Goal: Task Accomplishment & Management: Use online tool/utility

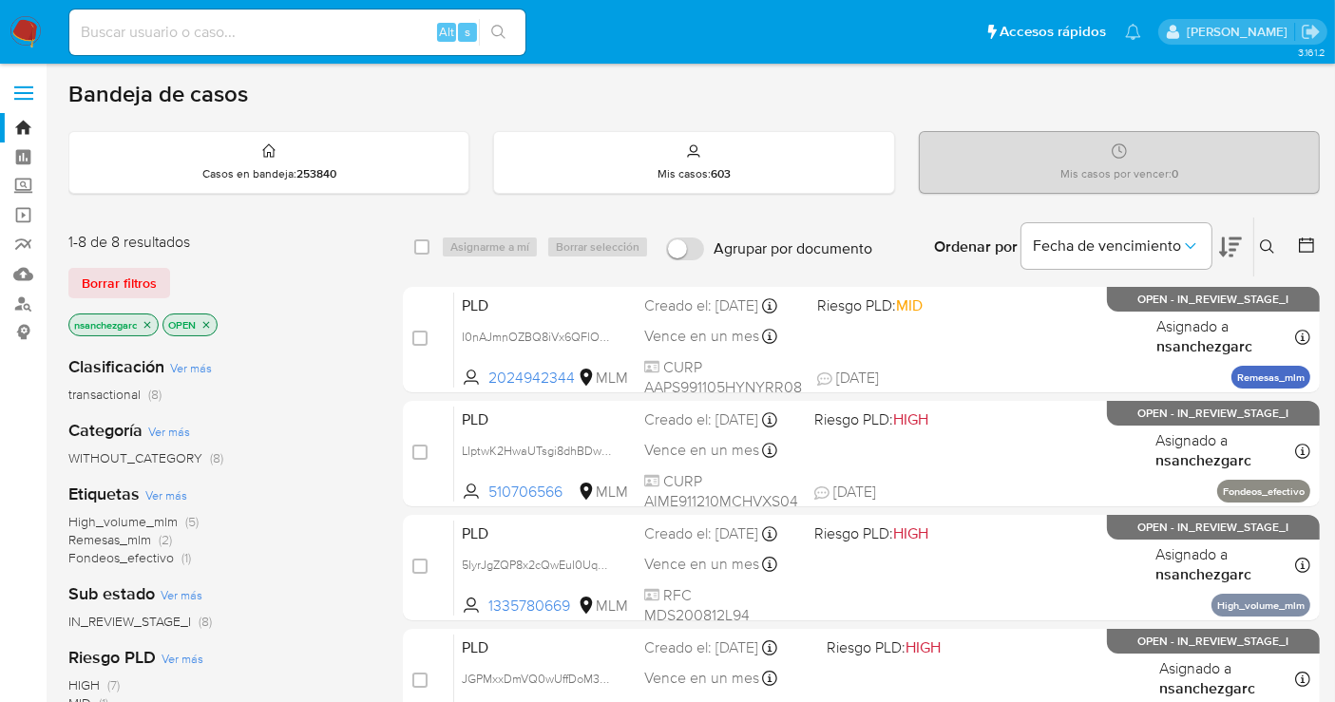
click at [1265, 242] on icon at bounding box center [1267, 247] width 15 height 15
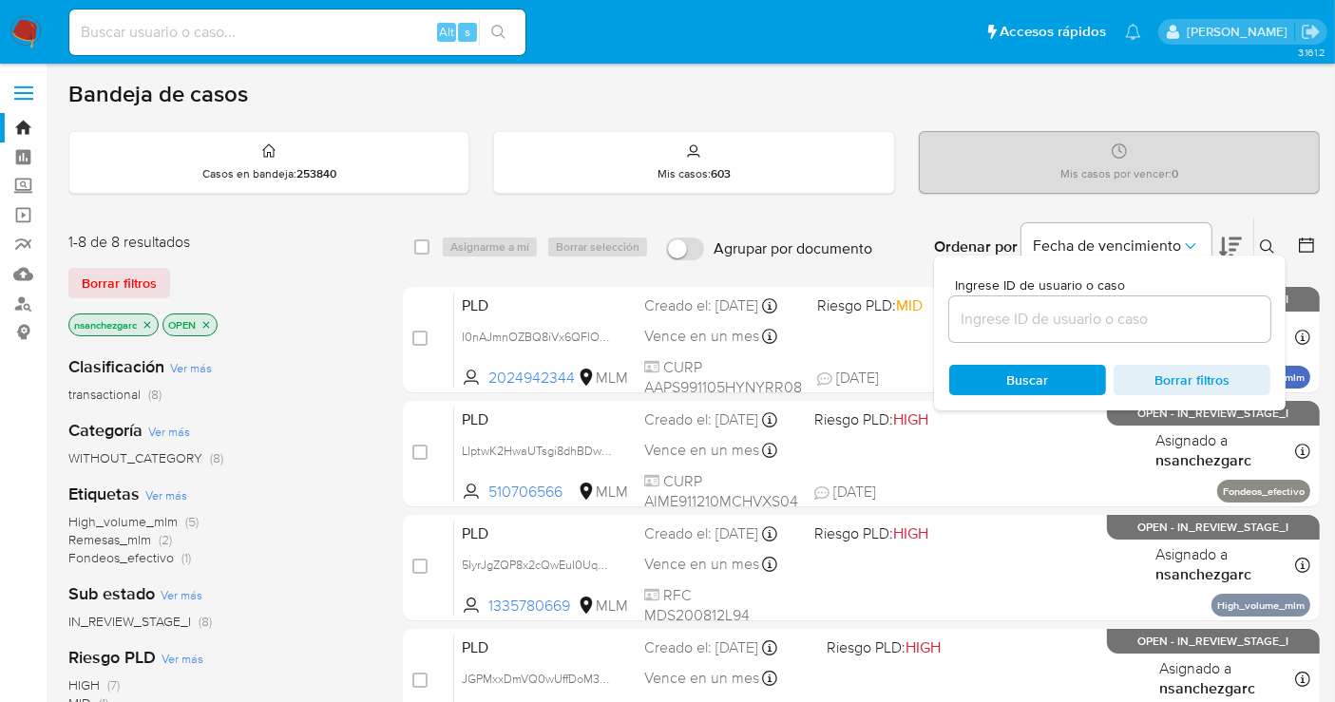
click at [1050, 336] on div at bounding box center [1110, 320] width 321 height 46
click at [1047, 327] on input at bounding box center [1110, 319] width 321 height 25
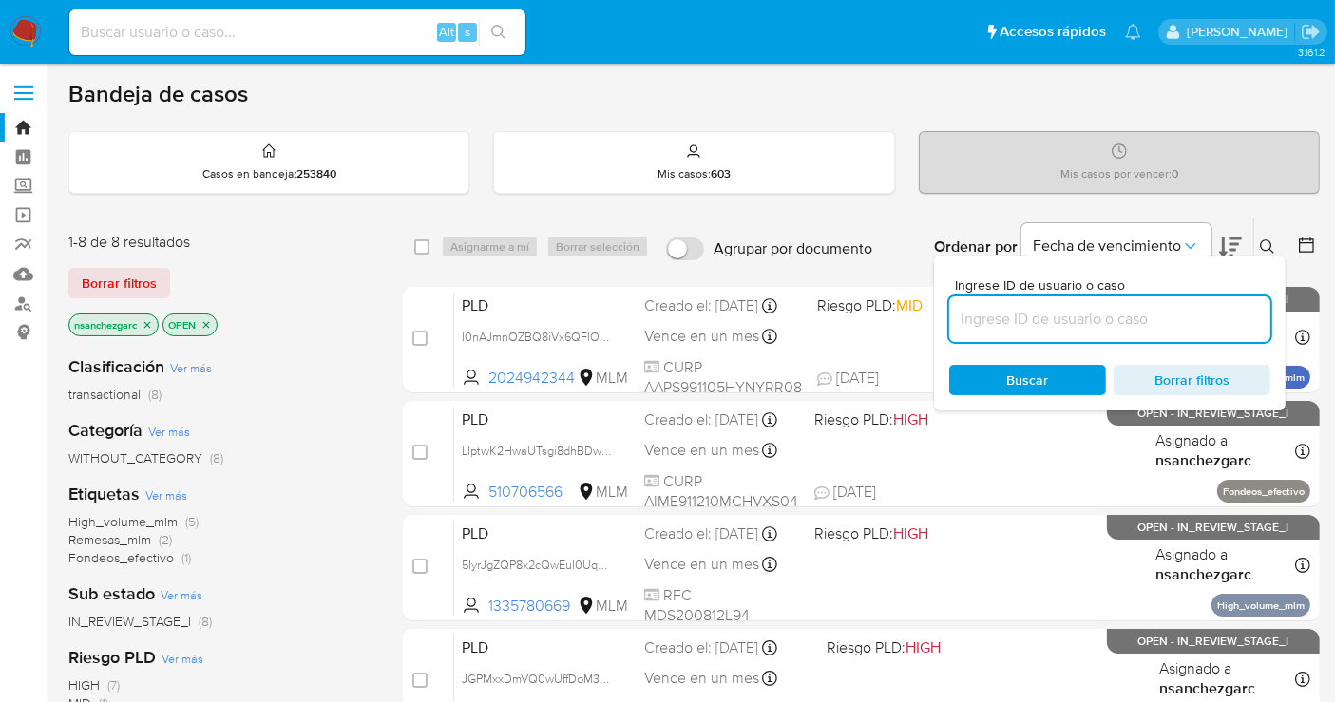
paste input "2504373154"
type input "2504373154"
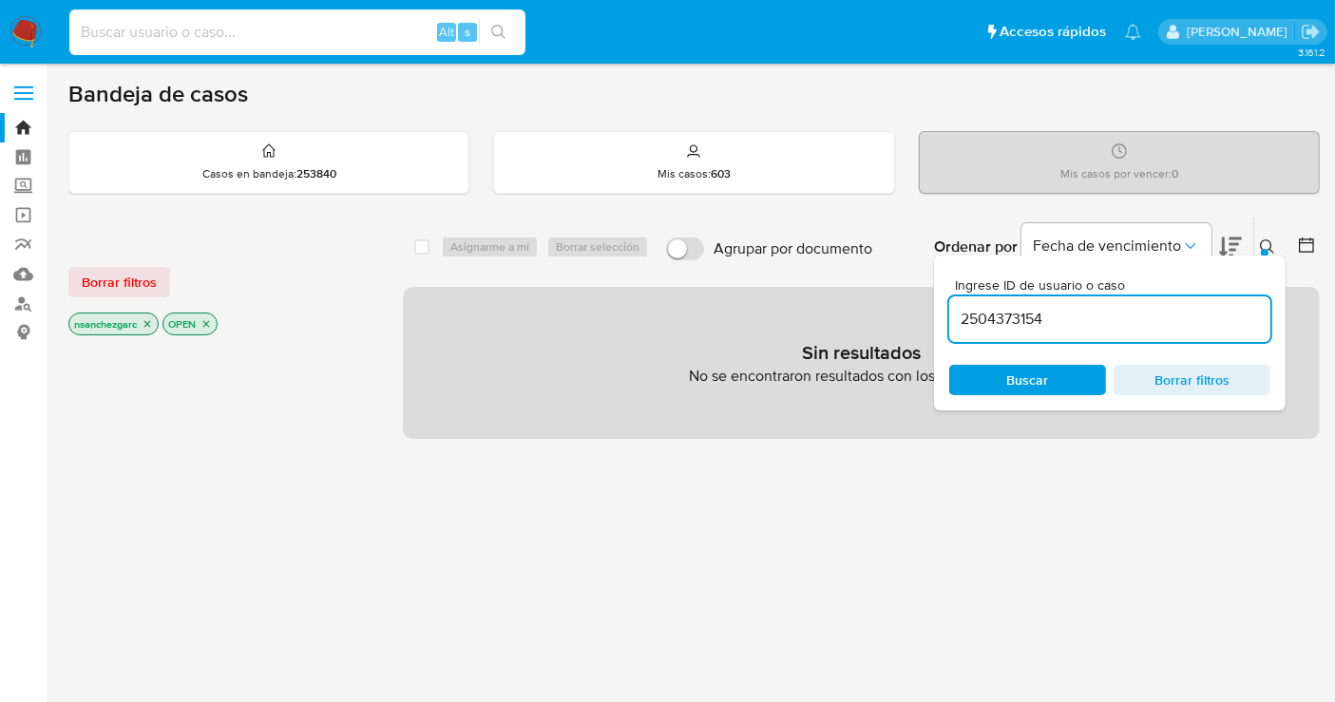
click at [213, 39] on input at bounding box center [297, 32] width 456 height 25
paste input "2504373154"
type input "2504373154"
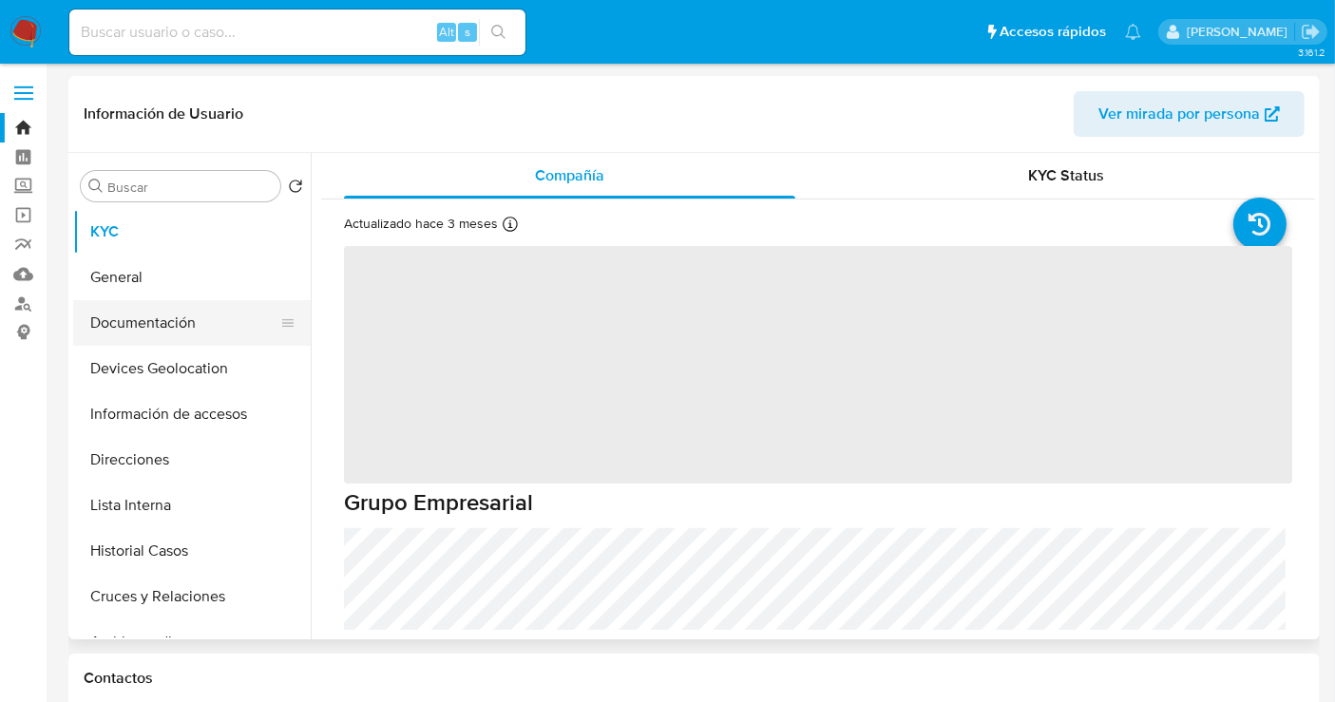
select select "10"
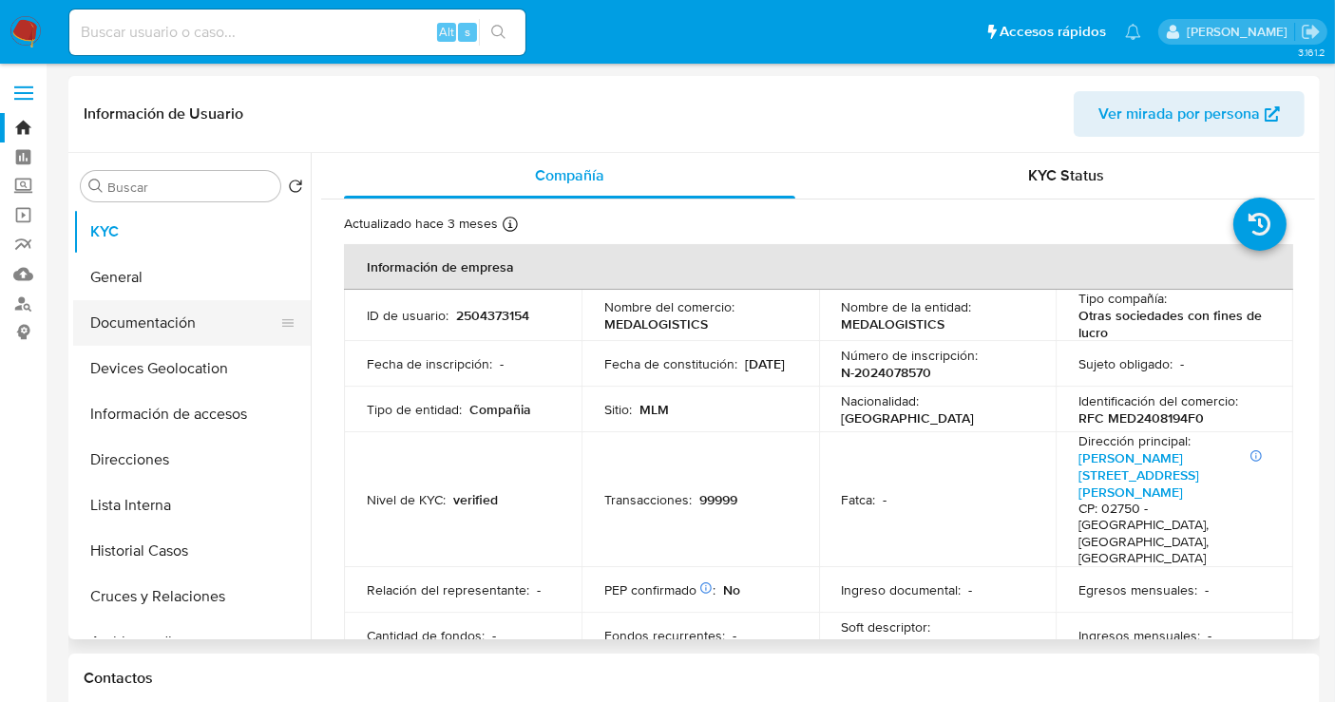
click at [198, 316] on button "Documentación" at bounding box center [184, 323] width 222 height 46
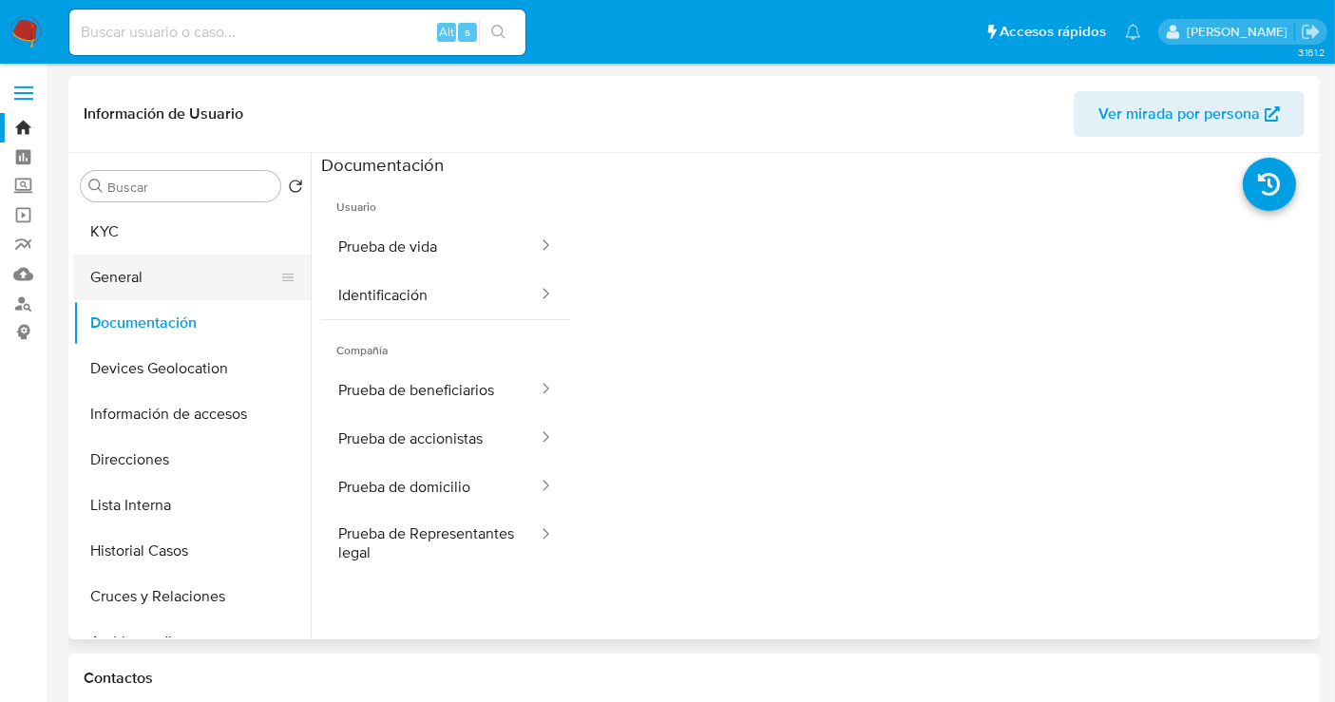
click at [231, 267] on button "General" at bounding box center [184, 278] width 222 height 46
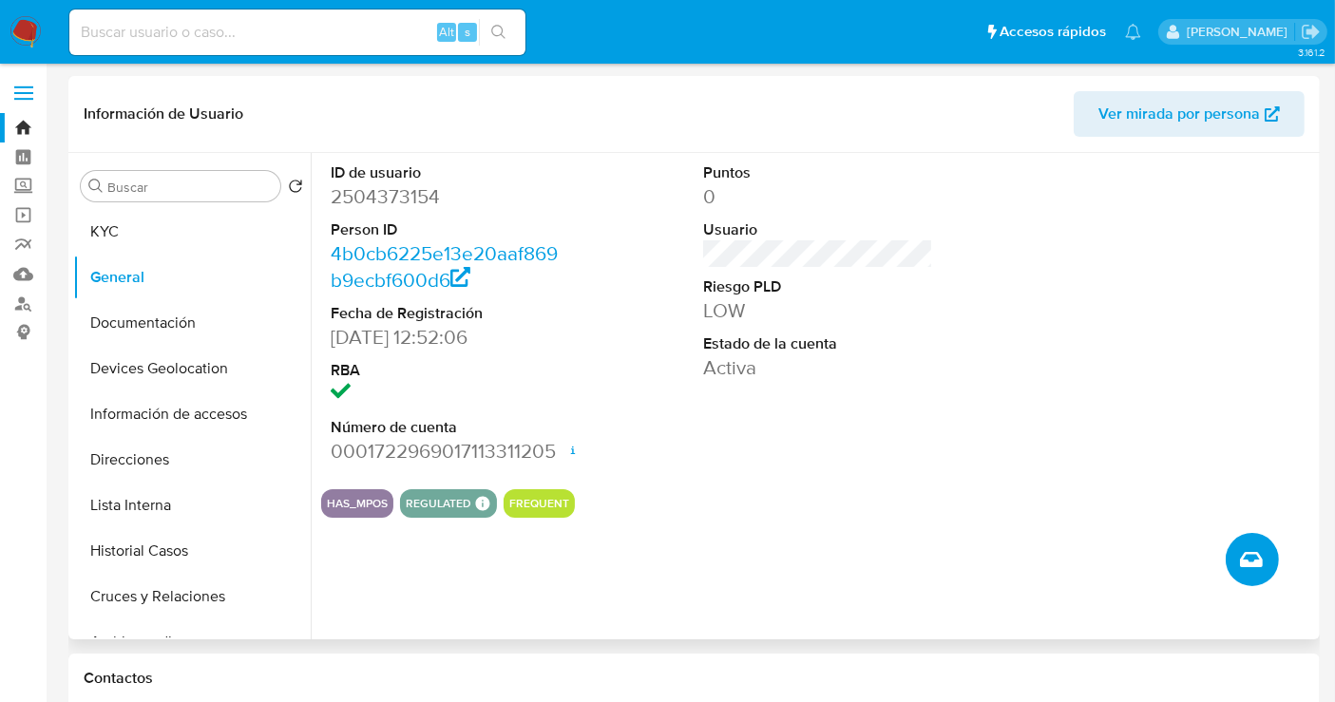
click at [1240, 574] on button "Crear caso manual" at bounding box center [1252, 559] width 53 height 53
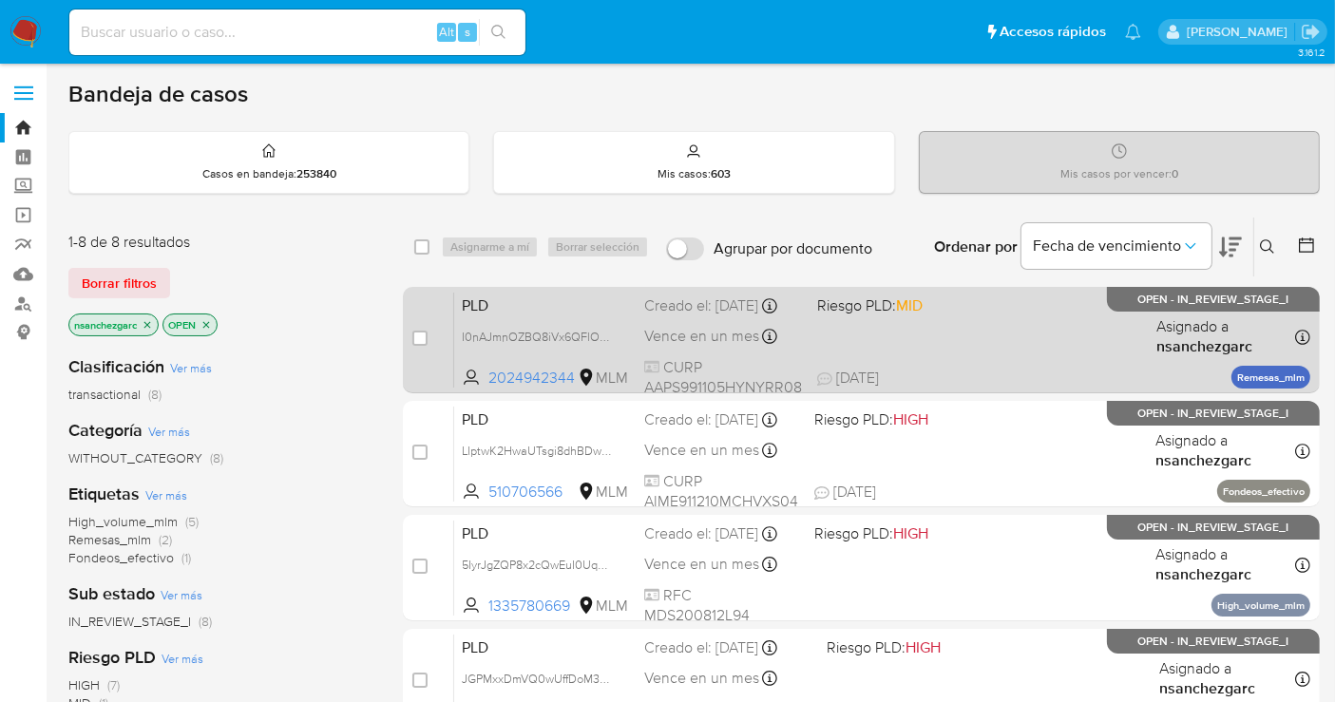
click at [859, 325] on div "PLD I0nAJmnOZBQ8iVx6QFlO428Z 2024942344 MLM Riesgo PLD: MID Creado el: 12/09/20…" at bounding box center [882, 340] width 856 height 96
click at [607, 346] on span "I0nAJmnOZBQ8iVx6QFlO428Z" at bounding box center [544, 335] width 164 height 21
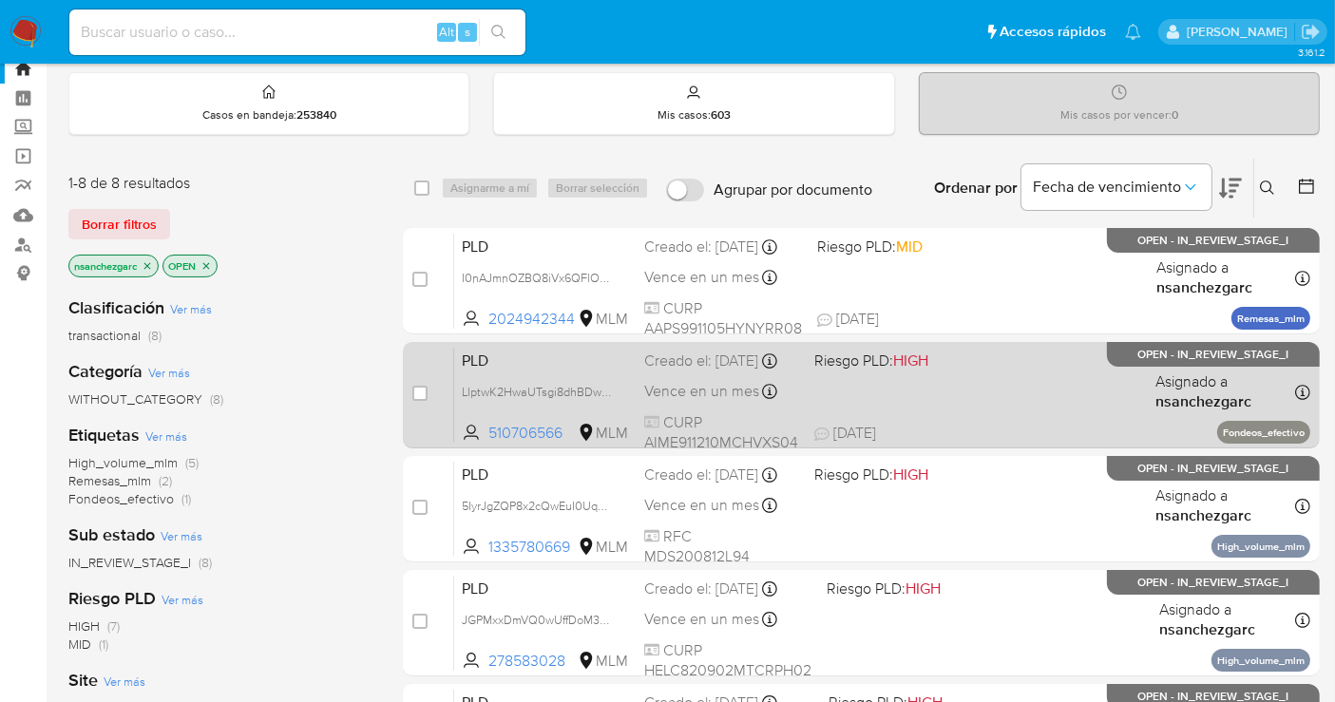
scroll to position [106, 0]
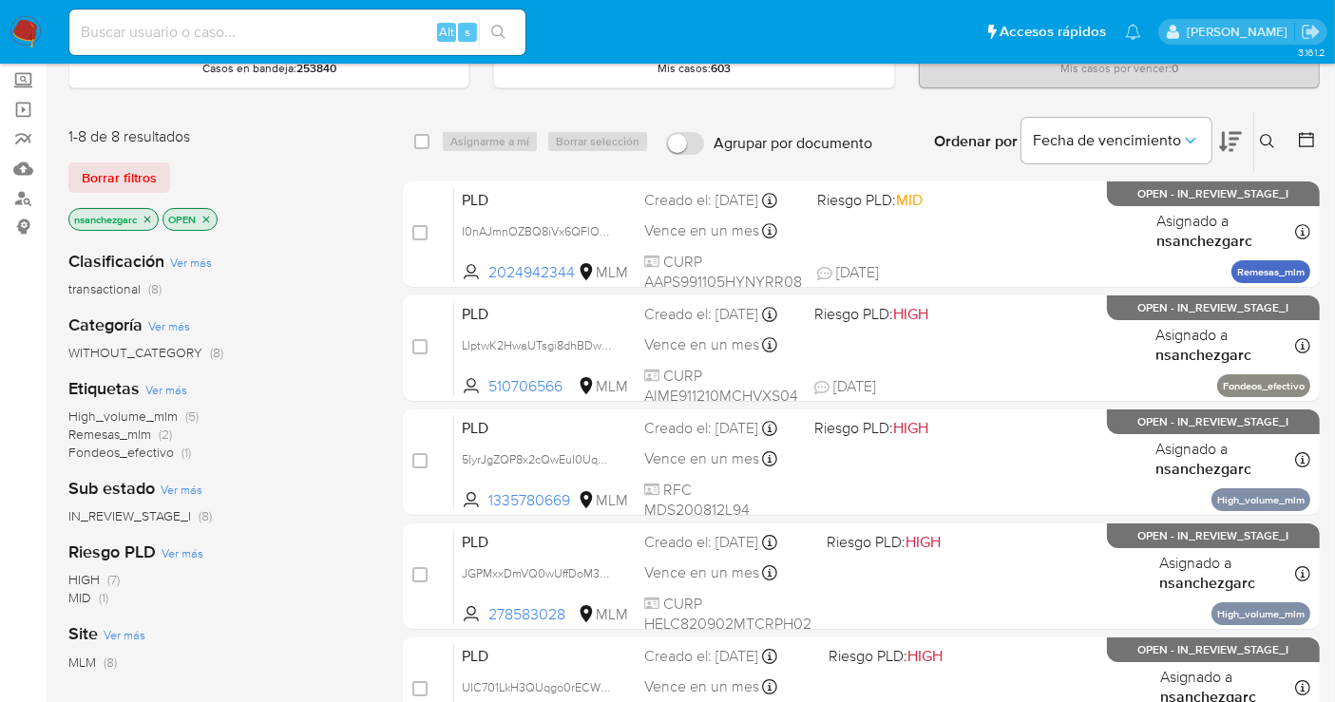
click at [19, 27] on img at bounding box center [26, 32] width 32 height 32
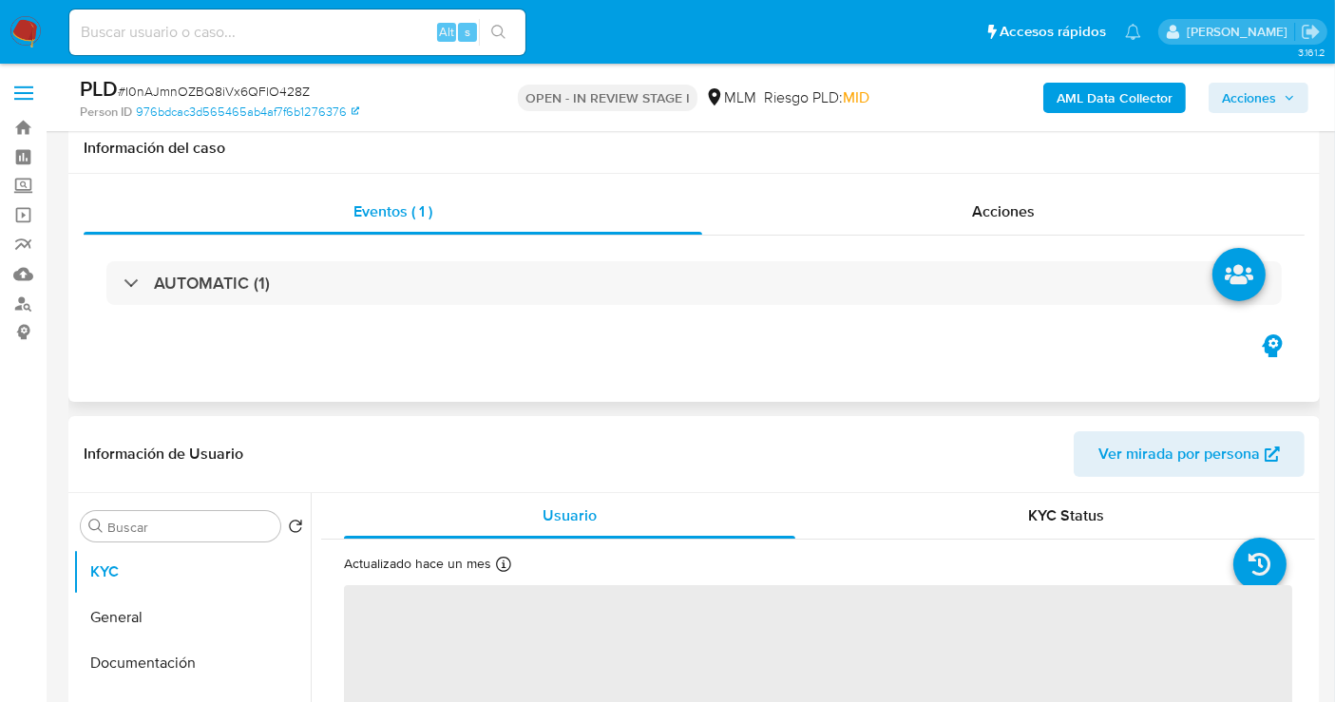
scroll to position [106, 0]
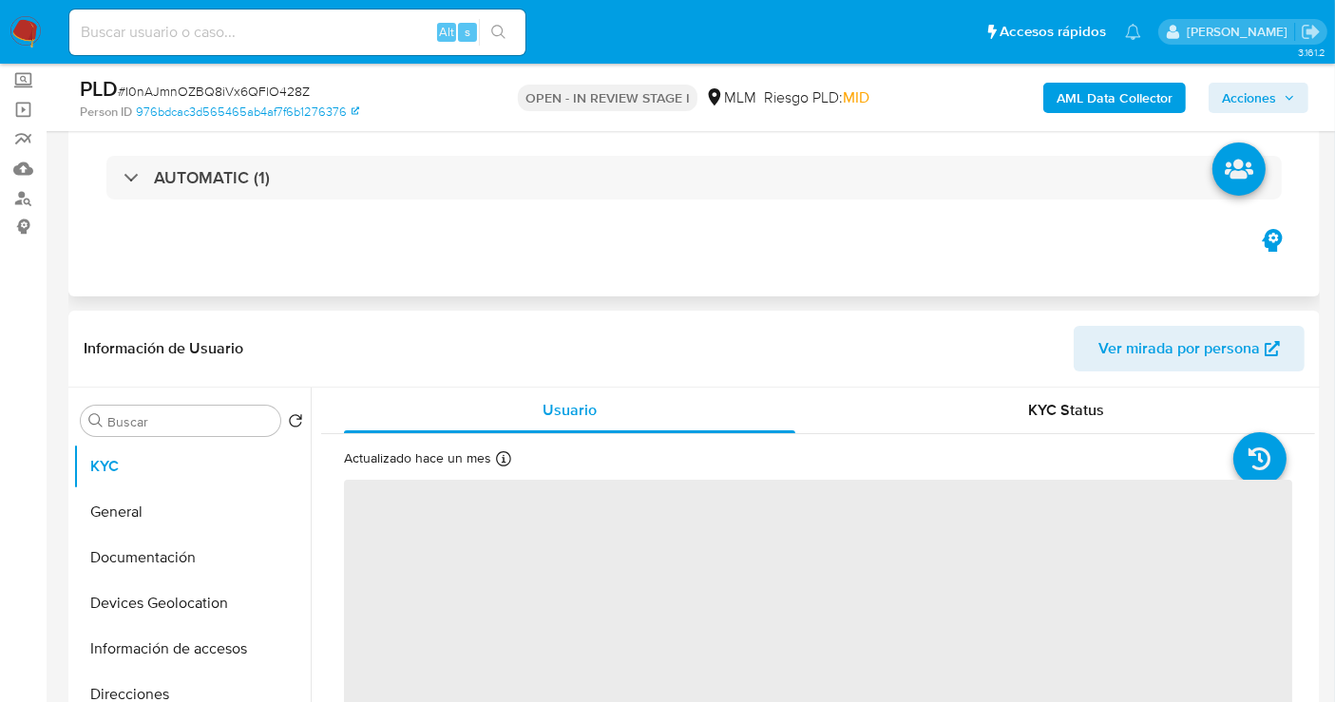
select select "10"
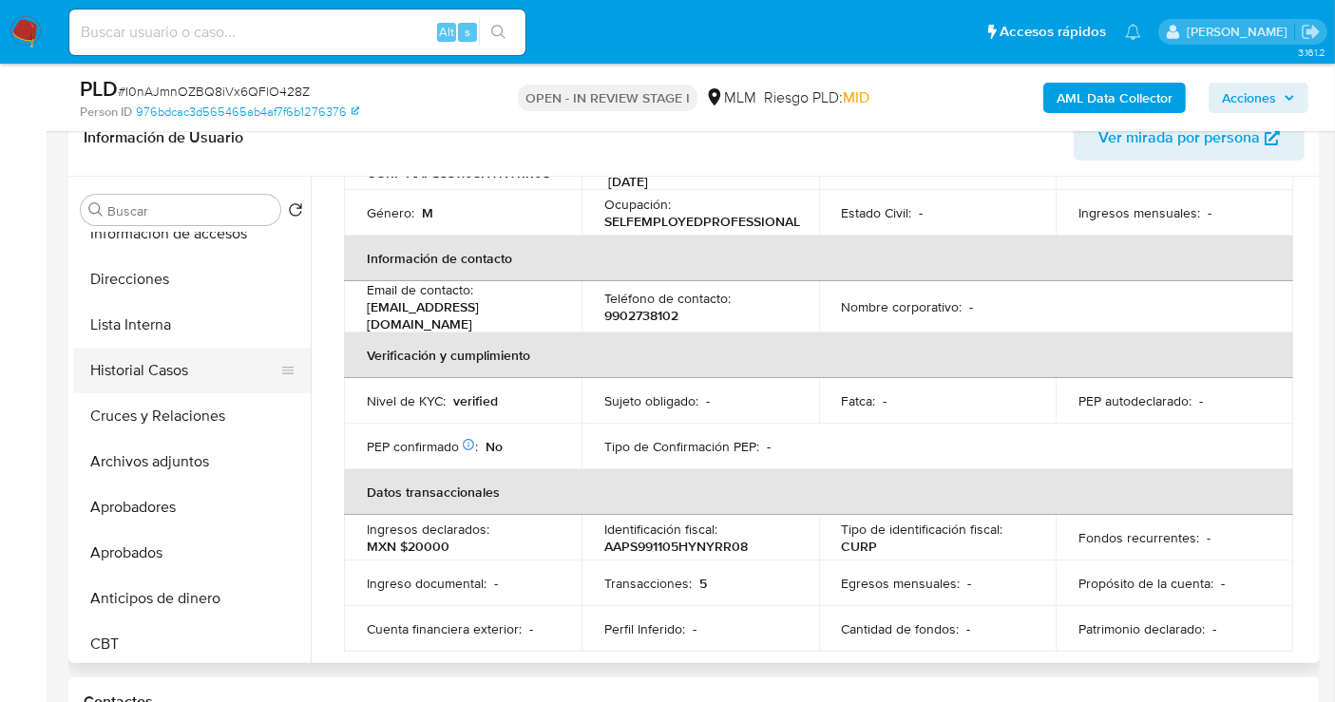
scroll to position [211, 0]
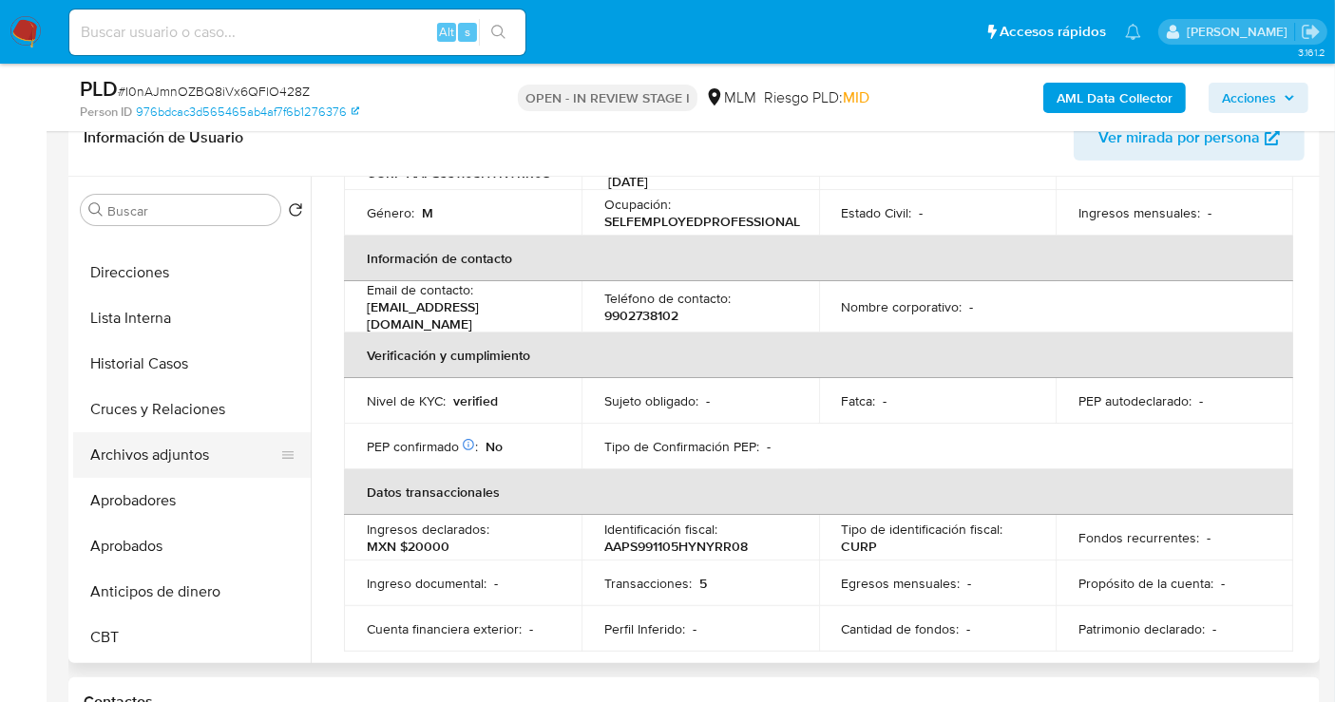
click at [179, 460] on button "Archivos adjuntos" at bounding box center [184, 455] width 222 height 46
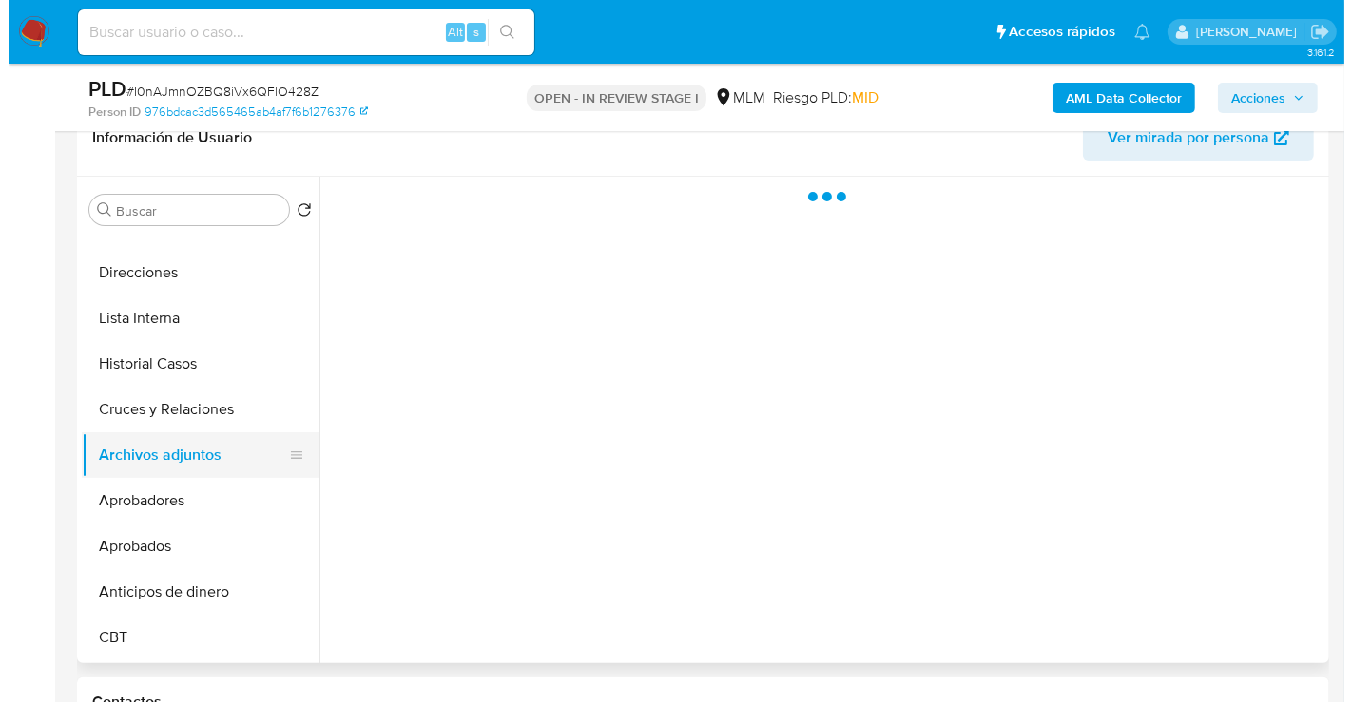
scroll to position [0, 0]
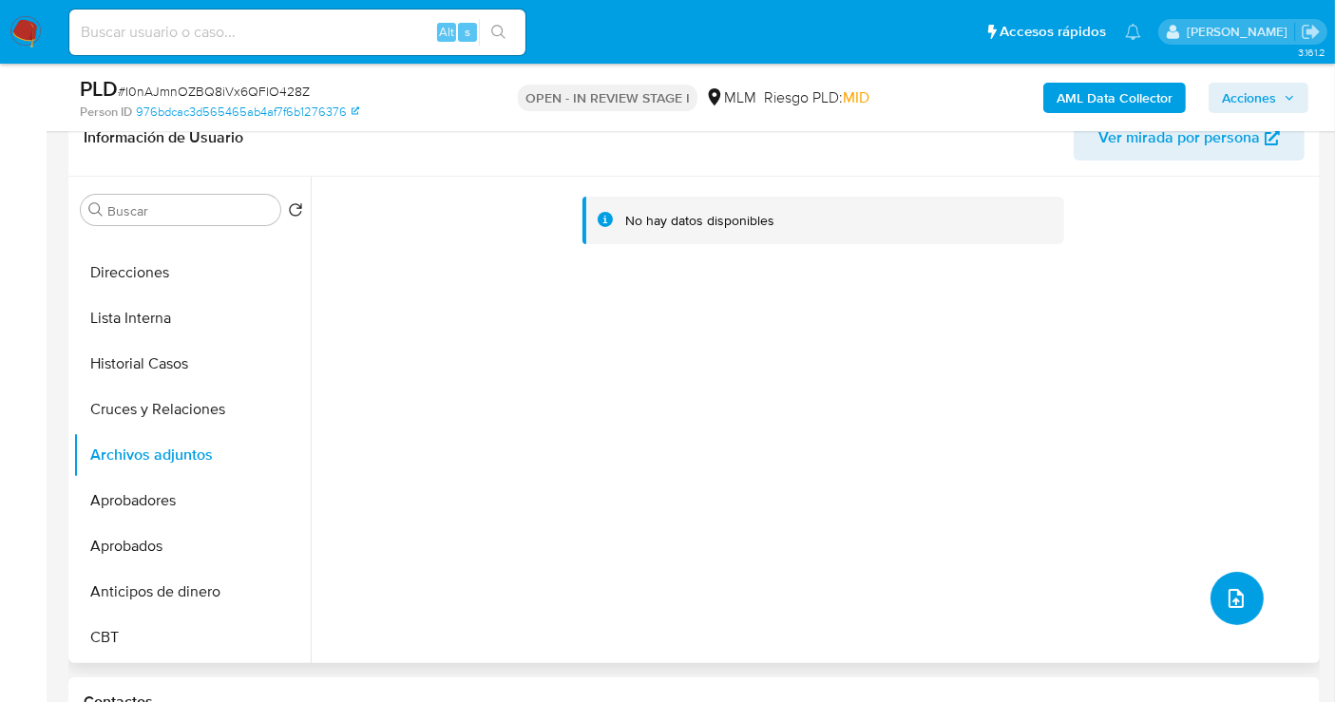
click at [1212, 590] on button "upload-file" at bounding box center [1237, 598] width 53 height 53
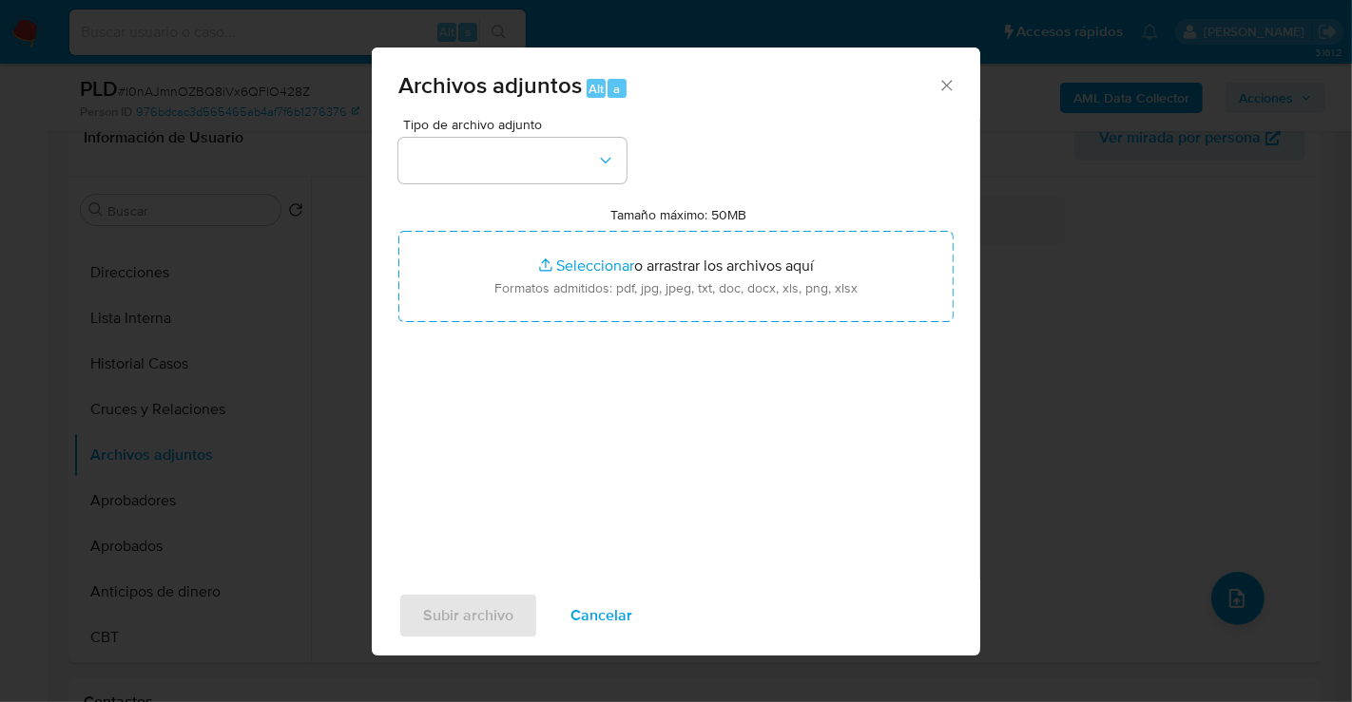
click at [710, 634] on div "Subir archivo Cancelar" at bounding box center [676, 616] width 608 height 72
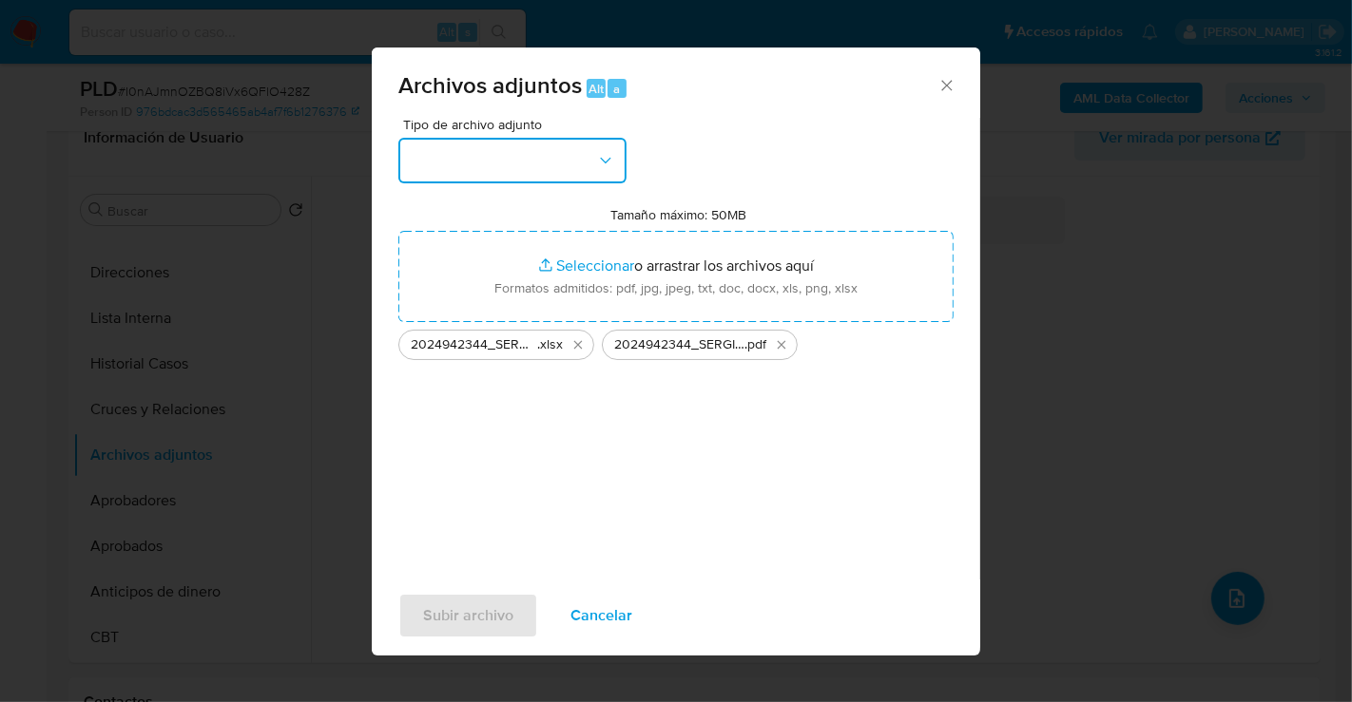
click at [475, 169] on button "button" at bounding box center [512, 161] width 228 height 46
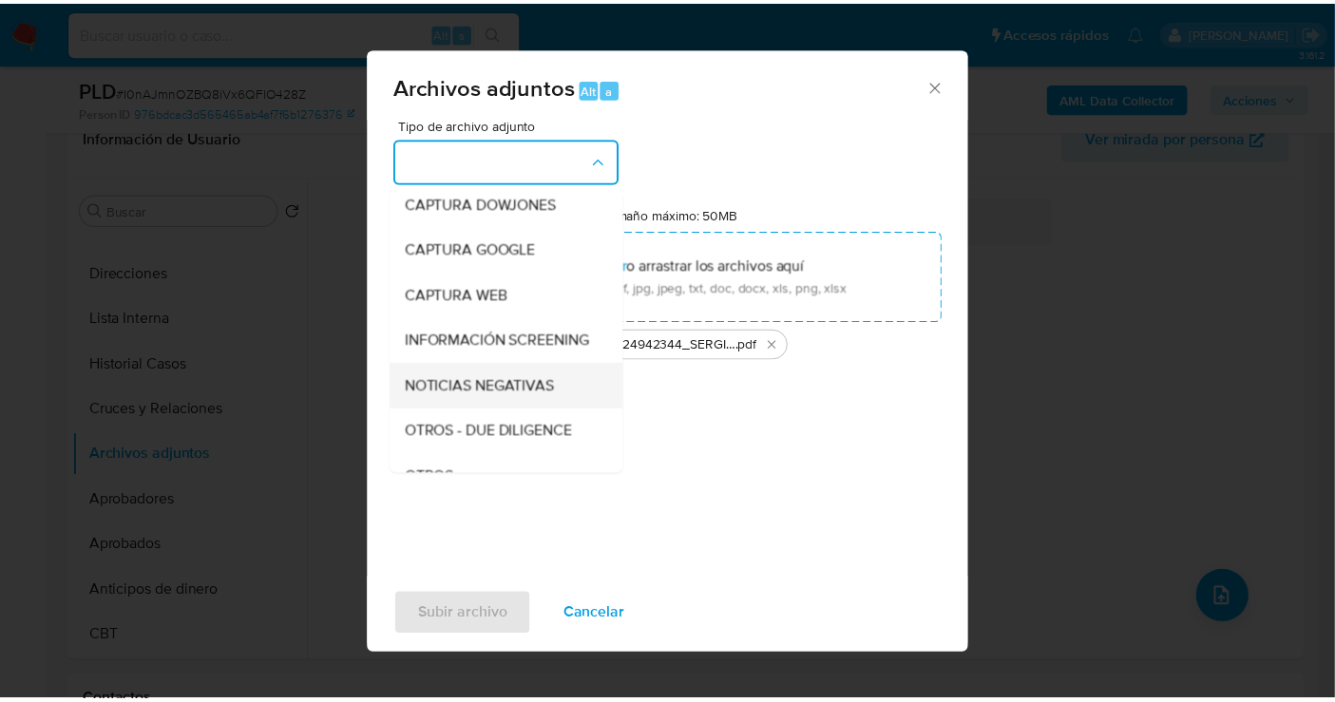
scroll to position [159, 0]
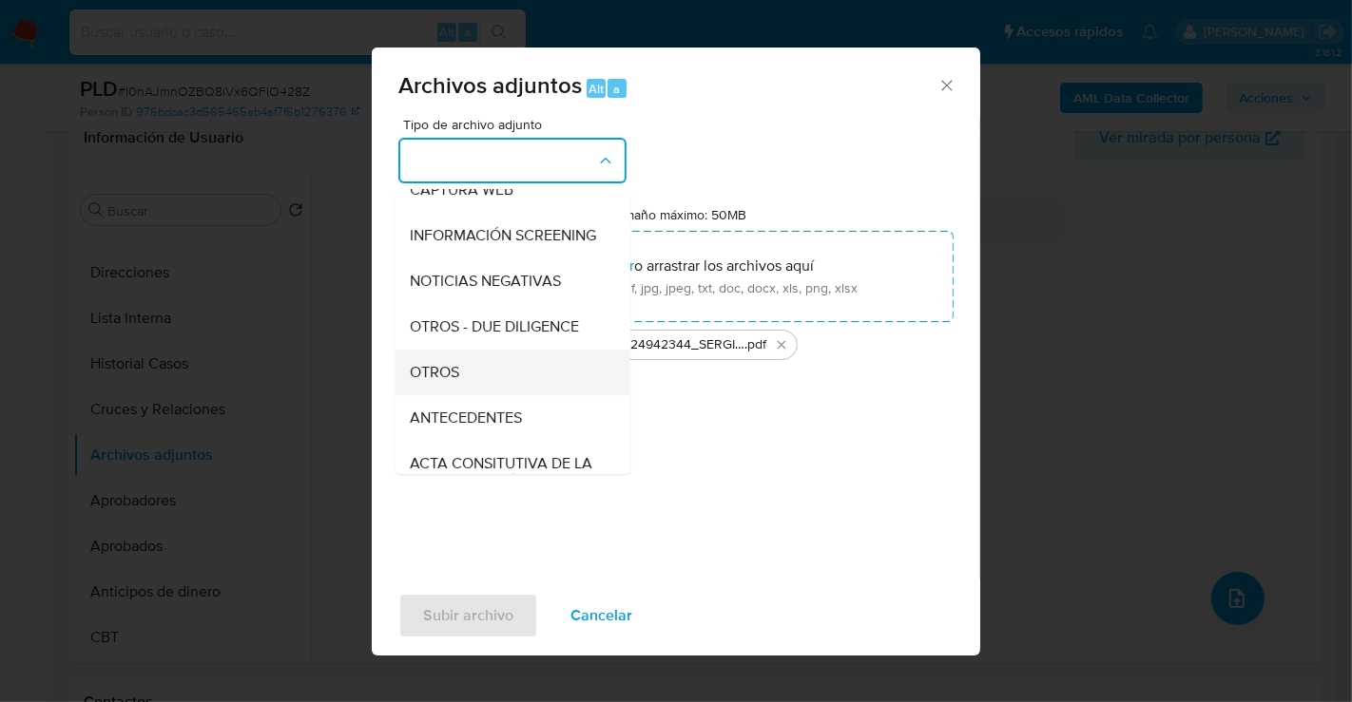
click at [451, 382] on span "OTROS" at bounding box center [434, 372] width 49 height 19
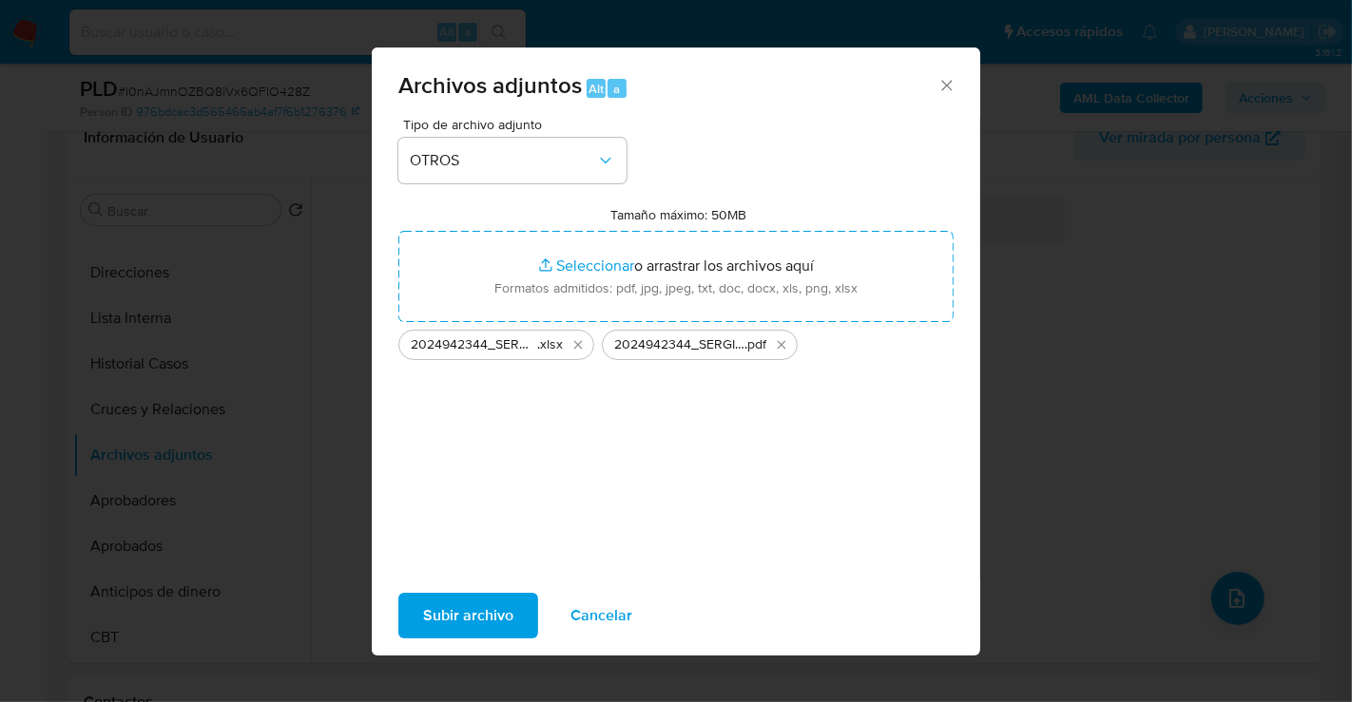
click at [469, 606] on span "Subir archivo" at bounding box center [468, 616] width 90 height 42
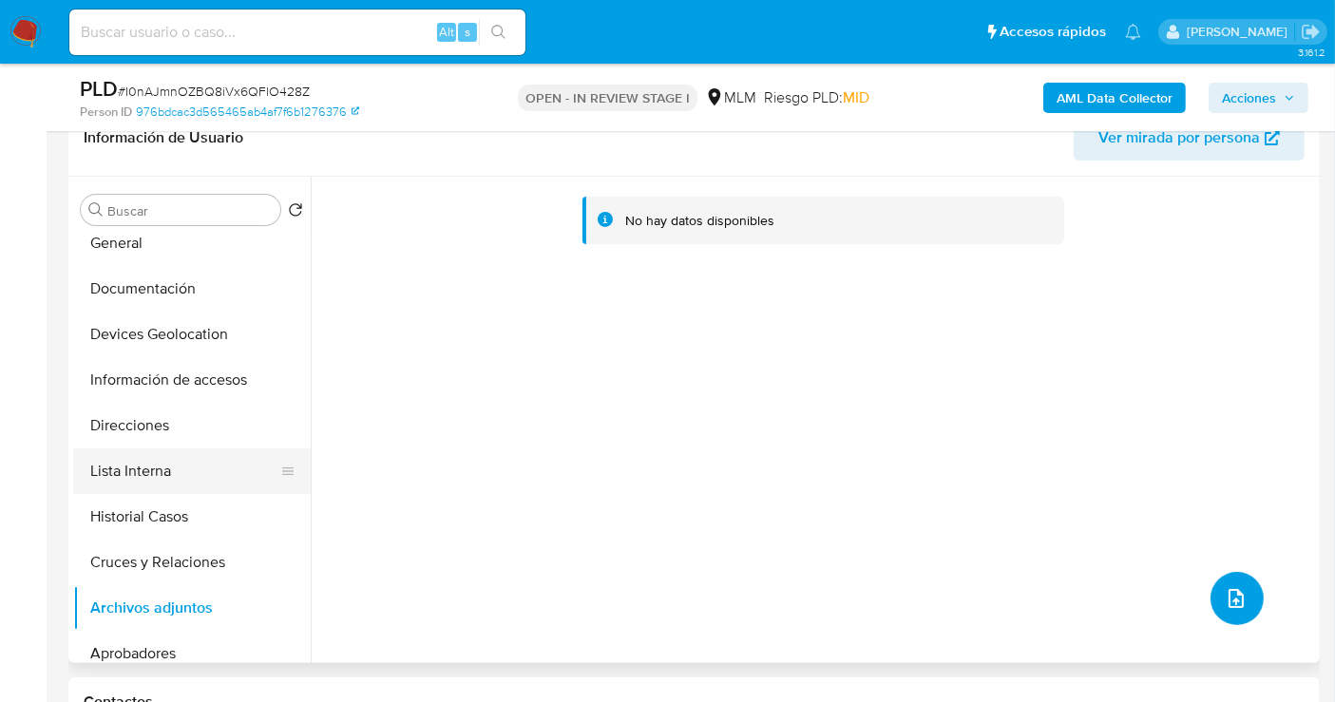
scroll to position [0, 0]
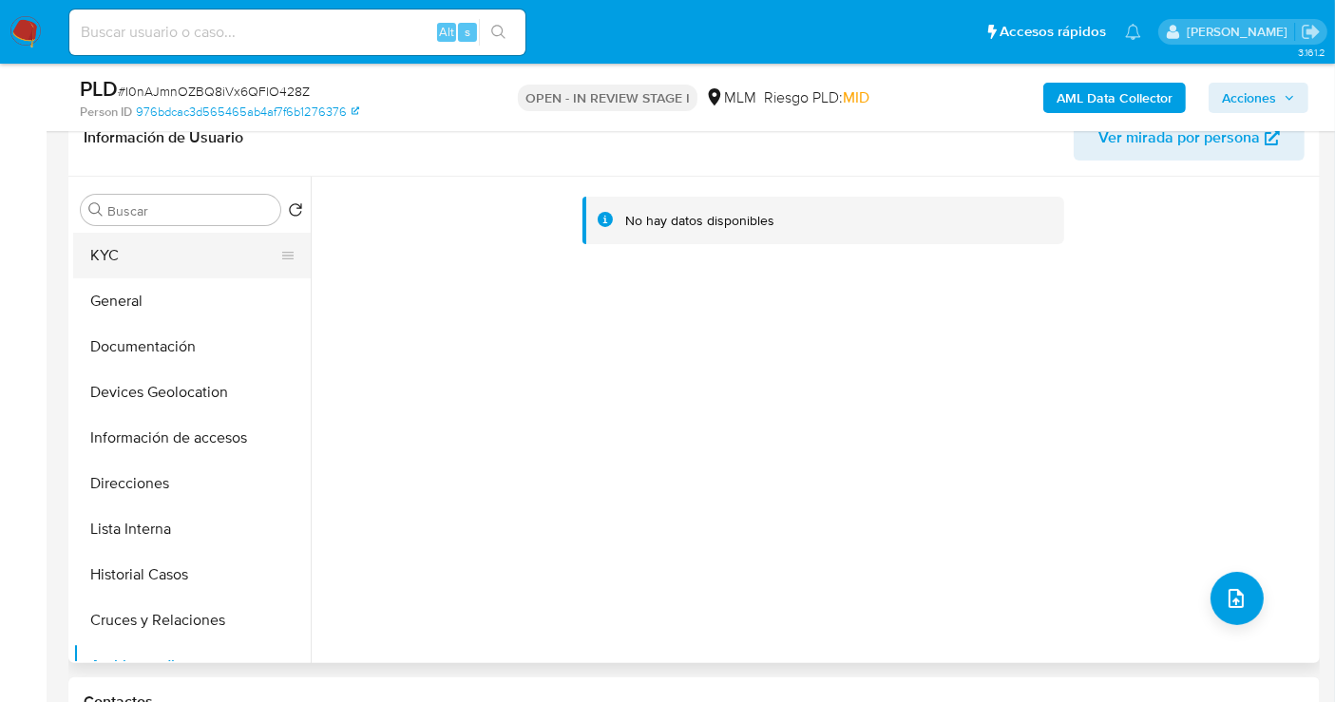
click at [122, 267] on button "KYC" at bounding box center [184, 256] width 222 height 46
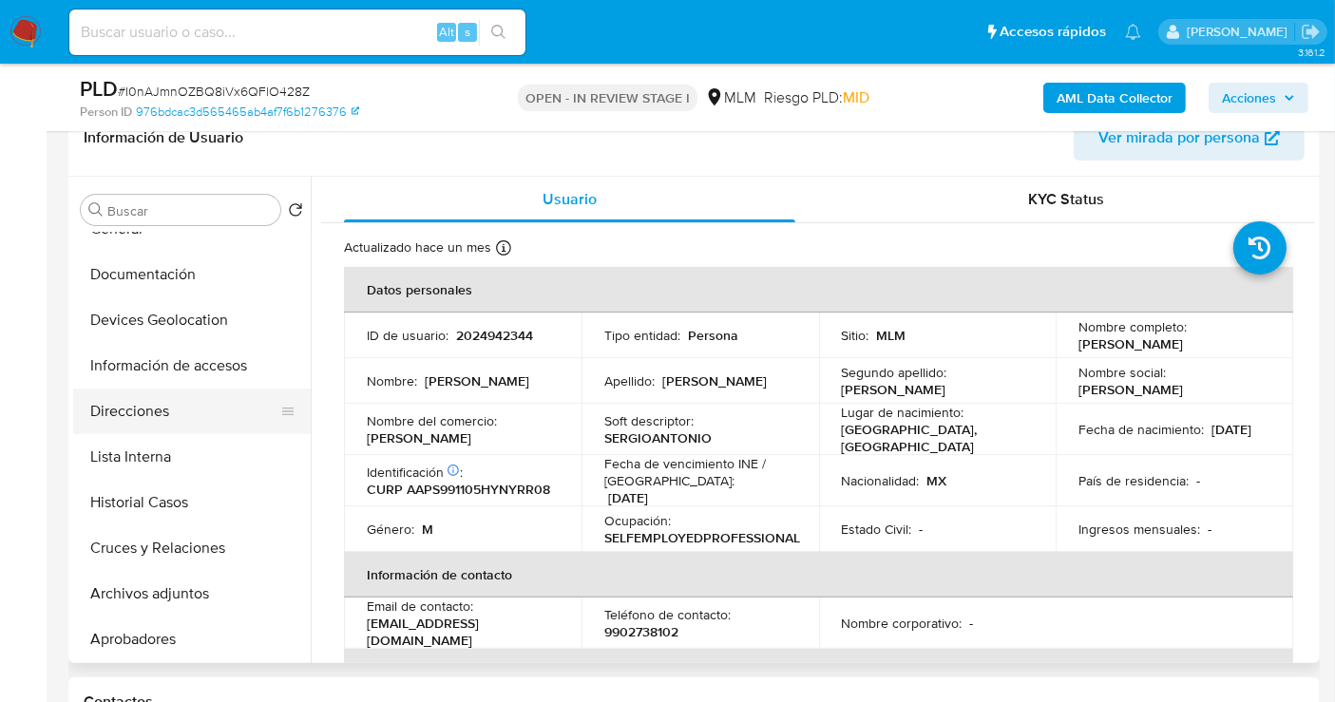
scroll to position [106, 0]
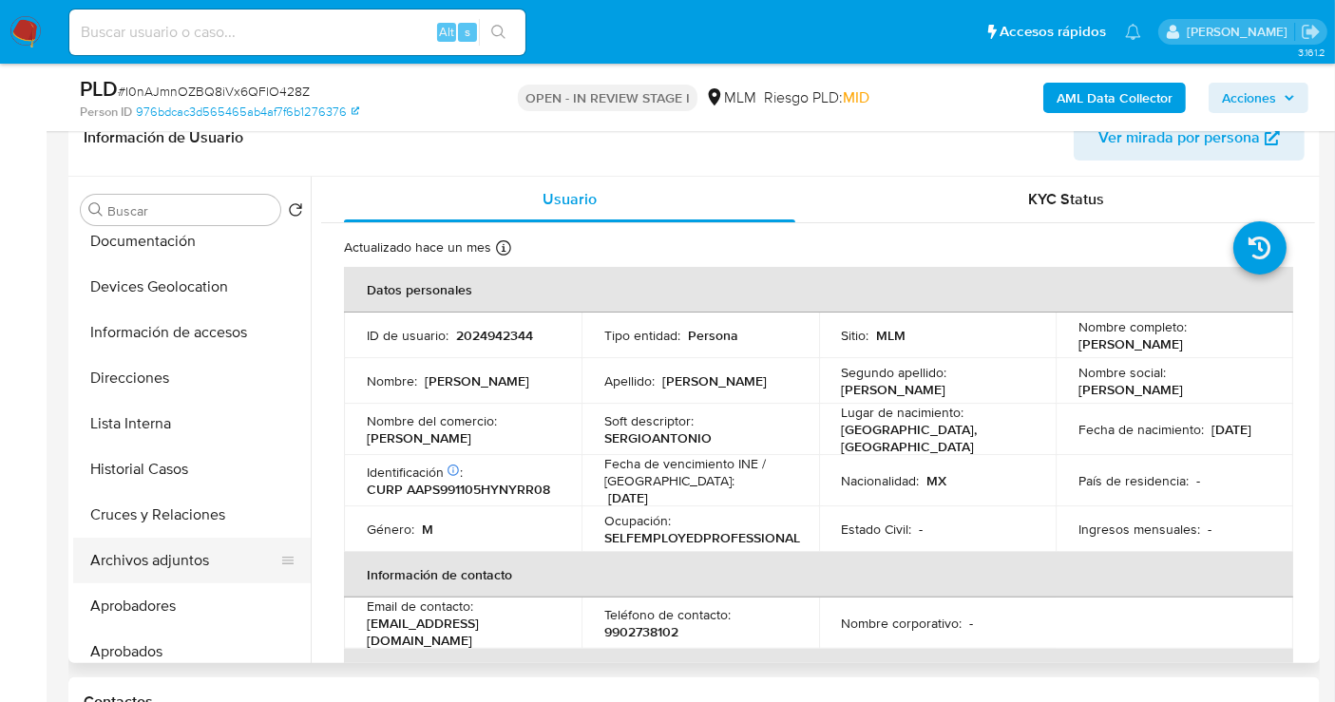
click at [145, 552] on button "Archivos adjuntos" at bounding box center [184, 561] width 222 height 46
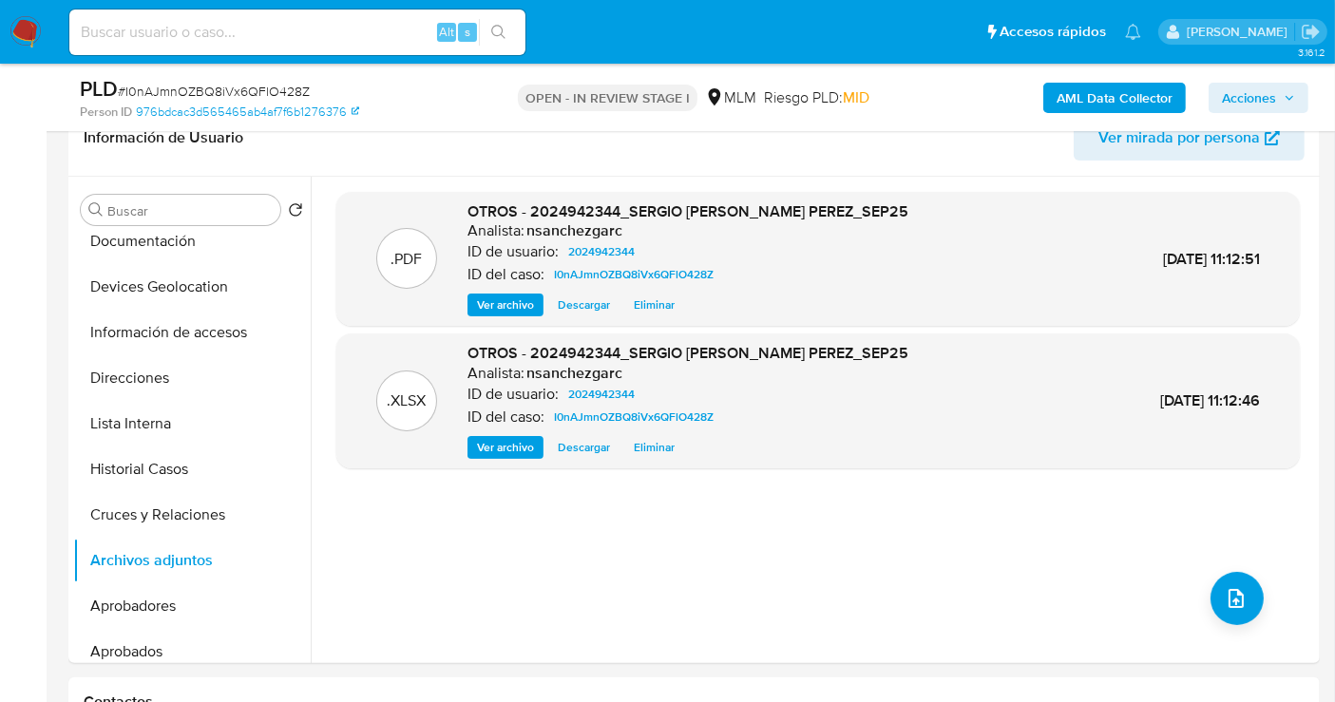
click at [1246, 87] on span "Acciones" at bounding box center [1249, 98] width 54 height 30
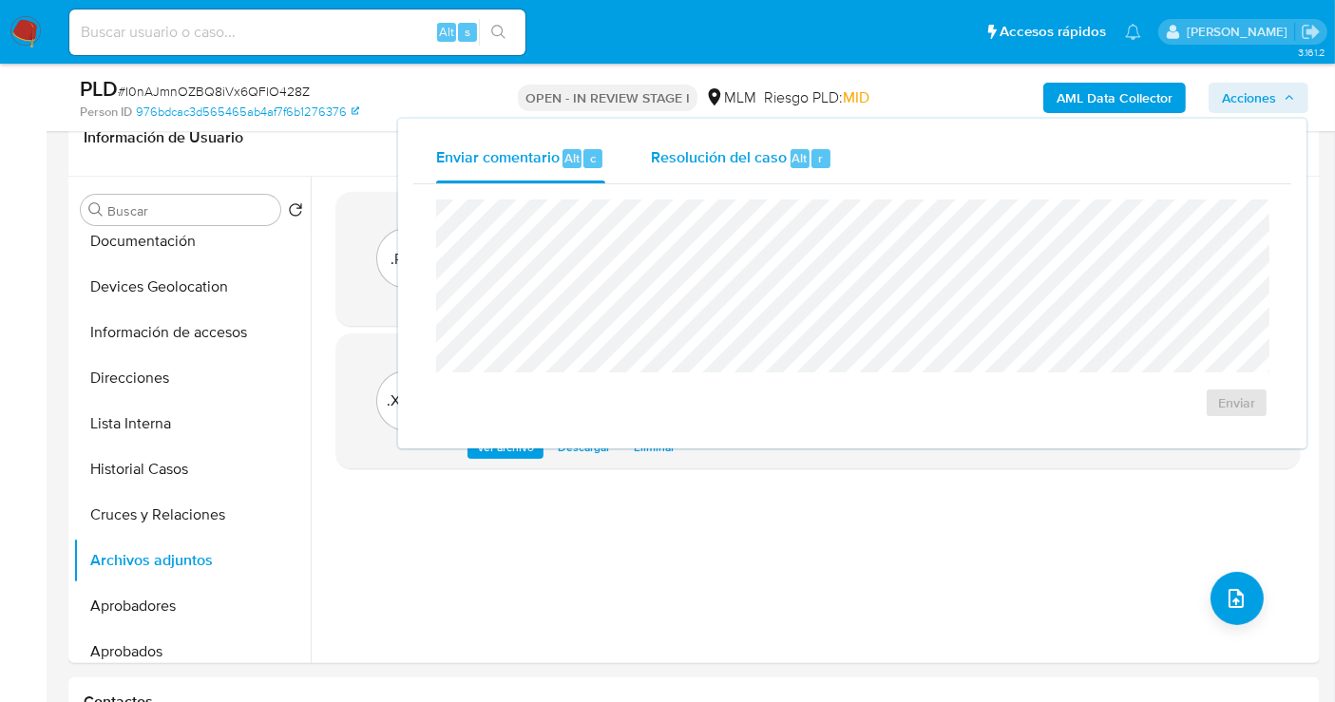
click at [669, 162] on span "Resolución del caso" at bounding box center [719, 157] width 136 height 22
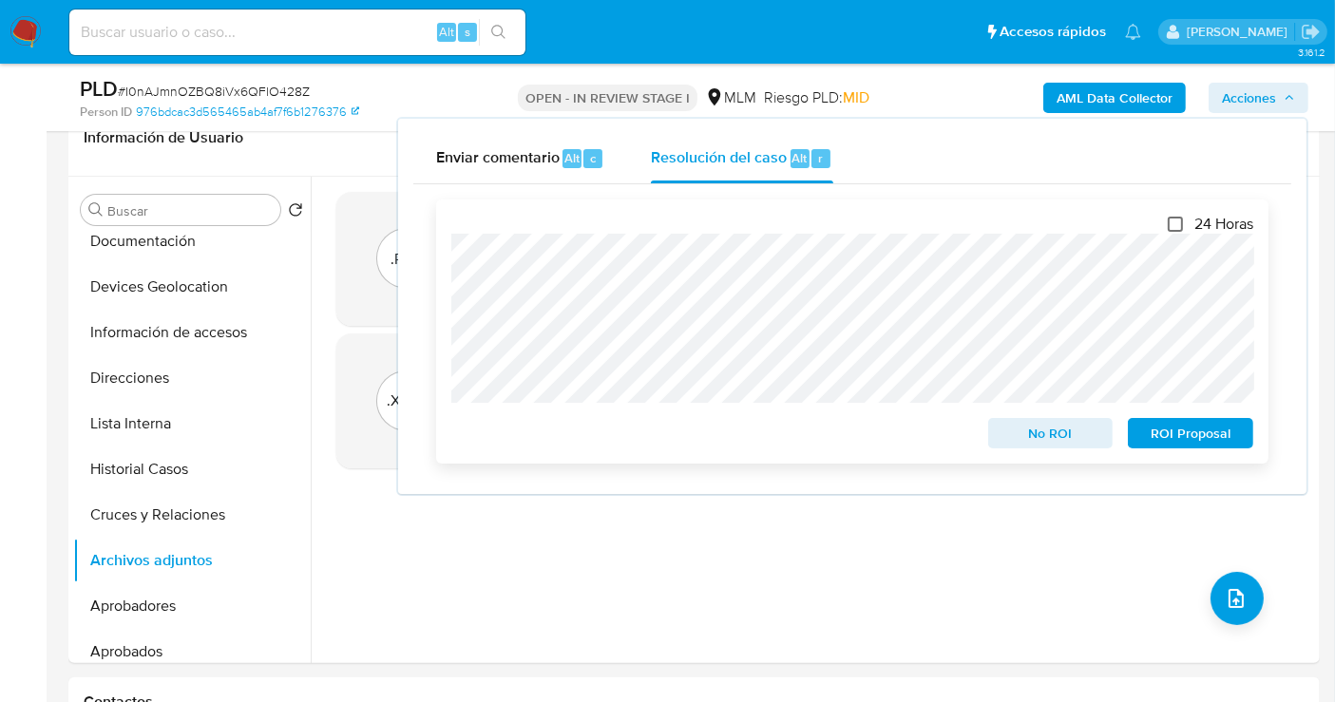
click at [1179, 221] on input "24 Horas" at bounding box center [1175, 224] width 15 height 15
checkbox input "true"
click at [675, 545] on div ".PDF OTROS - 2024942344_SERGIO ANTONIO AYALA PEREZ_SEP25 Analista: nsanchezgarc…" at bounding box center [818, 420] width 964 height 456
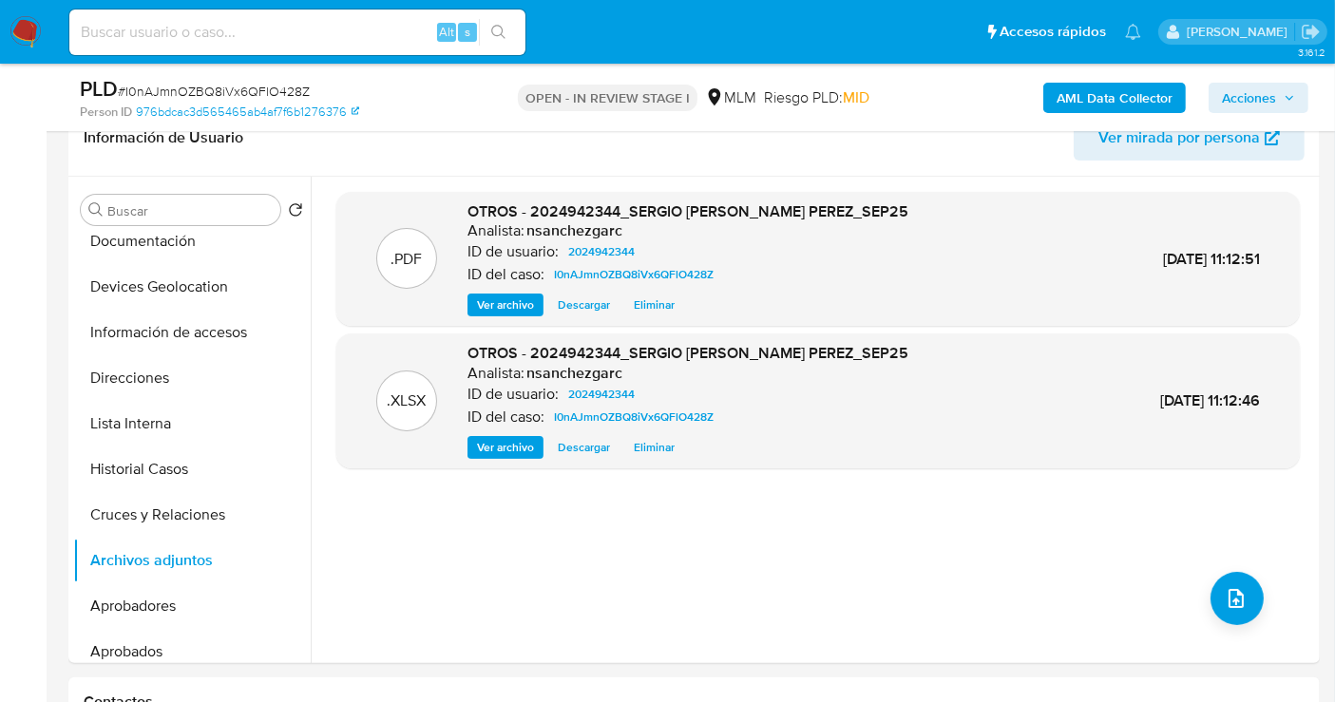
click at [1267, 95] on span "Acciones" at bounding box center [1249, 98] width 54 height 30
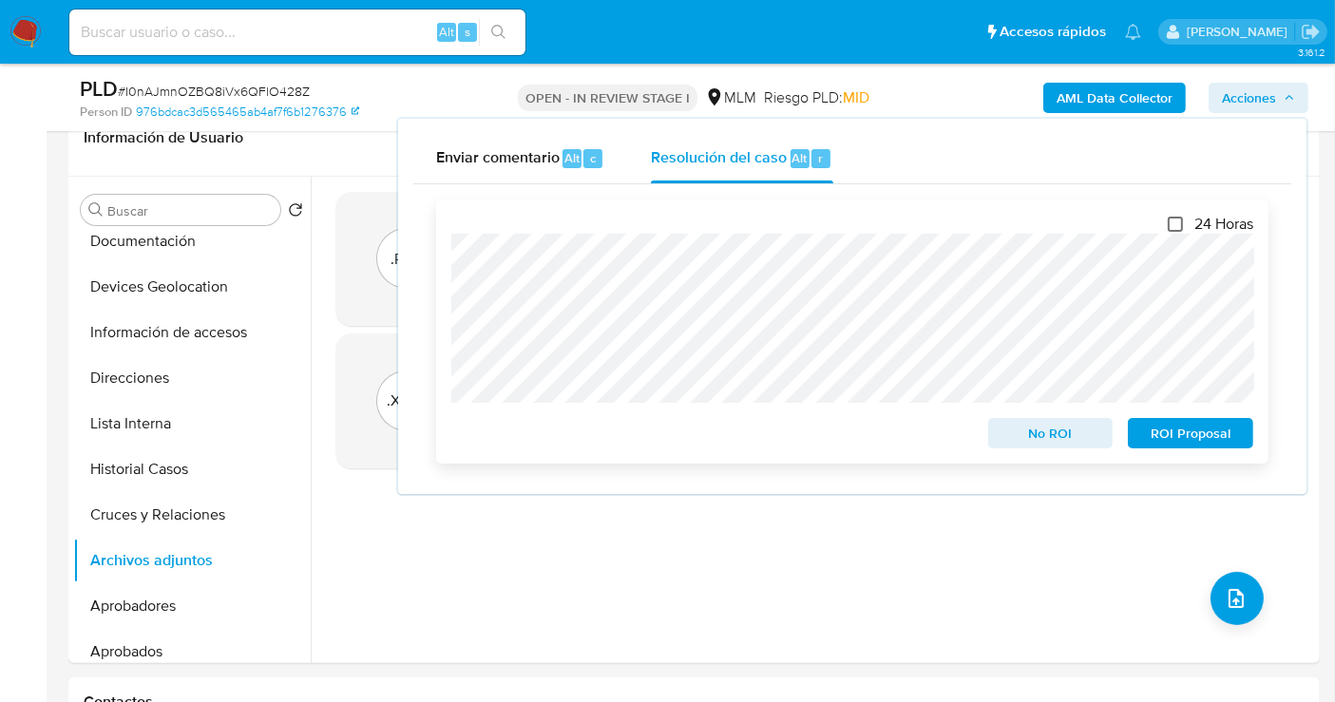
click at [1175, 223] on input "24 Horas" at bounding box center [1175, 224] width 15 height 15
checkbox input "true"
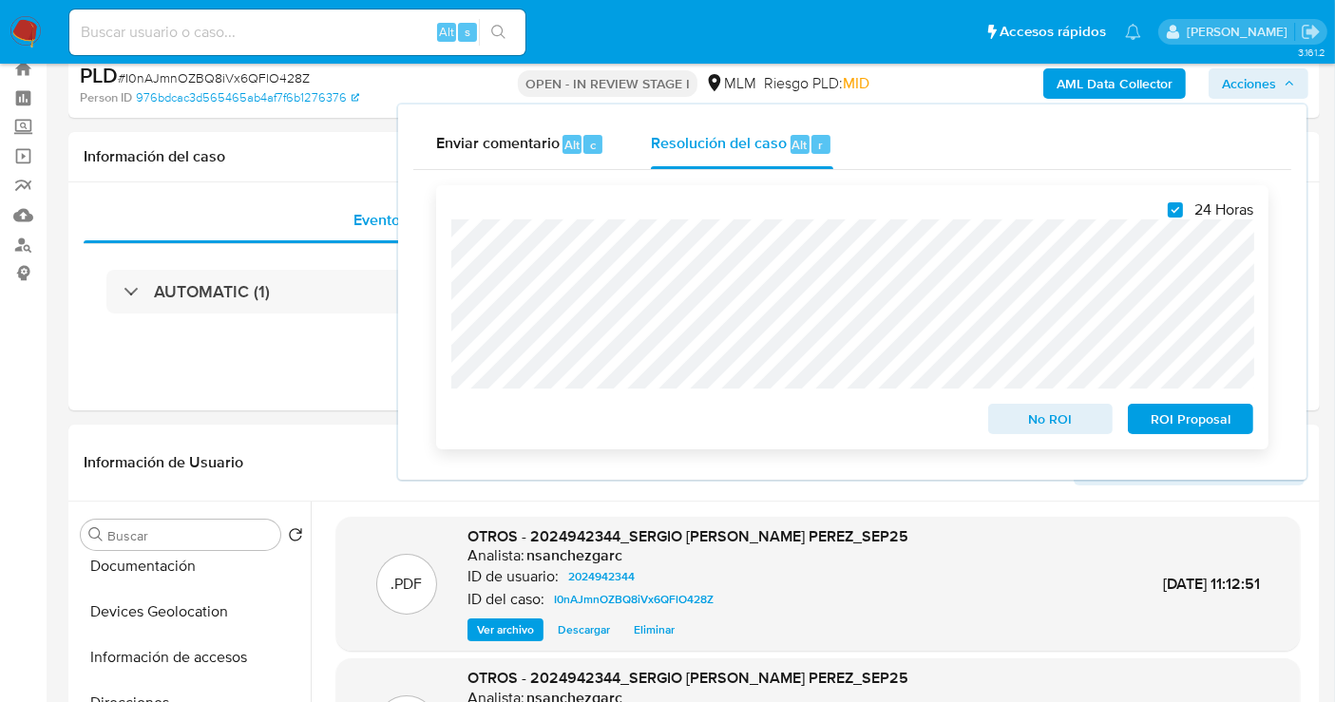
scroll to position [0, 0]
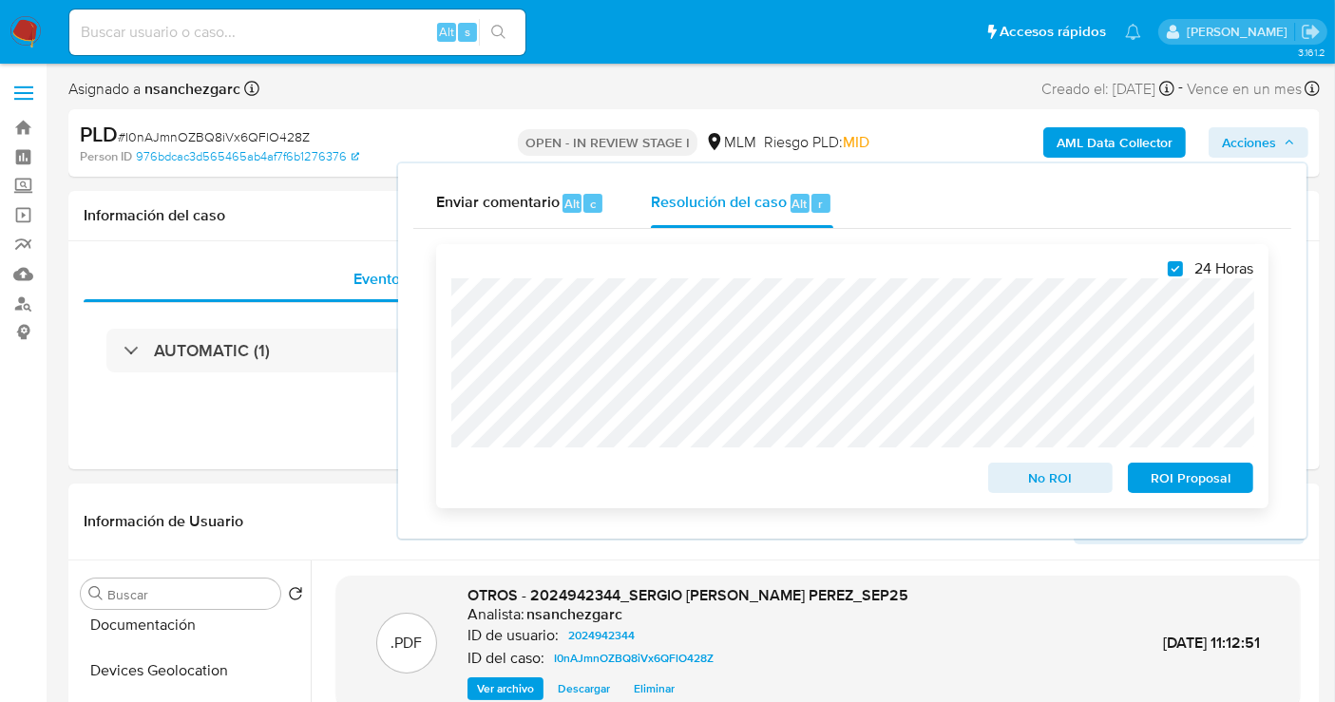
click at [1173, 479] on span "ROI Proposal" at bounding box center [1191, 478] width 99 height 27
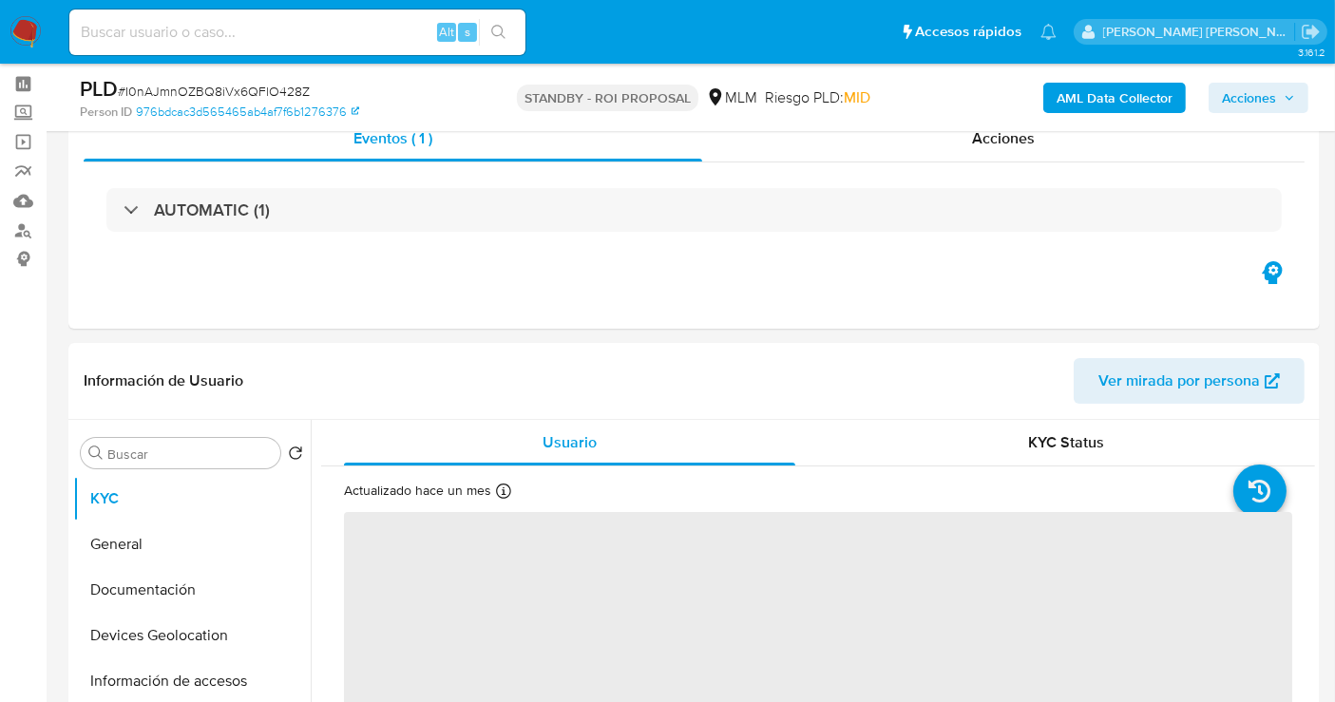
scroll to position [211, 0]
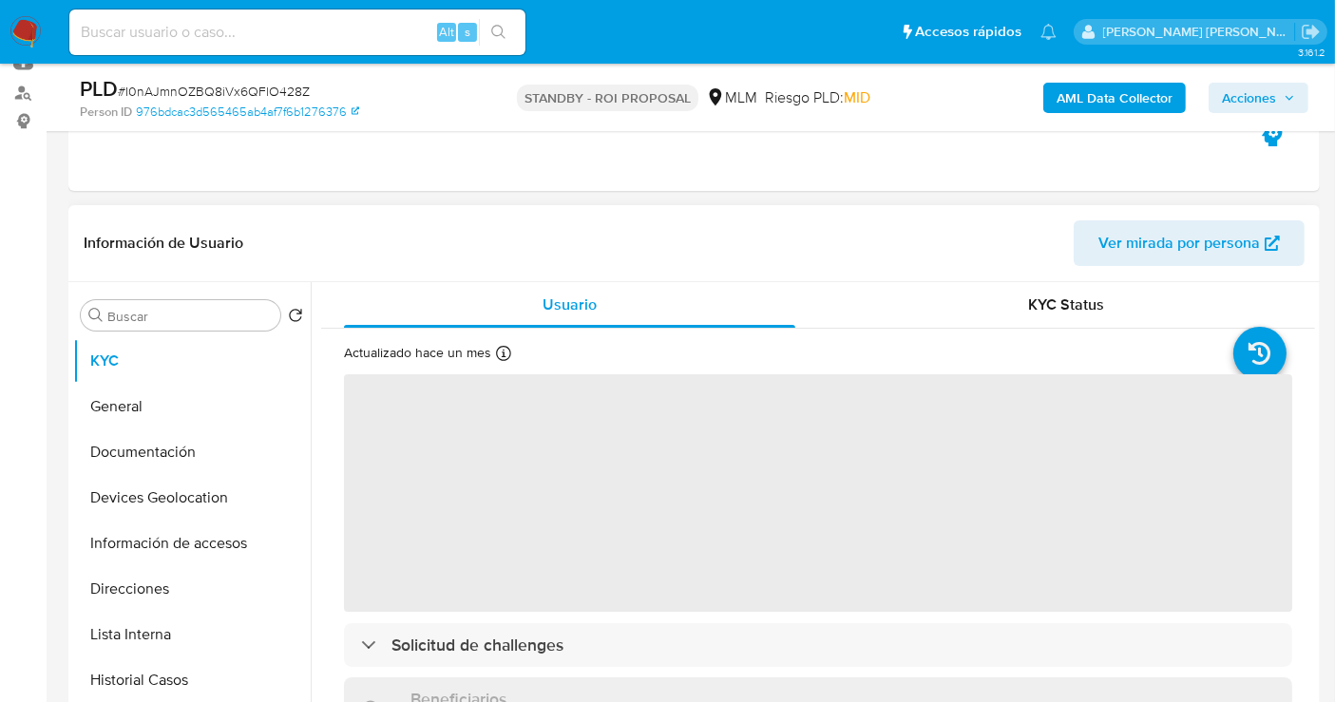
select select "10"
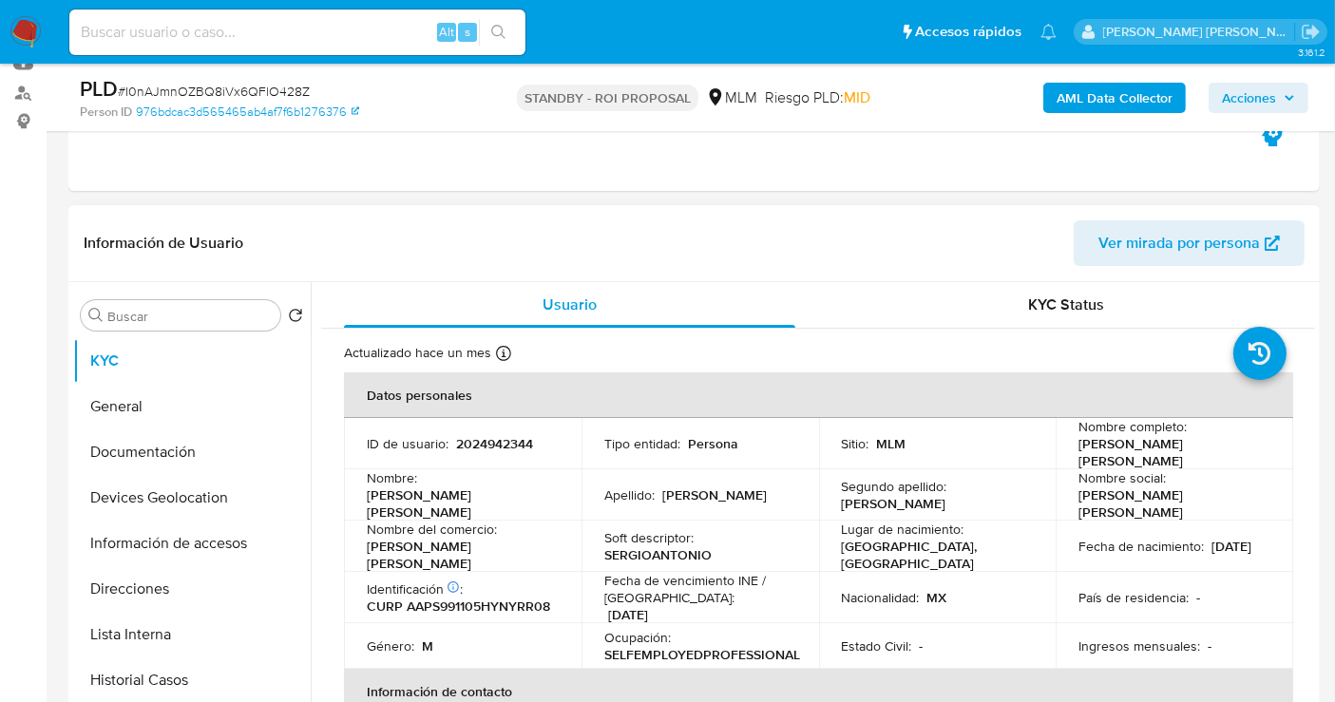
click at [266, 90] on span "# I0nAJmnOZBQ8iVx6QFlO428Z" at bounding box center [214, 91] width 192 height 19
copy span "I0nAJmnOZBQ8iVx6QFlO428Z"
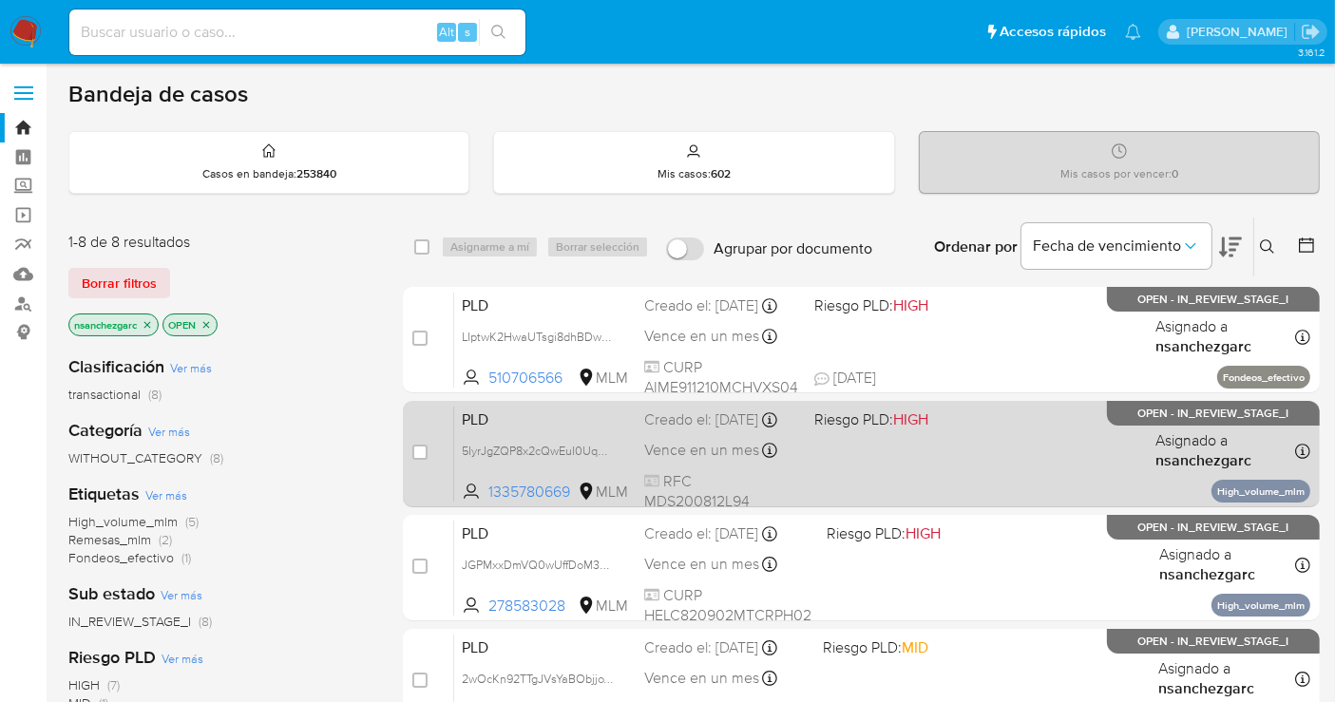
scroll to position [422, 0]
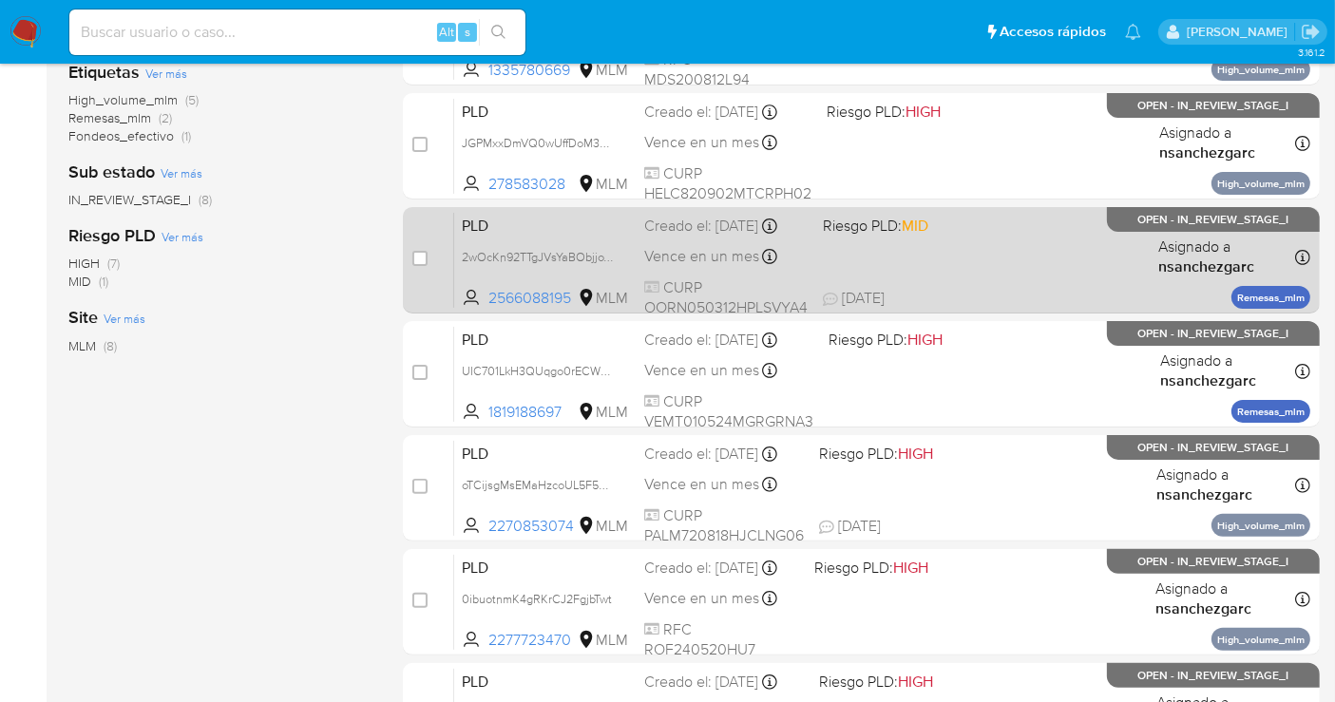
click at [698, 237] on div "Creado el: [DATE] Creado el: [DATE] 02:13:07" at bounding box center [725, 226] width 163 height 21
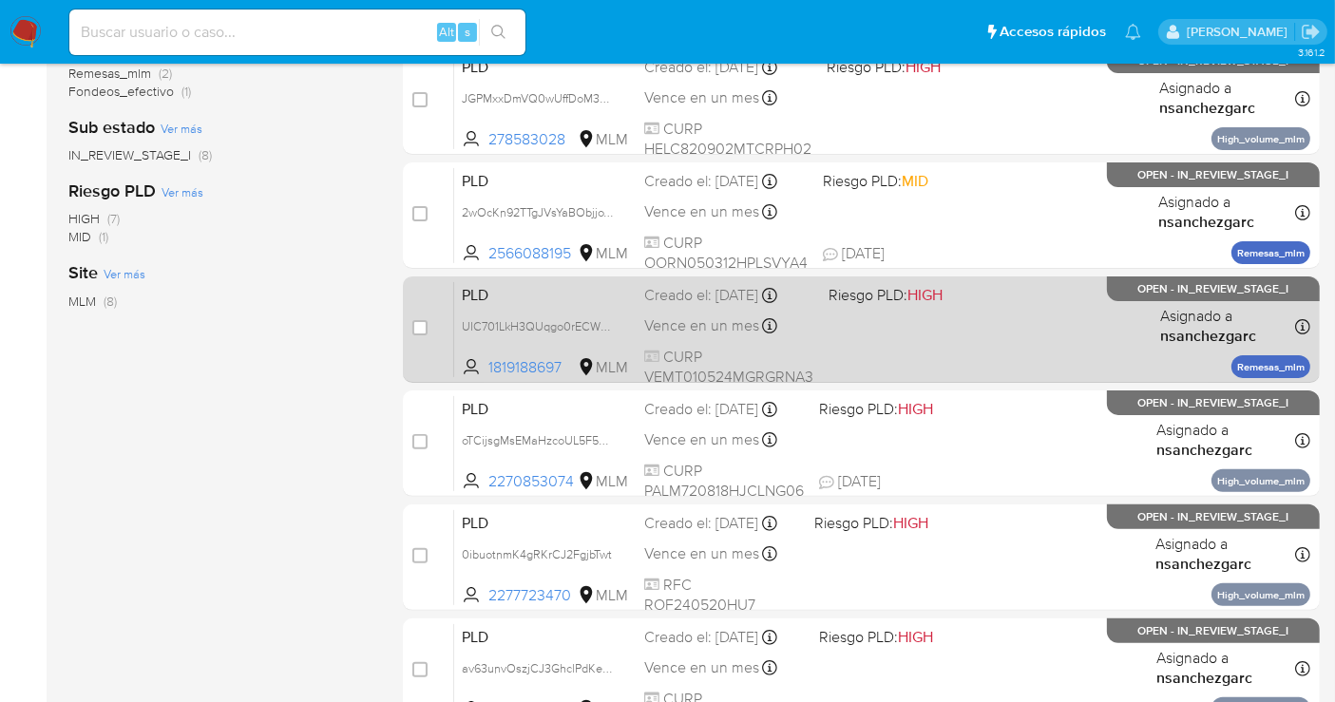
scroll to position [528, 0]
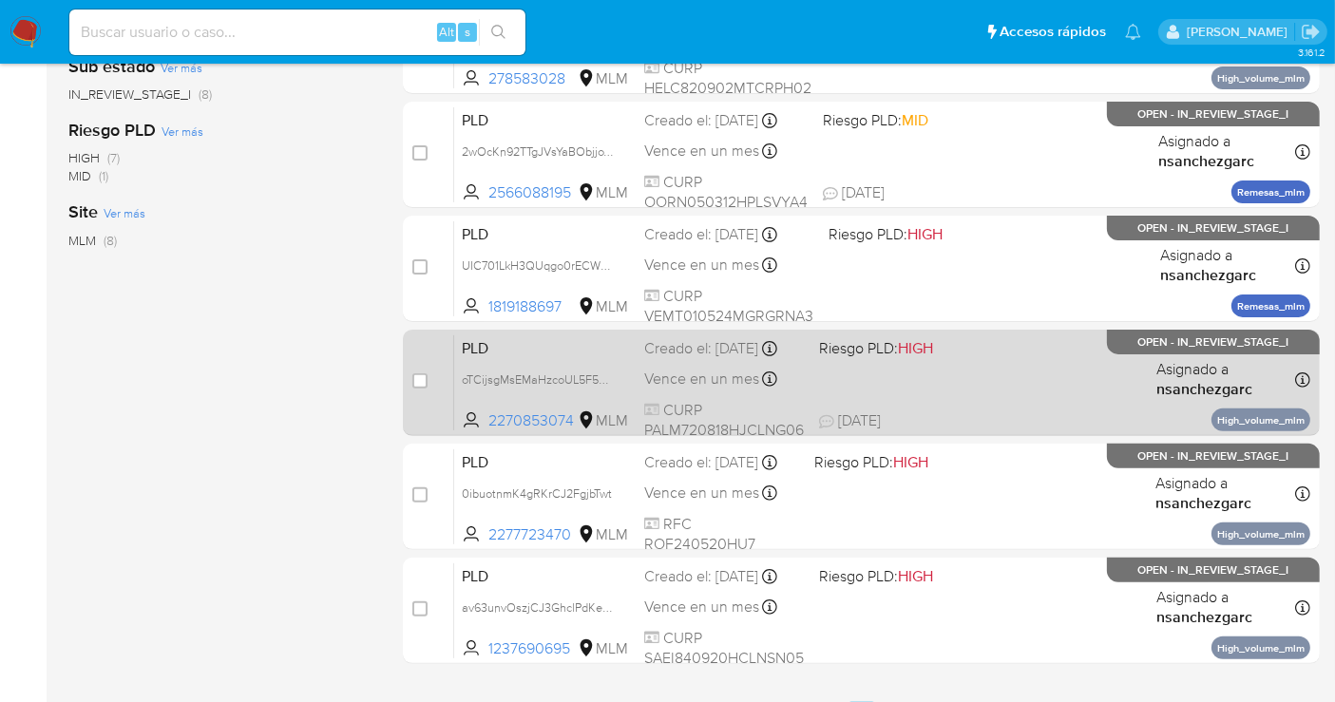
click at [695, 359] on div "Creado el: [DATE] Creado el: [DATE] 02:09:15" at bounding box center [724, 348] width 160 height 21
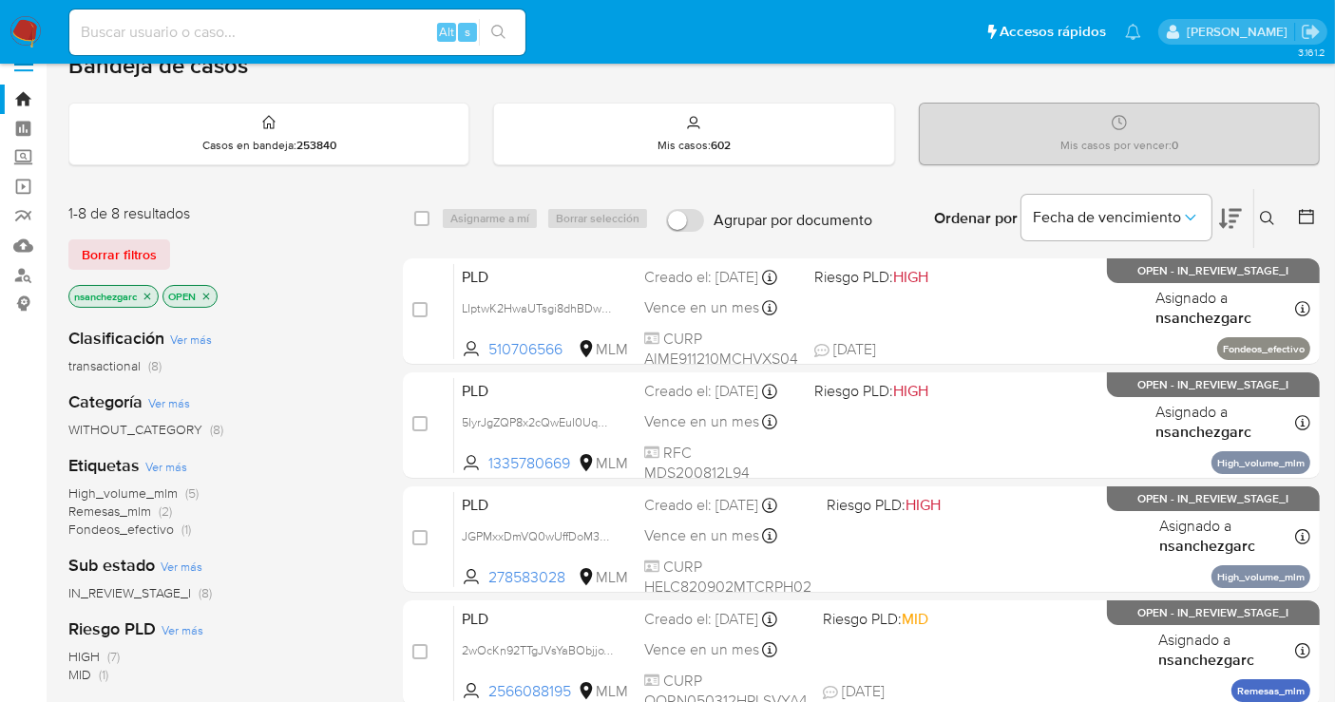
scroll to position [0, 0]
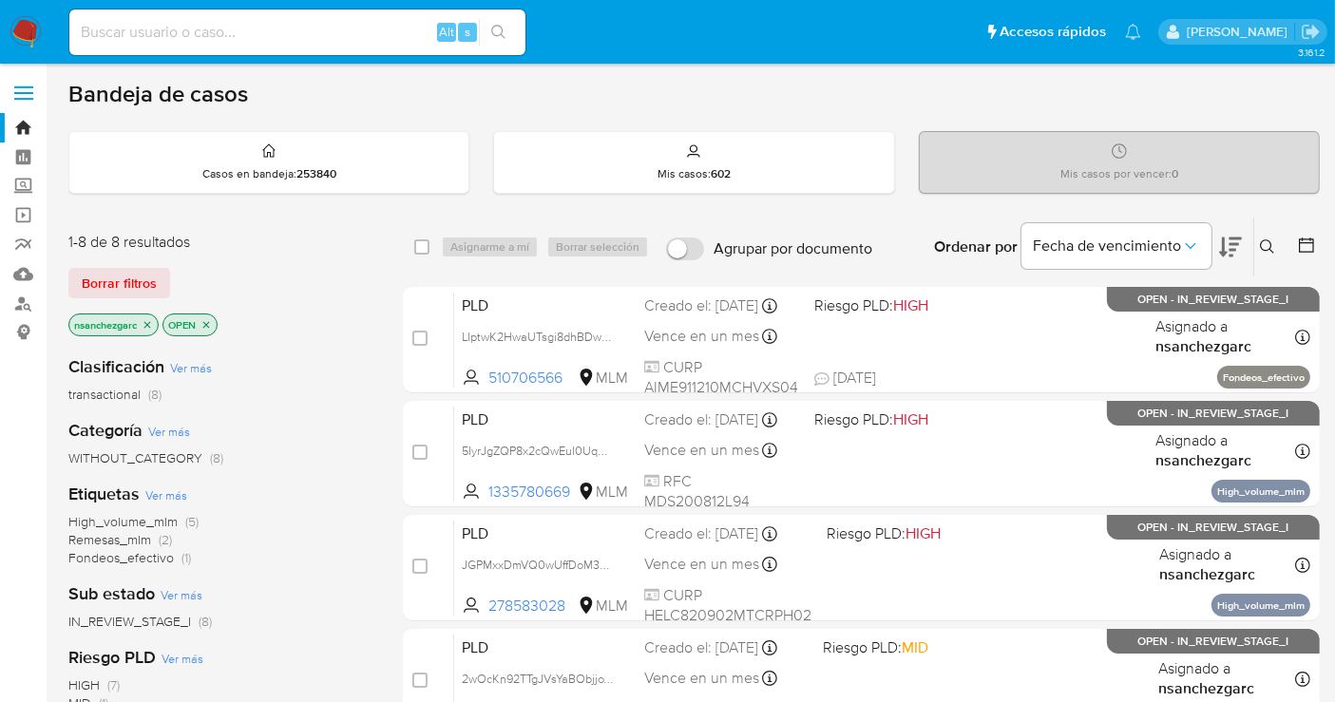
click at [35, 33] on img at bounding box center [26, 32] width 32 height 32
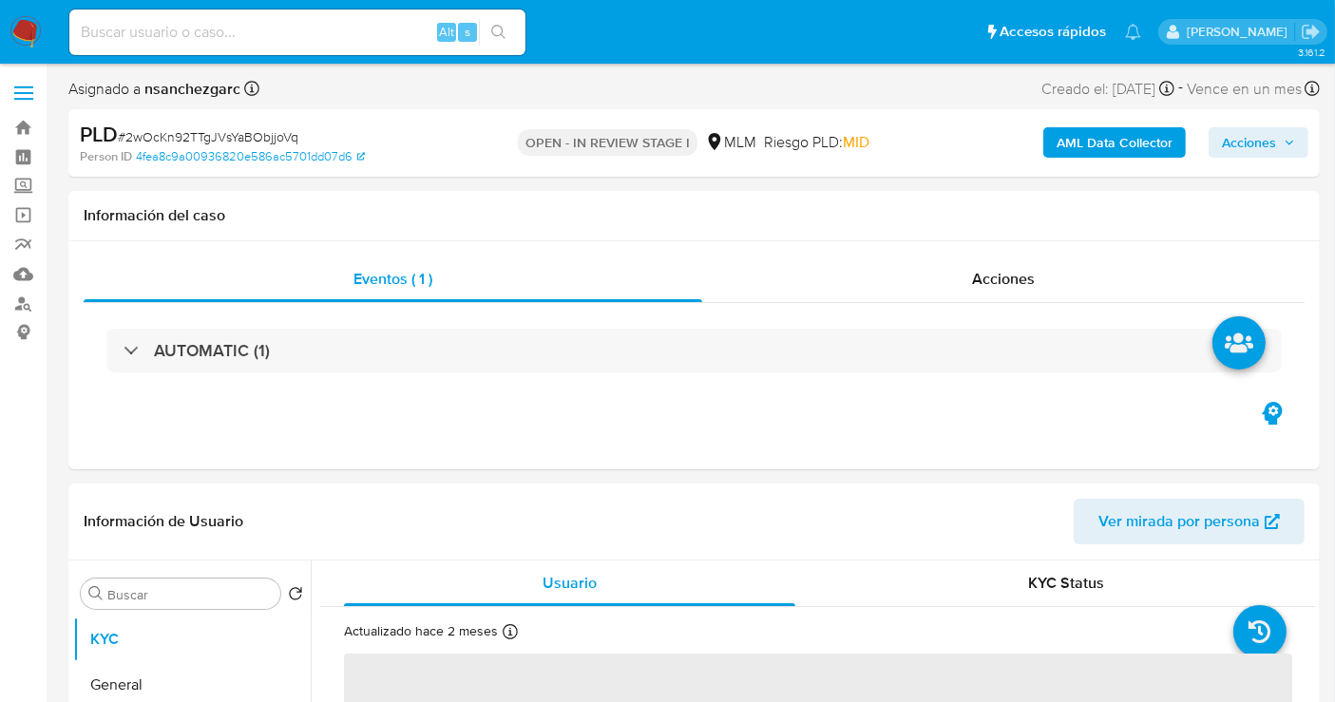
select select "10"
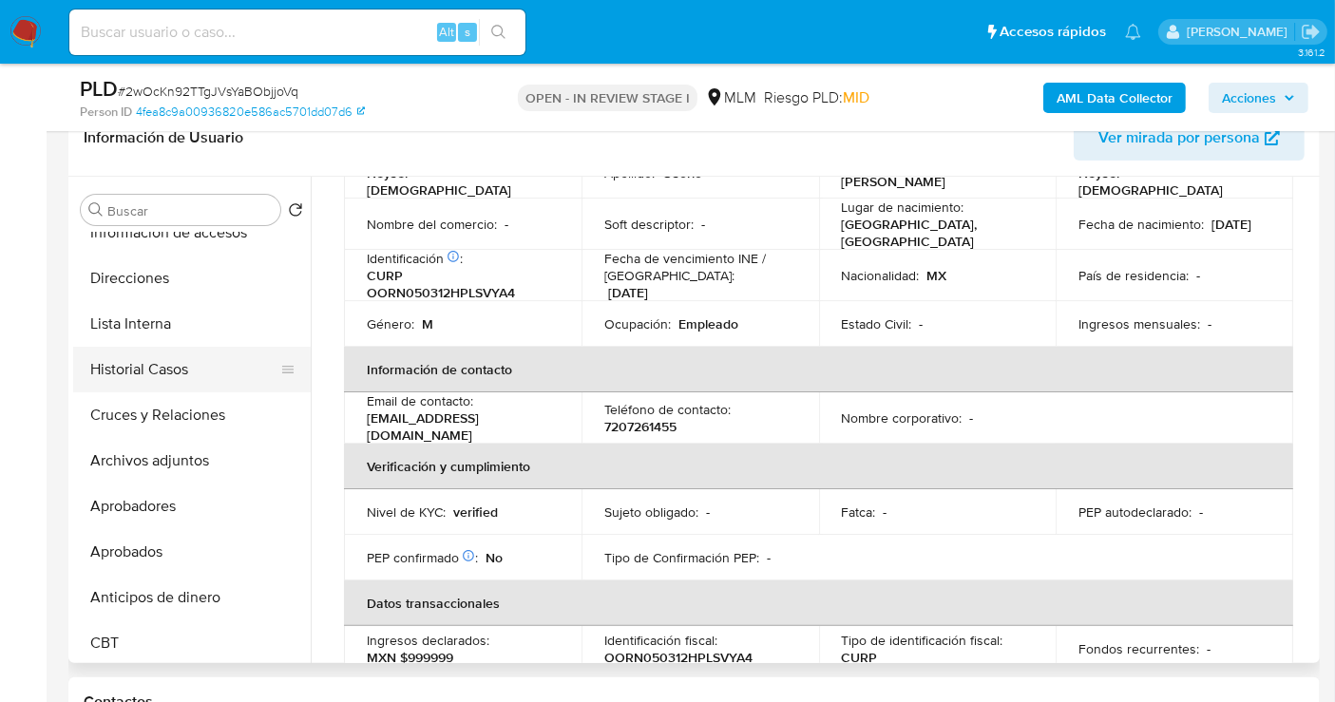
scroll to position [211, 0]
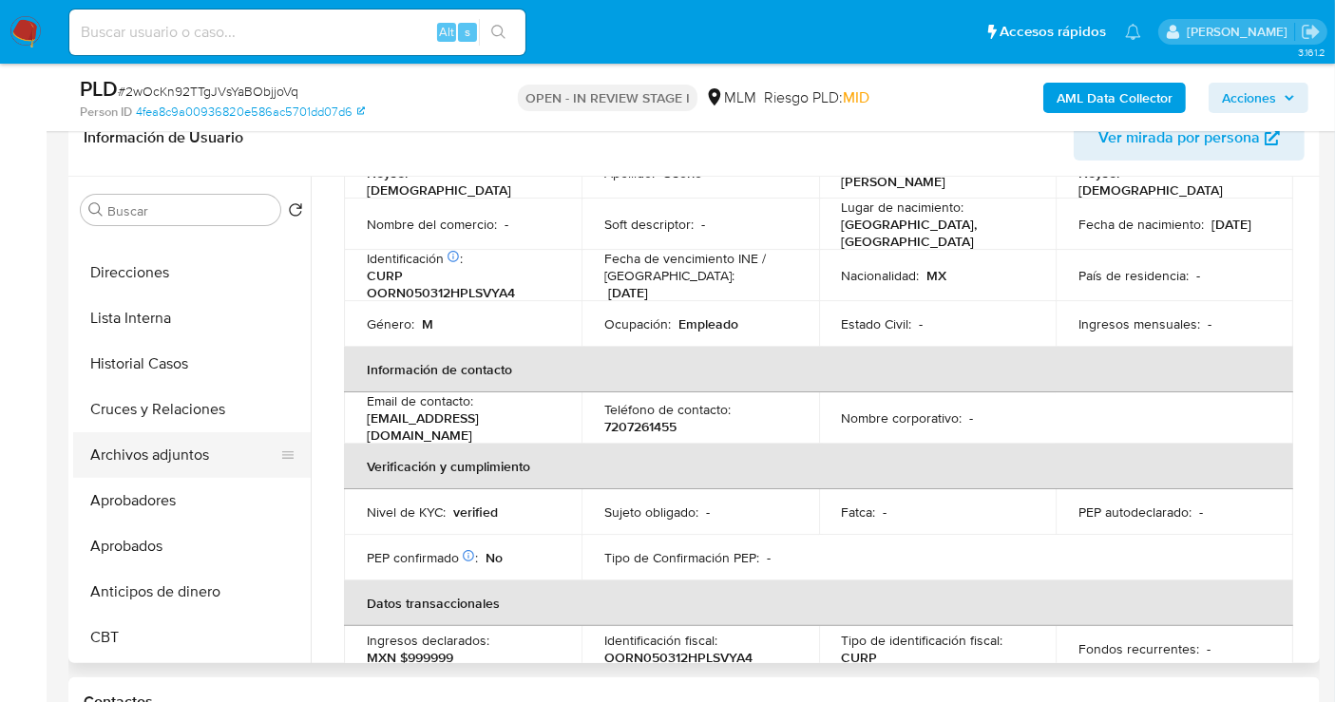
click at [135, 457] on button "Archivos adjuntos" at bounding box center [184, 455] width 222 height 46
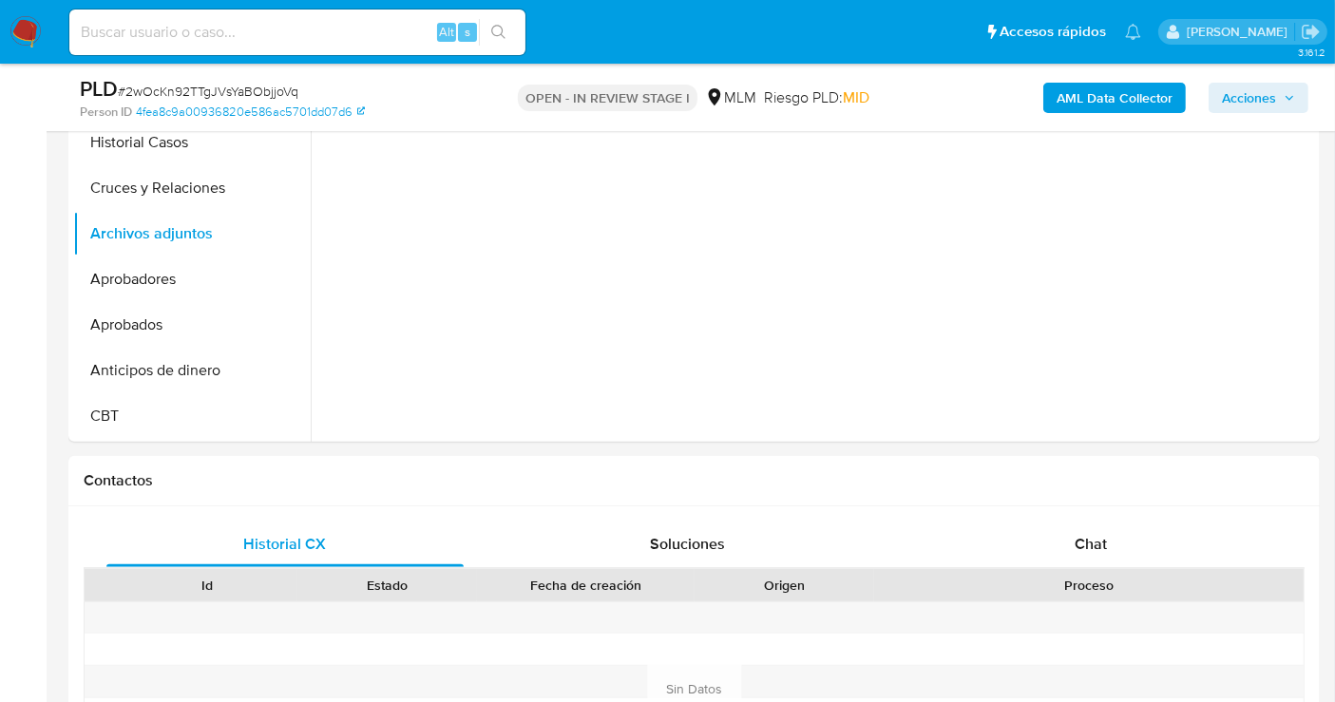
scroll to position [844, 0]
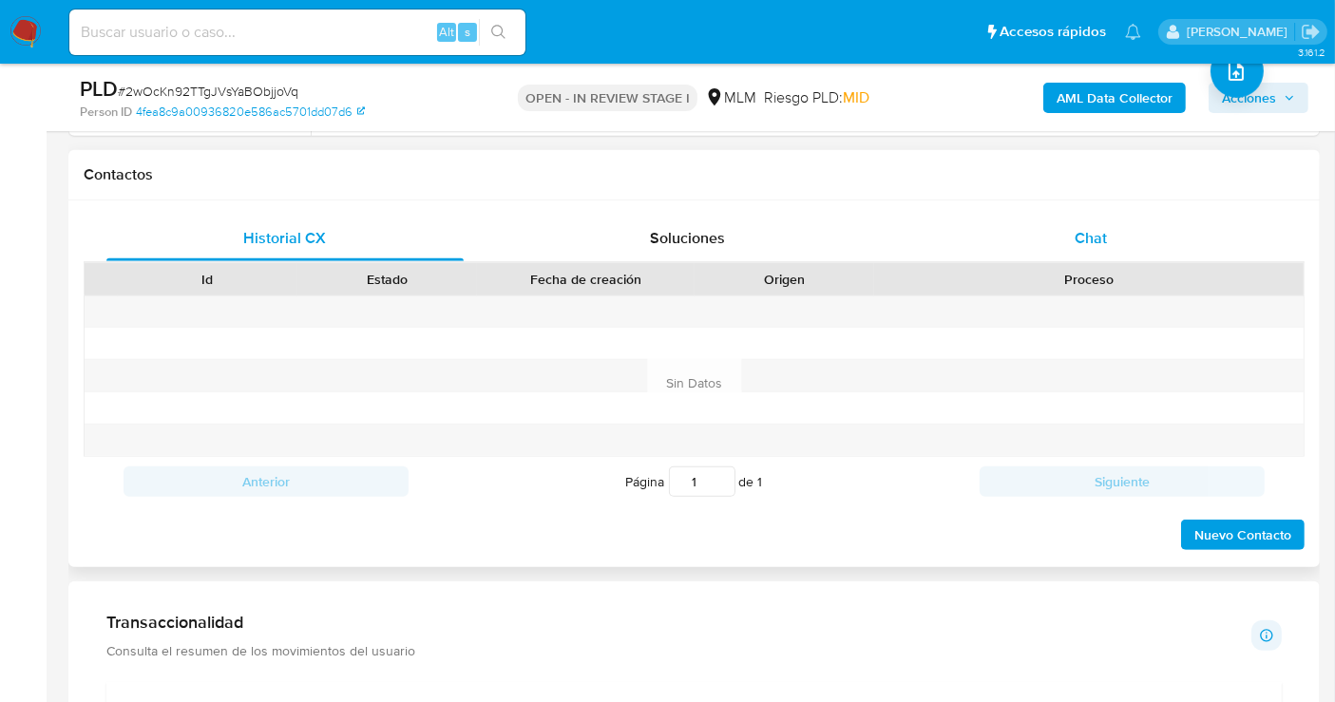
click at [1081, 244] on span "Chat" at bounding box center [1091, 238] width 32 height 22
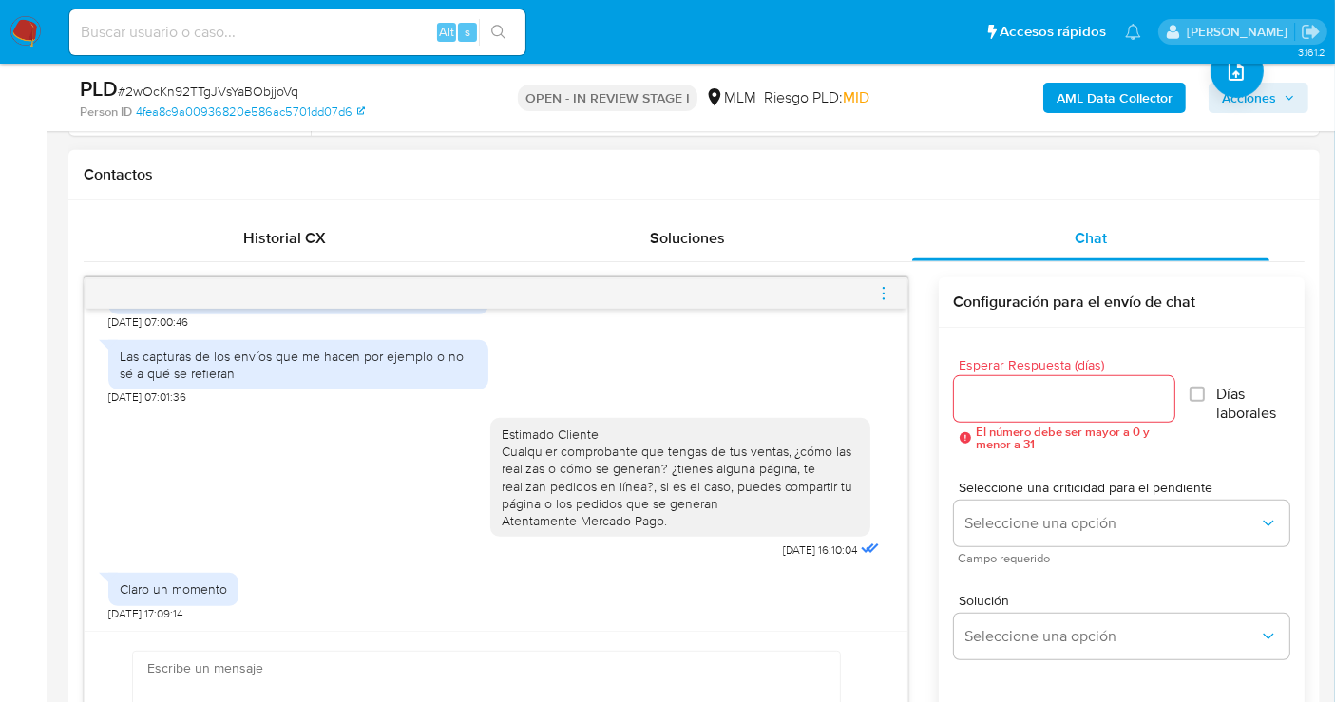
scroll to position [812, 0]
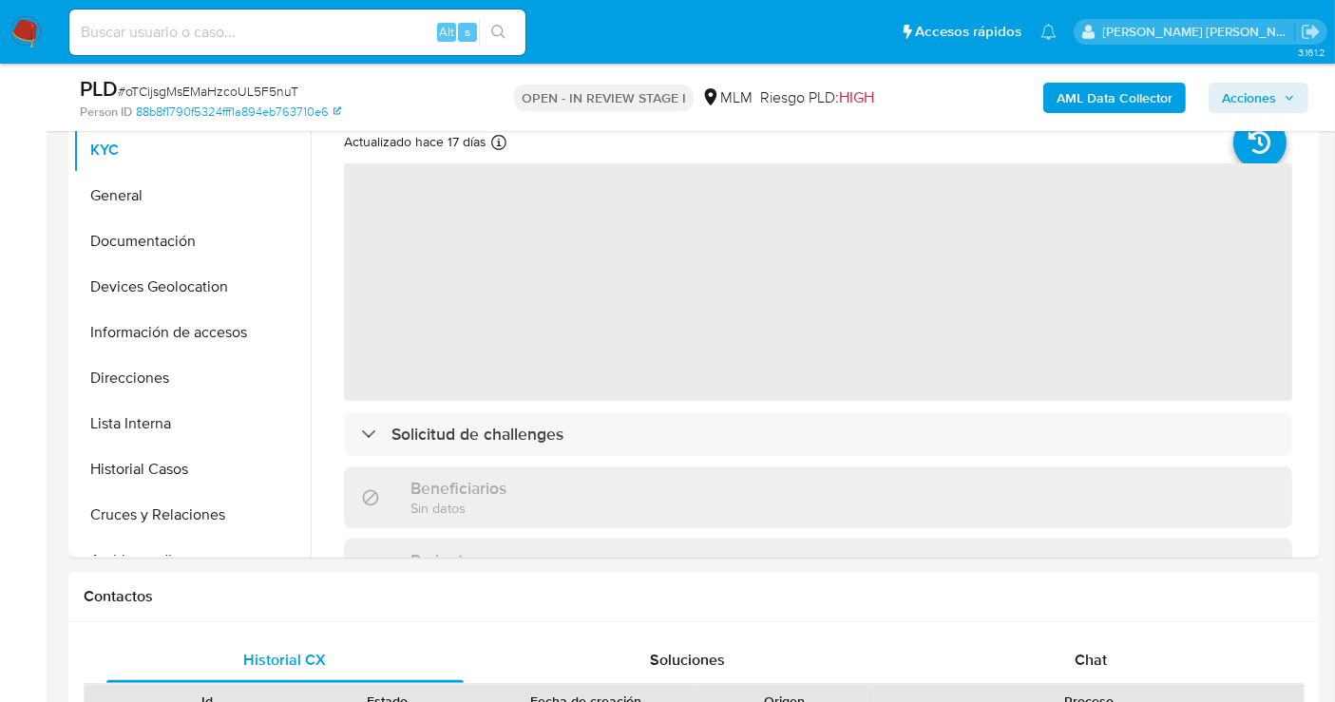
select select "10"
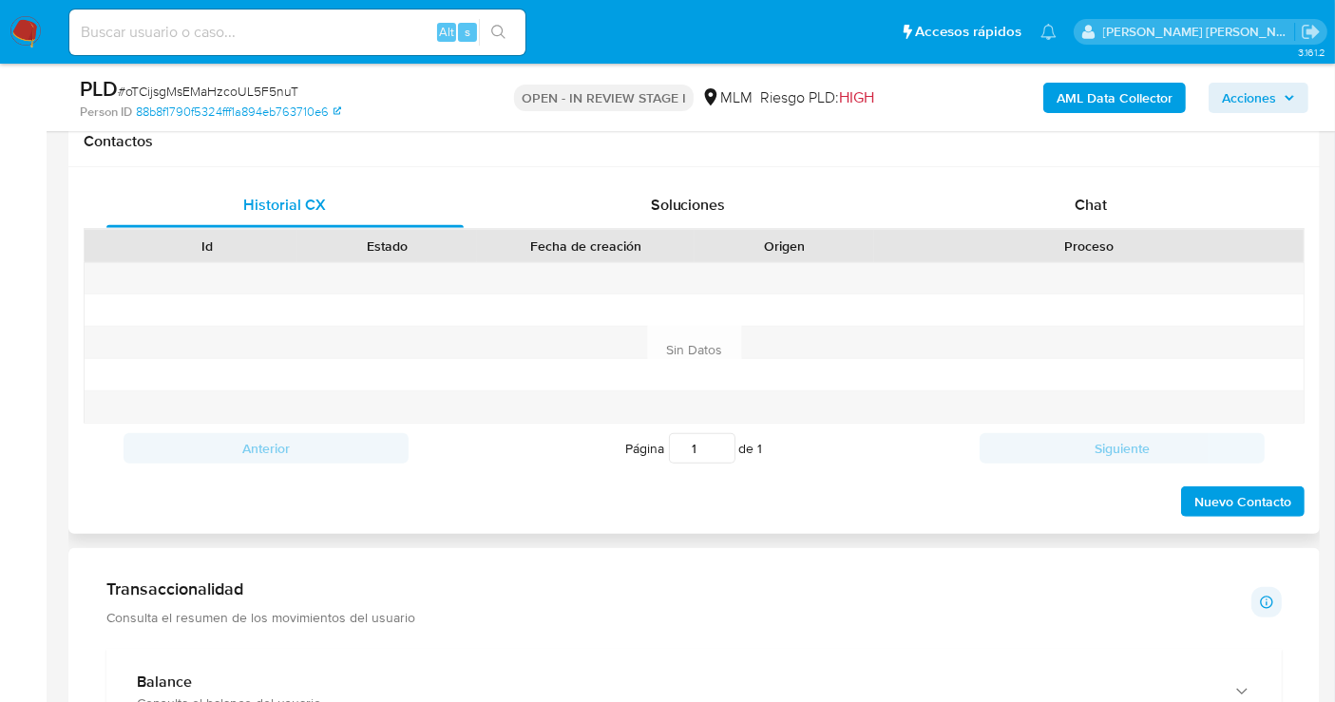
scroll to position [844, 0]
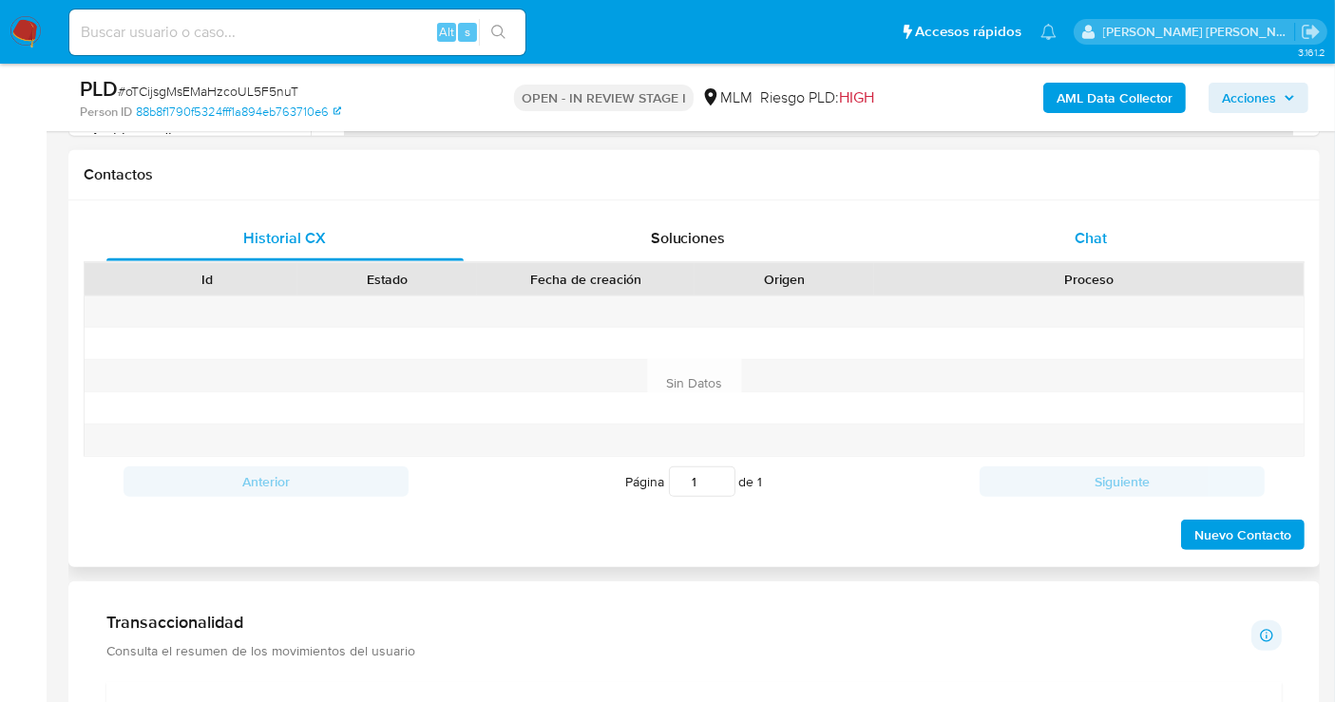
click at [1084, 236] on span "Chat" at bounding box center [1091, 238] width 32 height 22
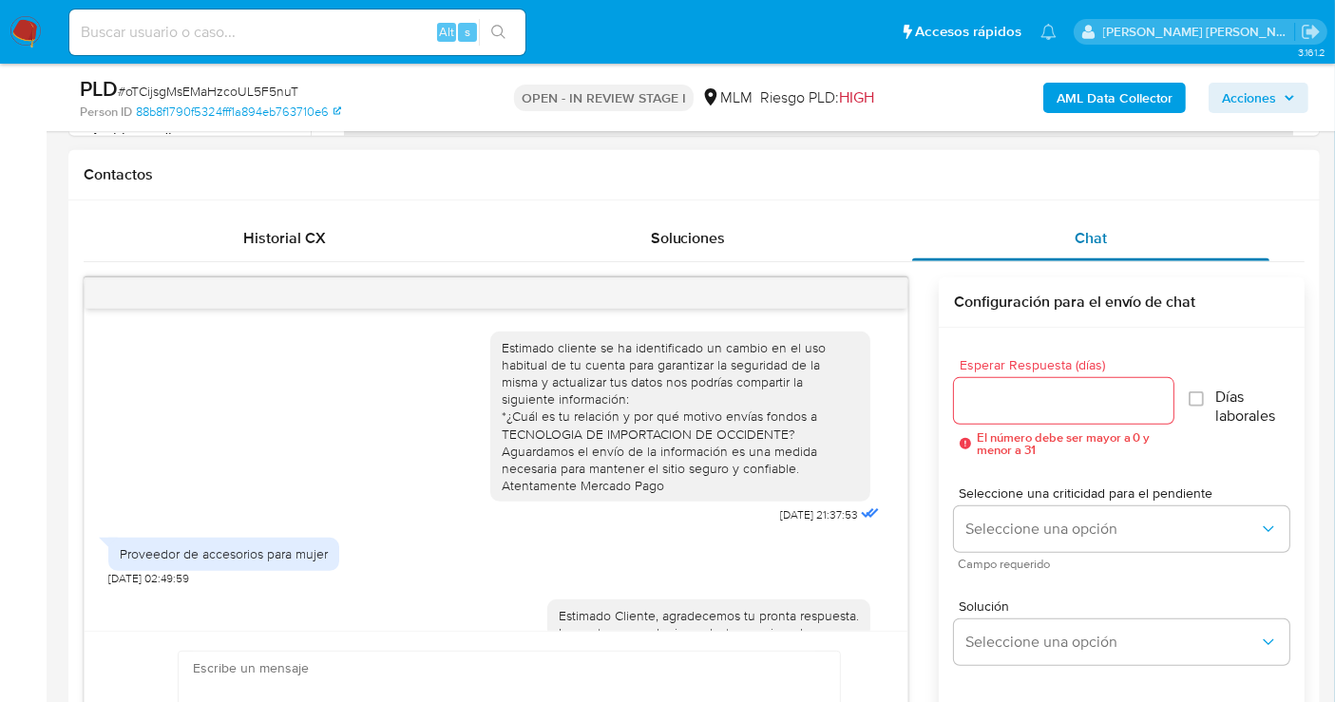
scroll to position [72, 0]
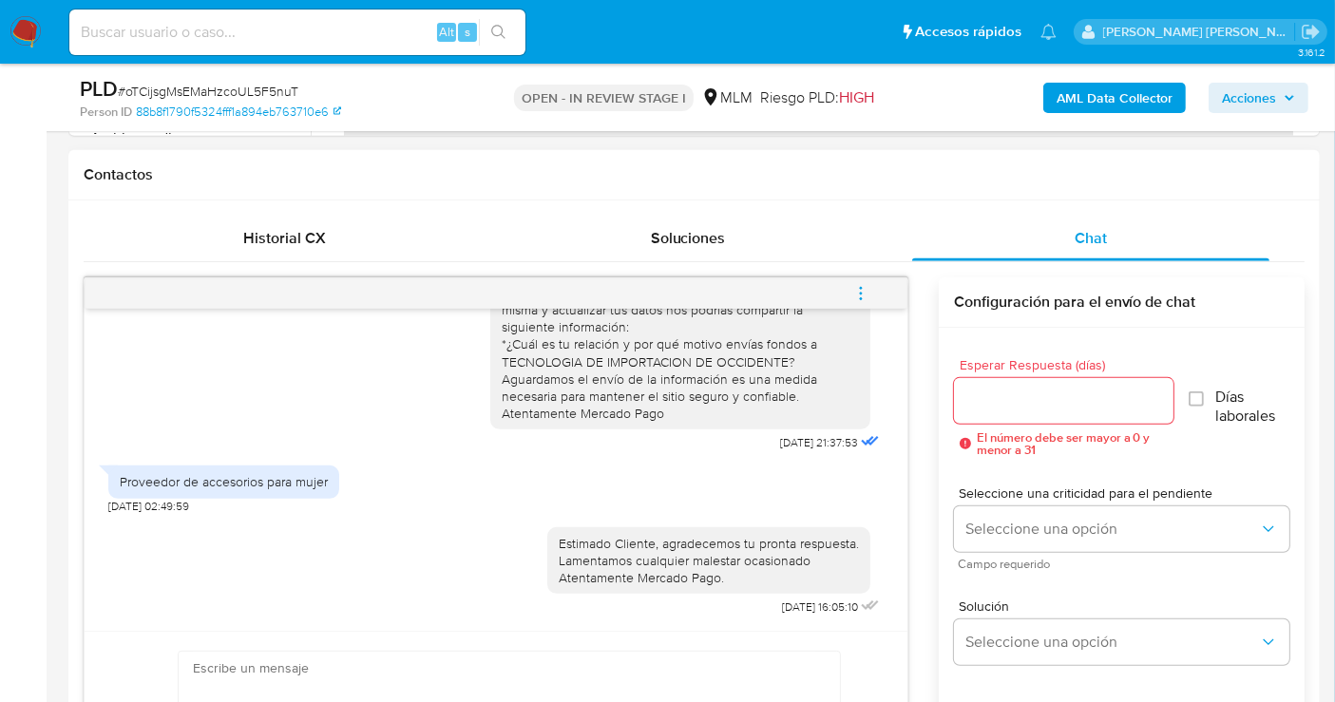
click at [856, 294] on icon "menu-action" at bounding box center [861, 293] width 17 height 17
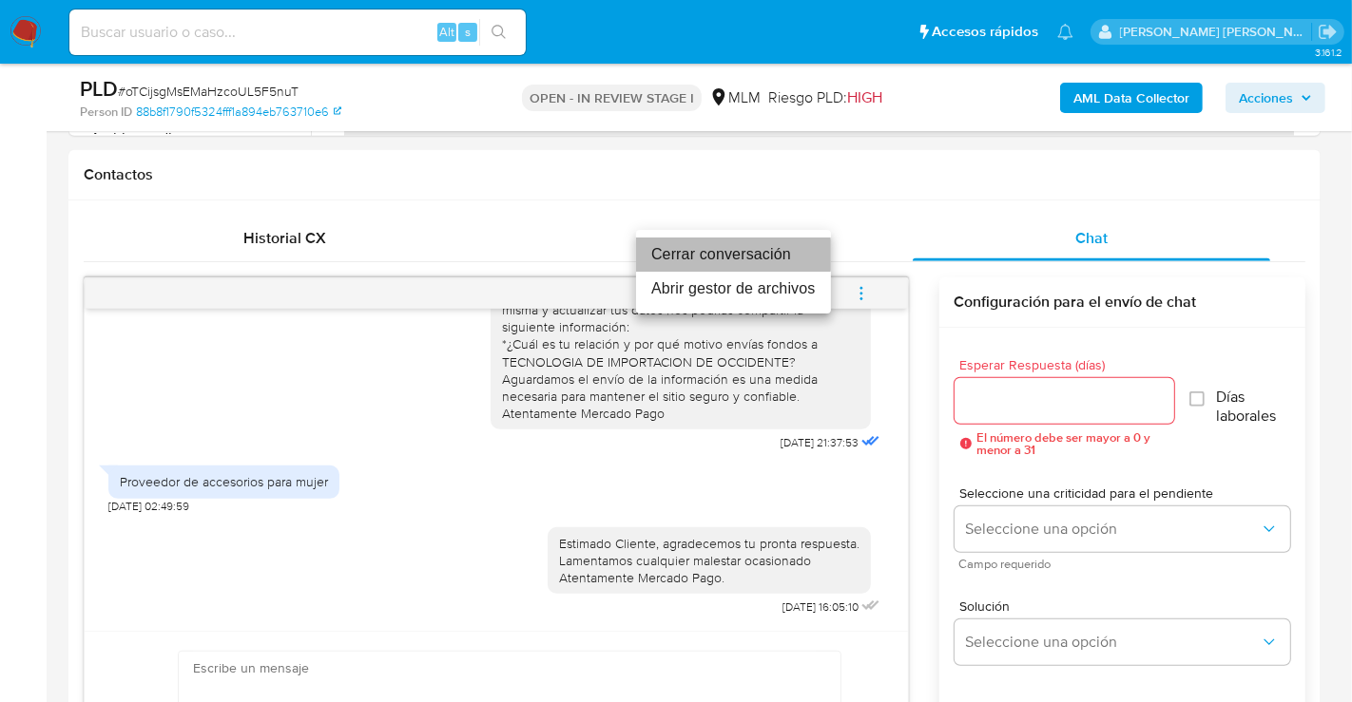
click at [696, 255] on li "Cerrar conversación" at bounding box center [733, 255] width 195 height 34
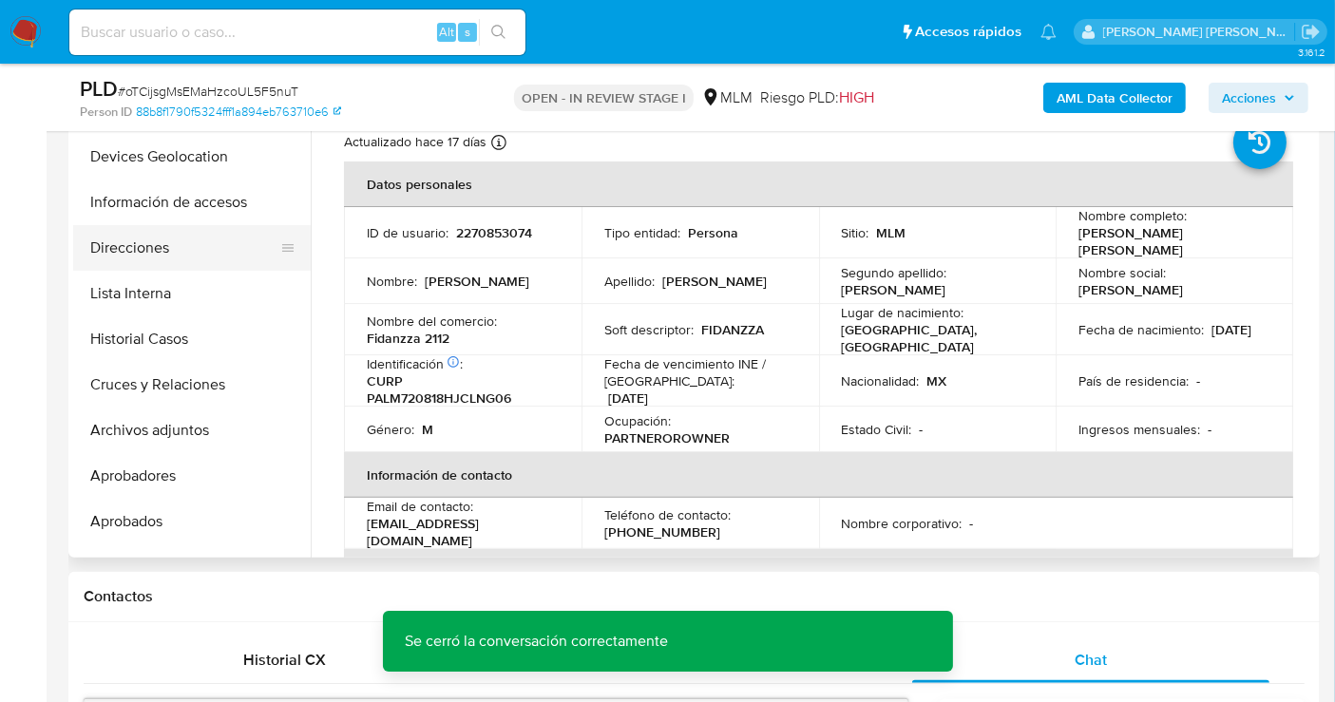
scroll to position [211, 0]
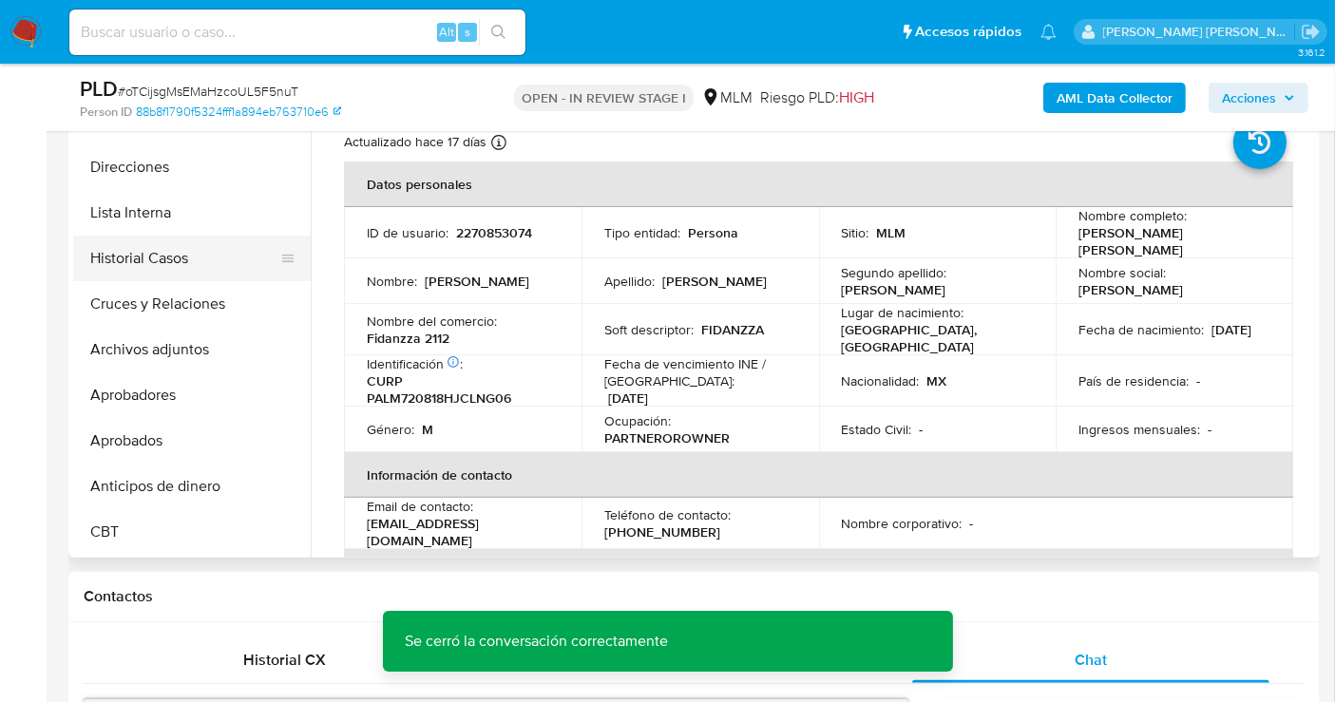
click at [144, 262] on button "Historial Casos" at bounding box center [184, 259] width 222 height 46
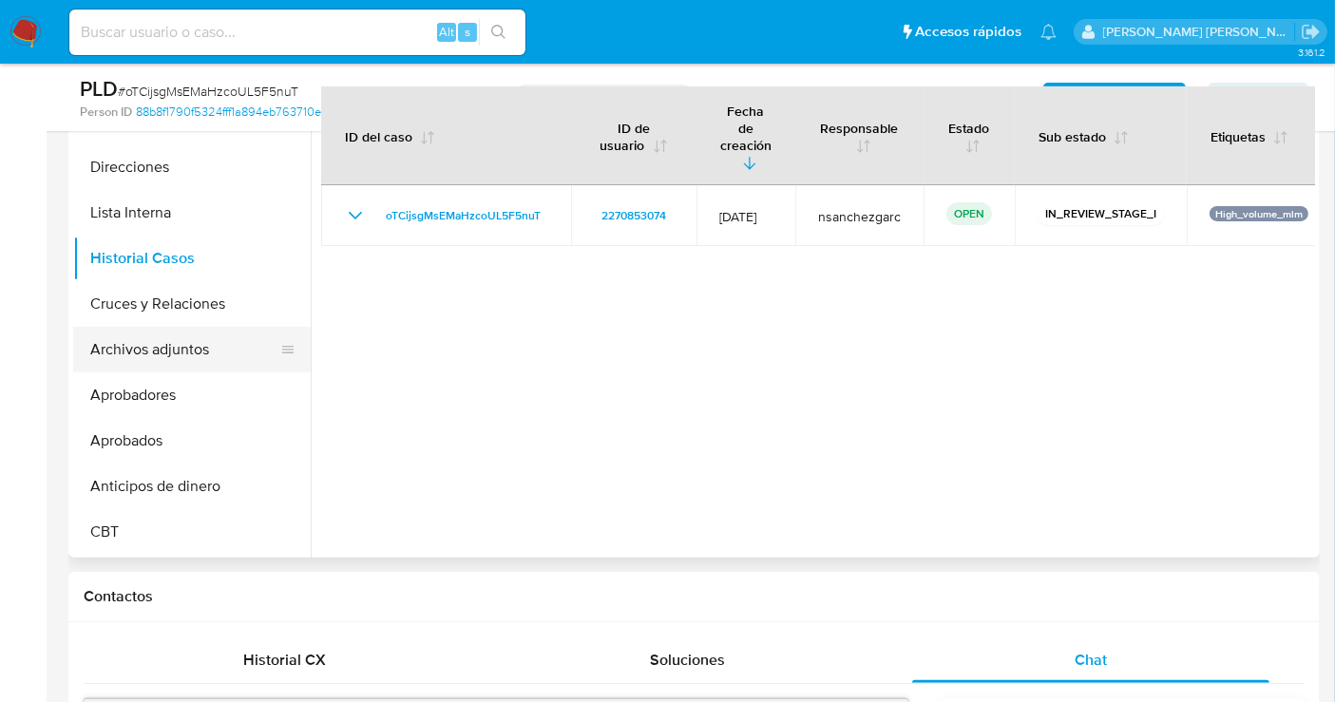
click at [149, 331] on button "Archivos adjuntos" at bounding box center [184, 350] width 222 height 46
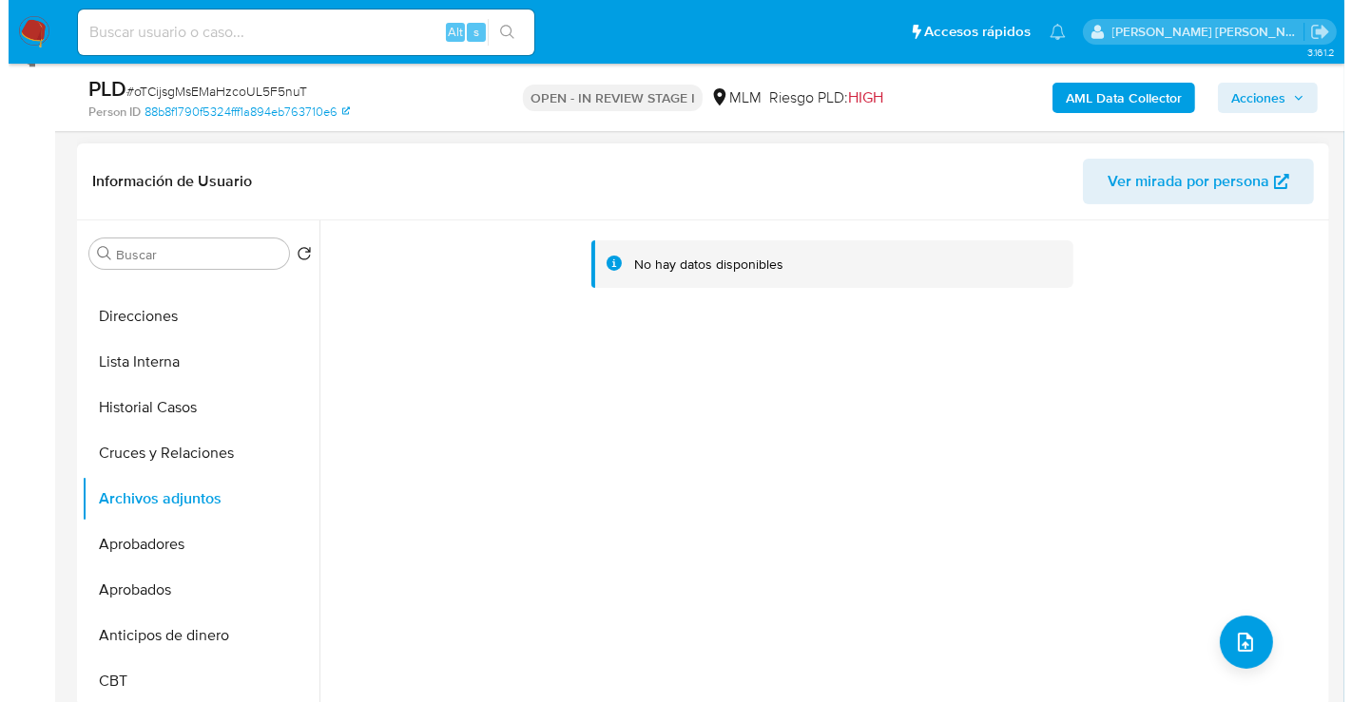
scroll to position [317, 0]
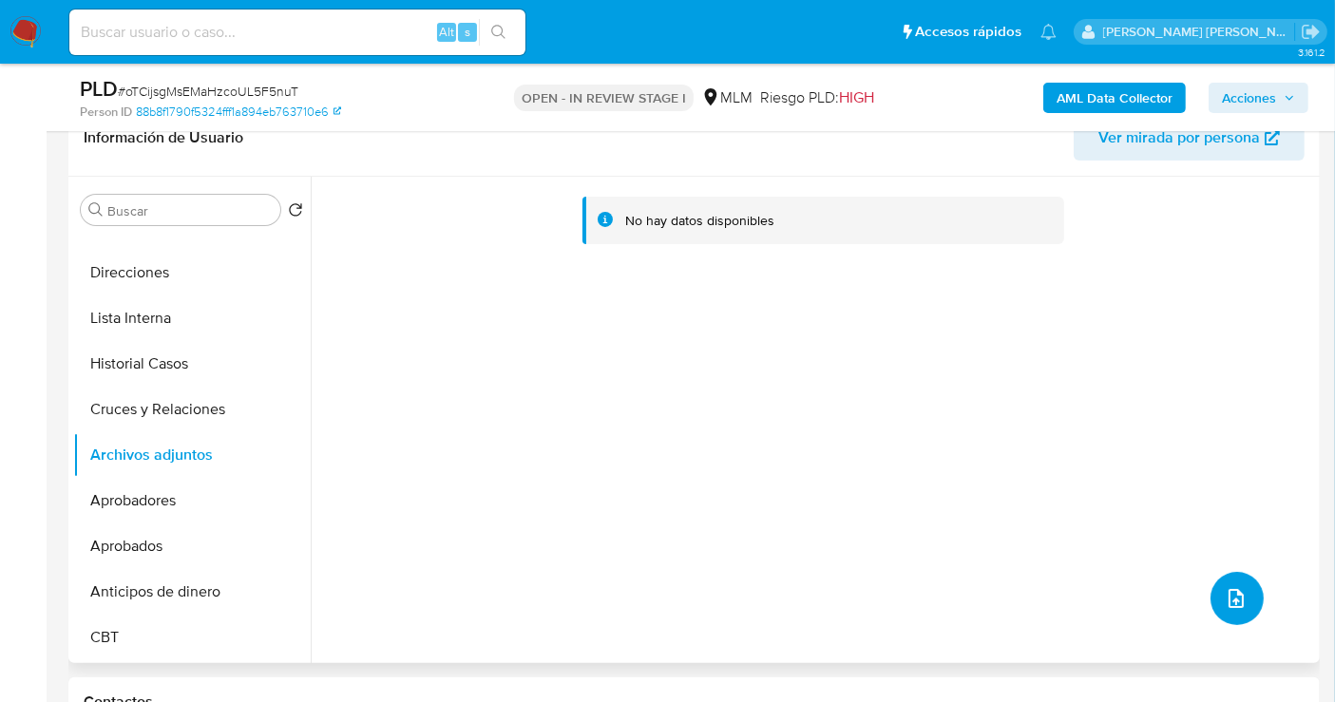
click at [1227, 587] on icon "upload-file" at bounding box center [1236, 598] width 23 height 23
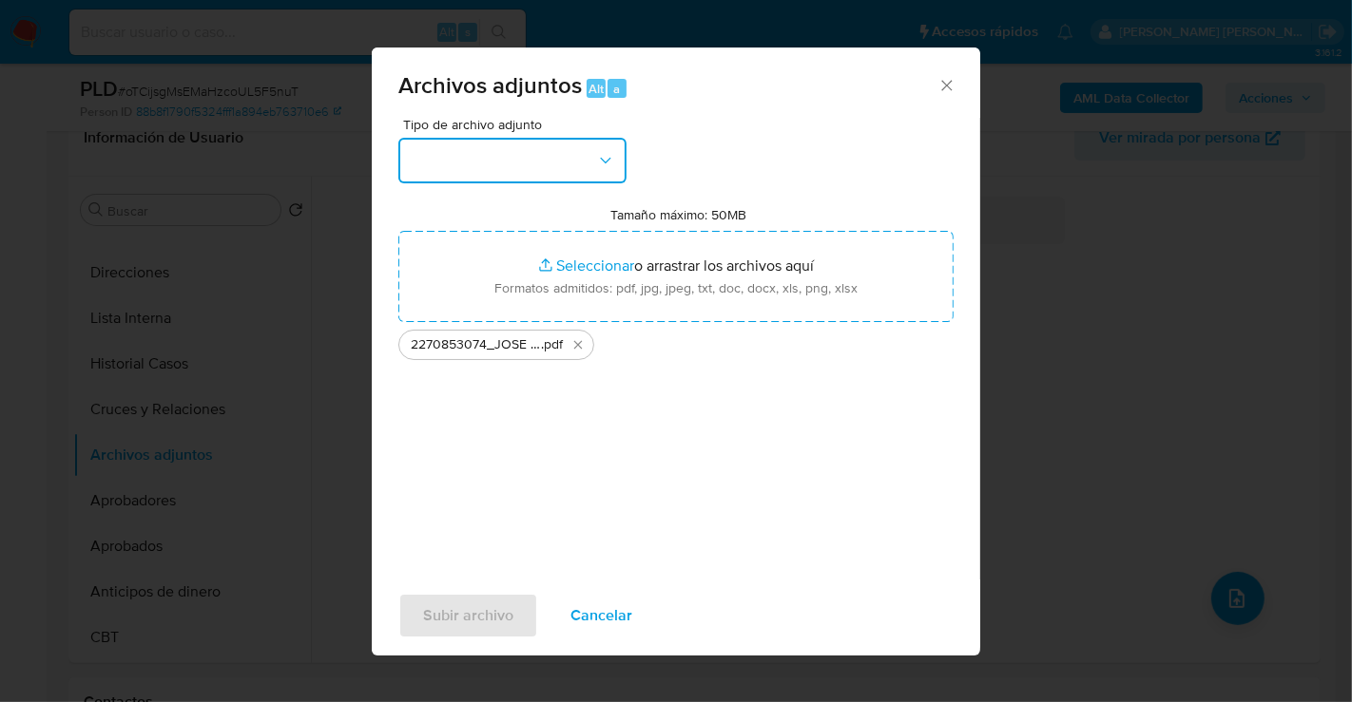
click at [526, 169] on button "button" at bounding box center [512, 161] width 228 height 46
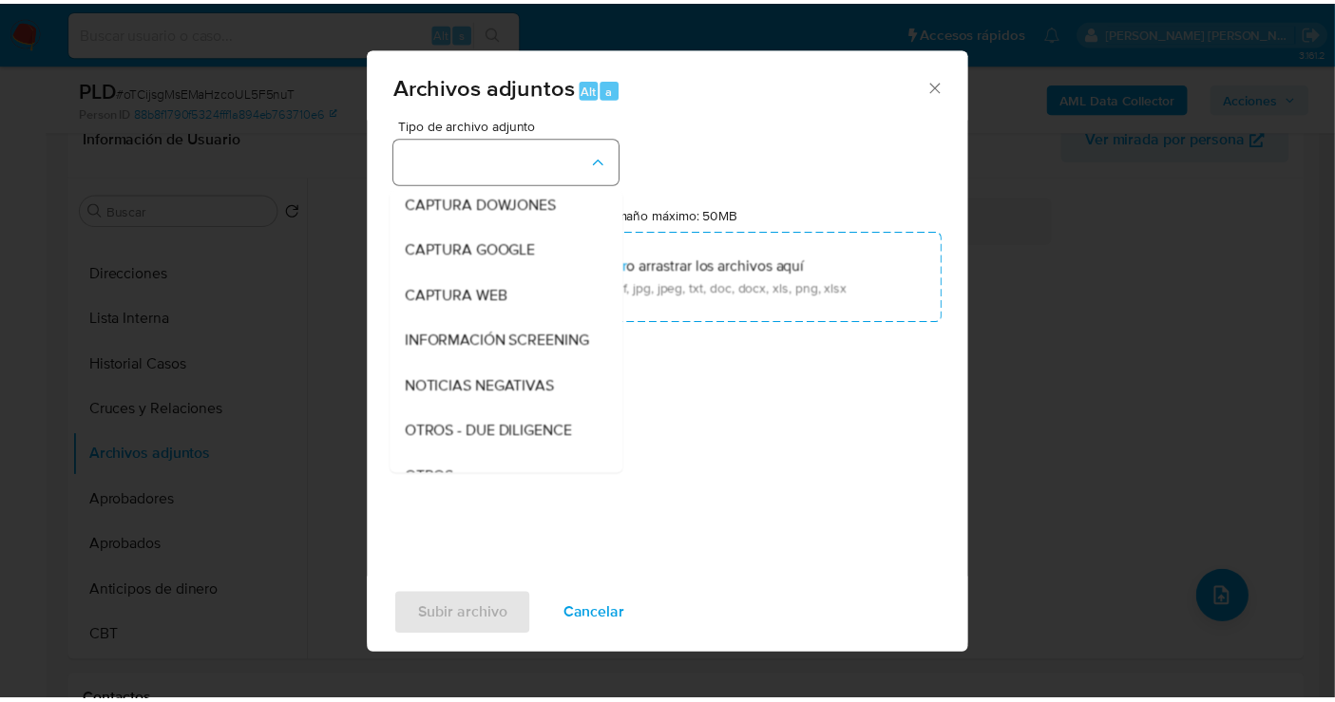
scroll to position [98, 0]
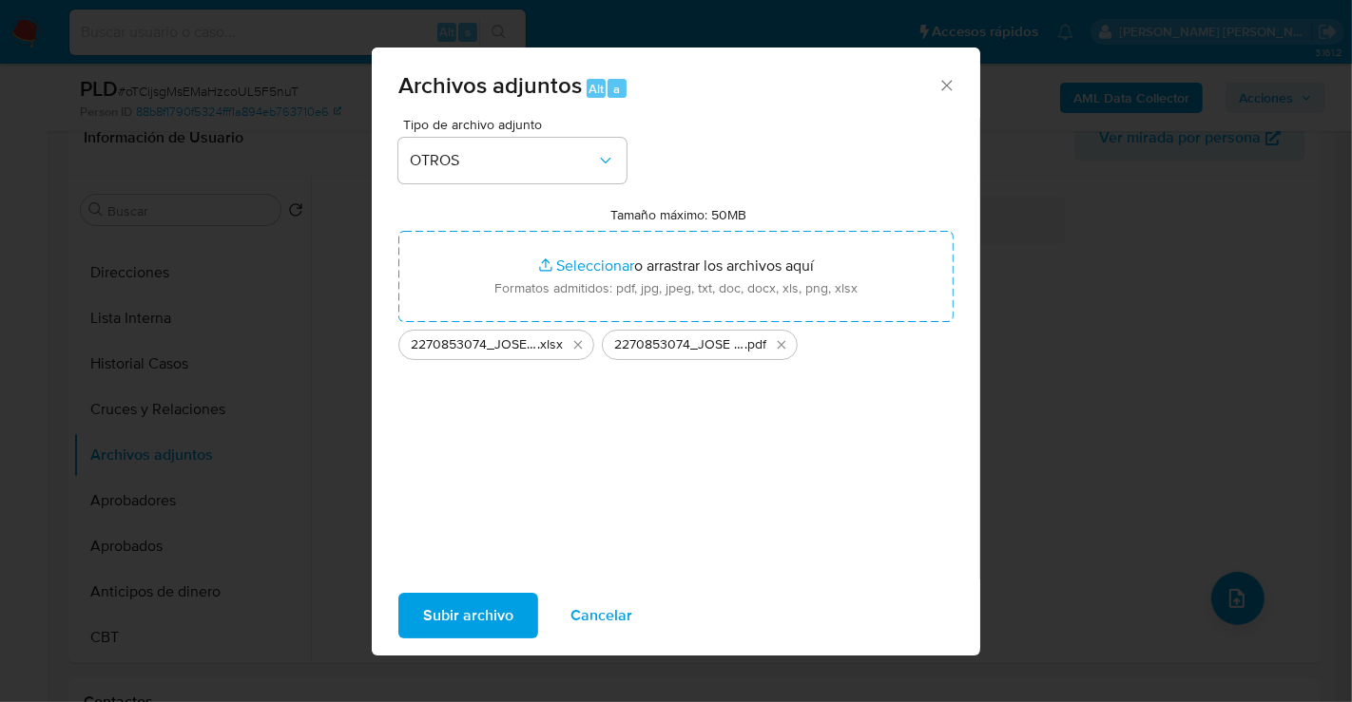
click at [458, 620] on span "Subir archivo" at bounding box center [468, 616] width 90 height 42
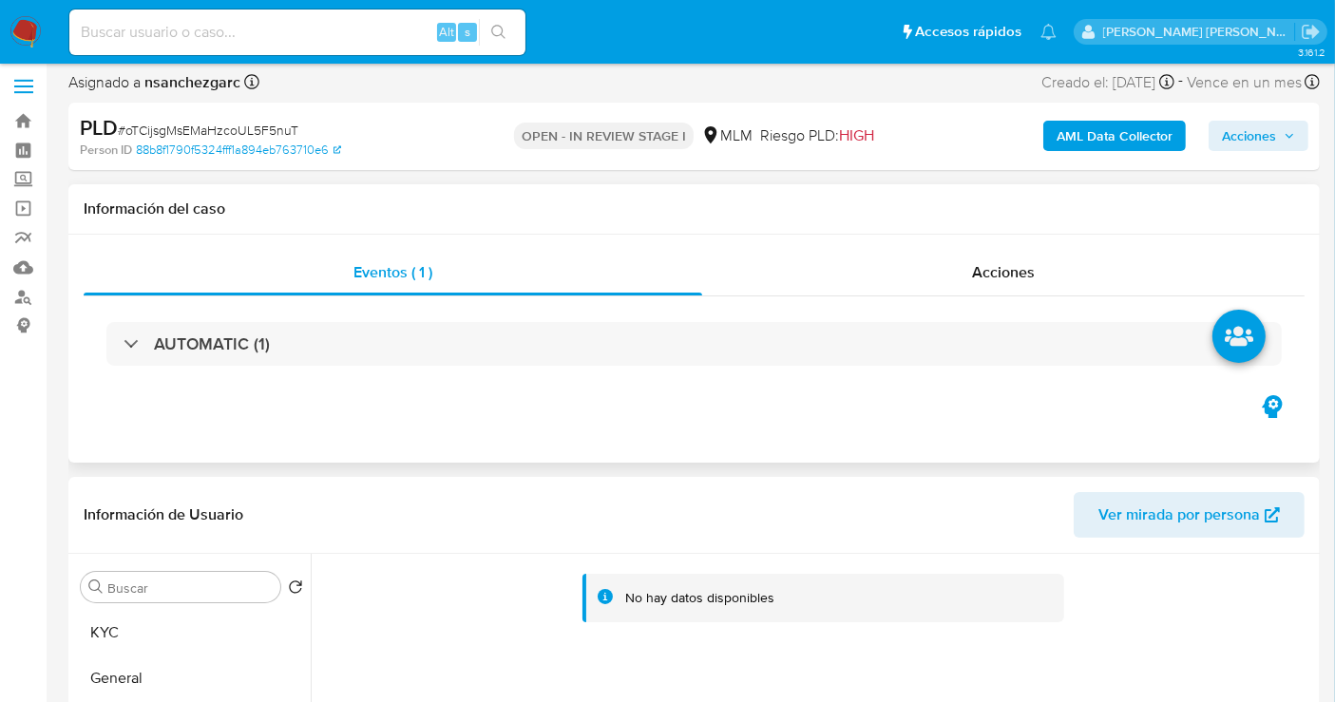
scroll to position [317, 0]
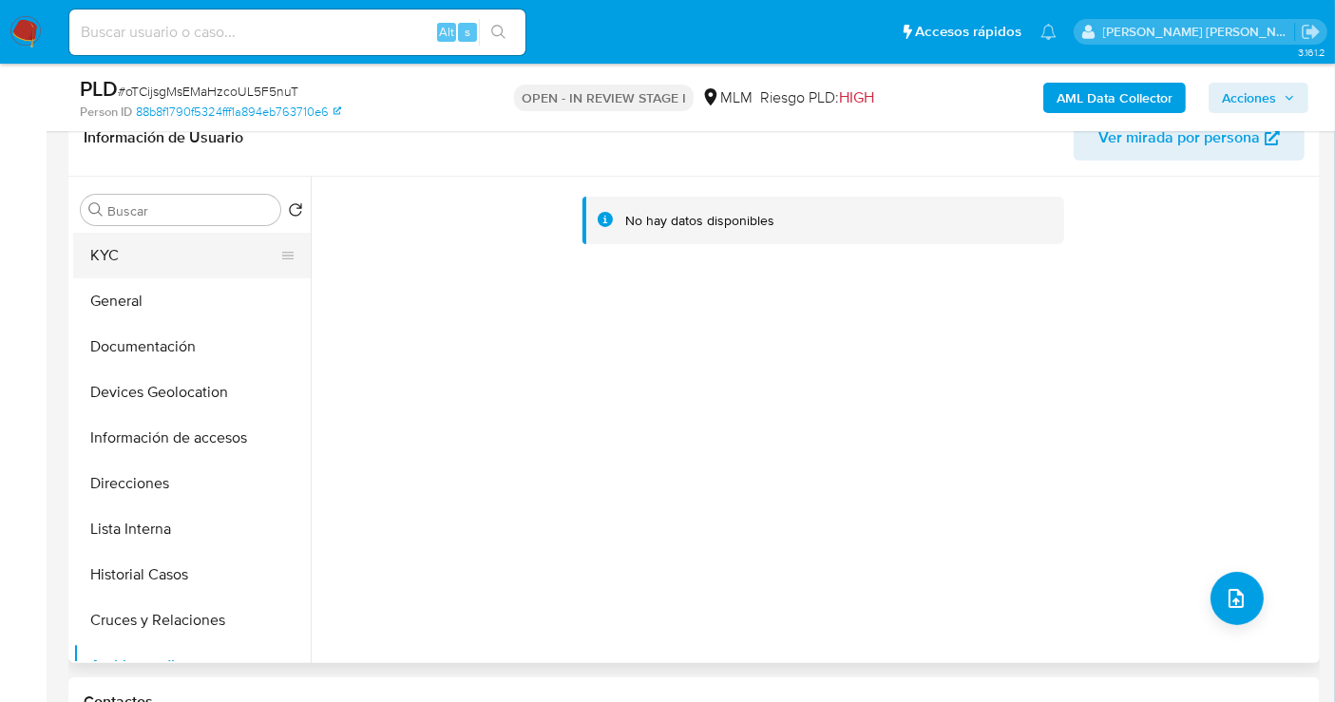
click at [125, 269] on button "KYC" at bounding box center [184, 256] width 222 height 46
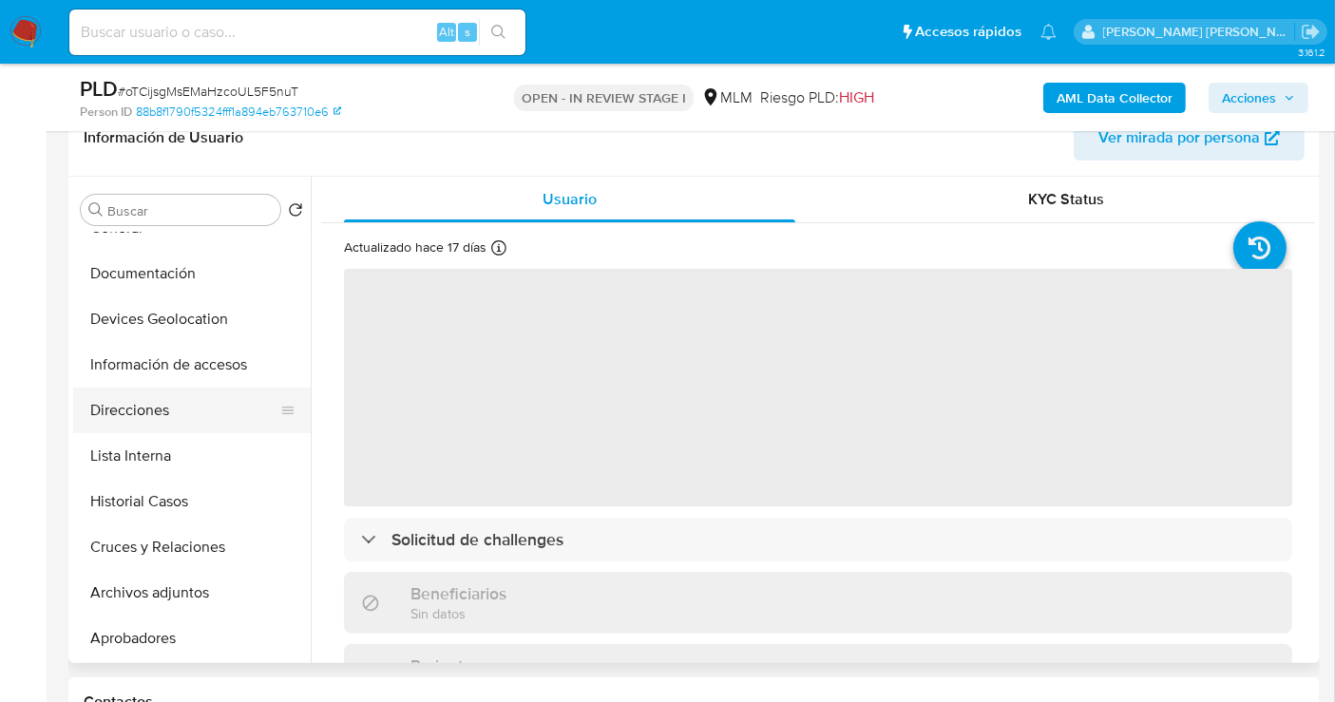
scroll to position [106, 0]
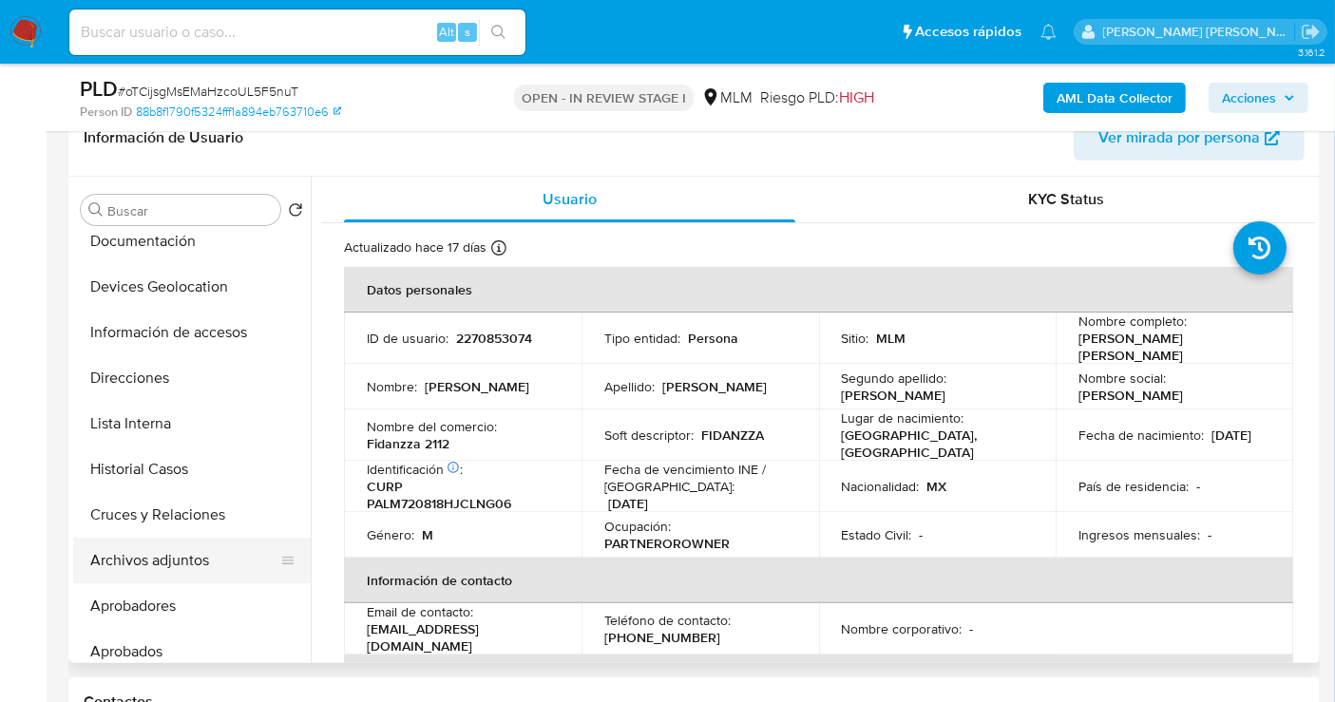
click at [161, 552] on button "Archivos adjuntos" at bounding box center [184, 561] width 222 height 46
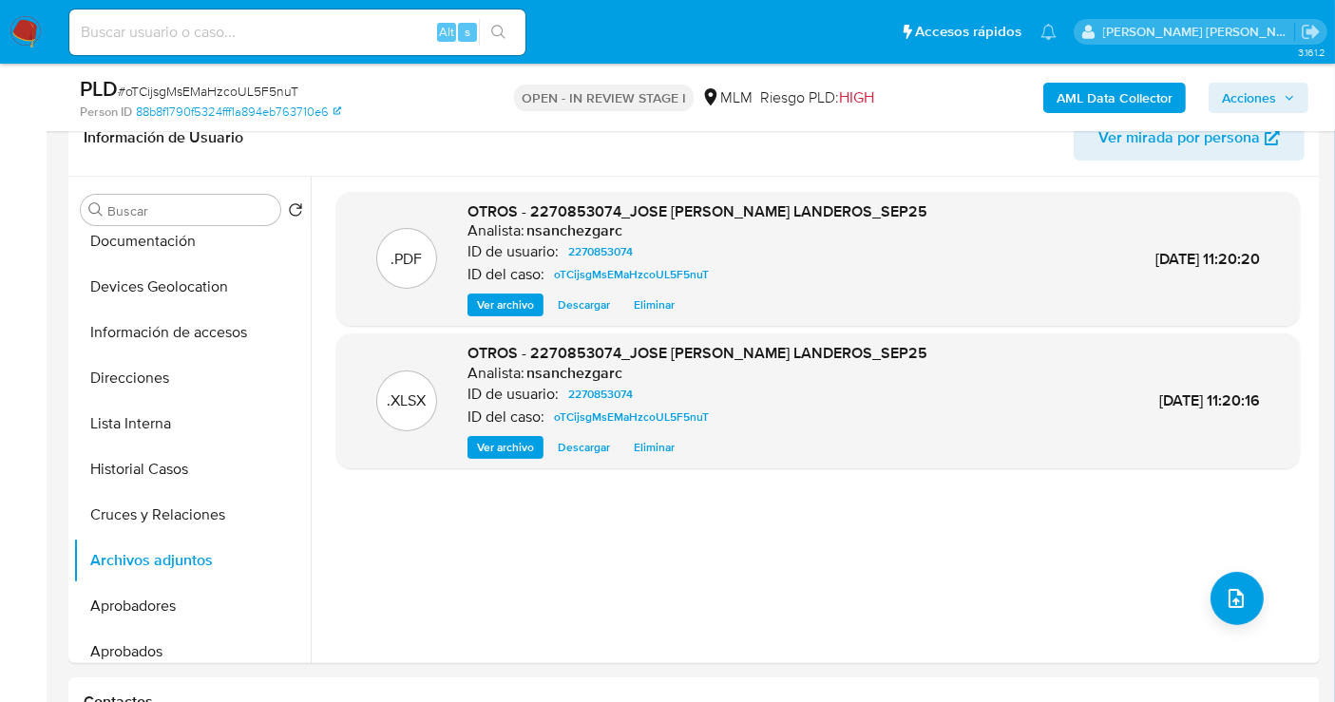
click at [1263, 95] on span "Acciones" at bounding box center [1249, 98] width 54 height 30
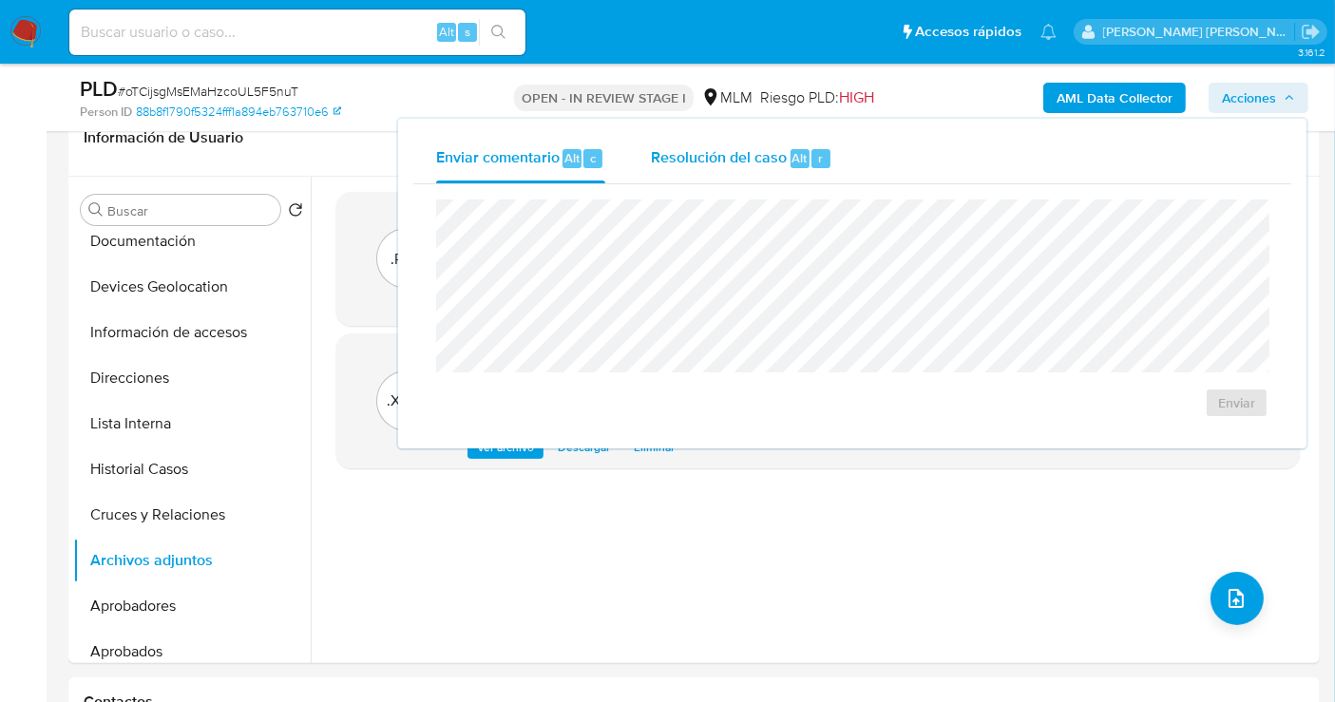
click at [741, 158] on span "Resolución del caso" at bounding box center [719, 157] width 136 height 22
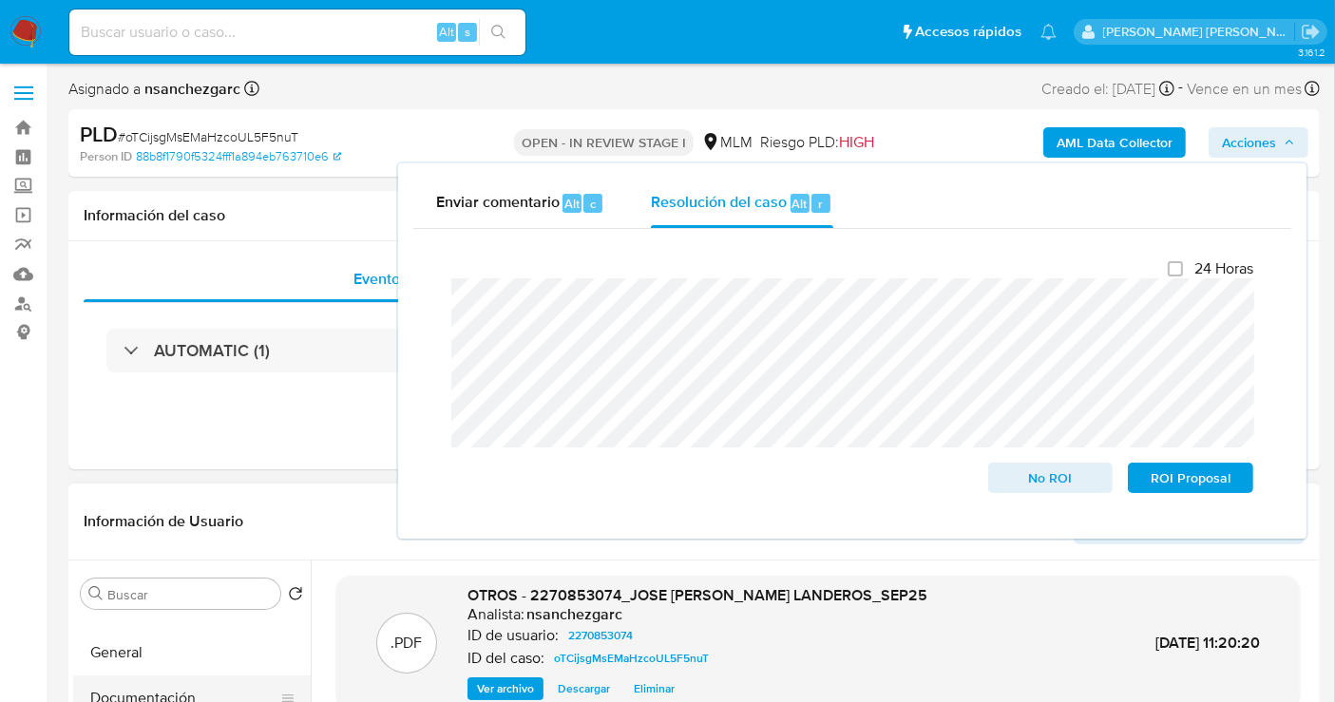
scroll to position [0, 0]
click at [151, 639] on button "KYC" at bounding box center [192, 640] width 238 height 46
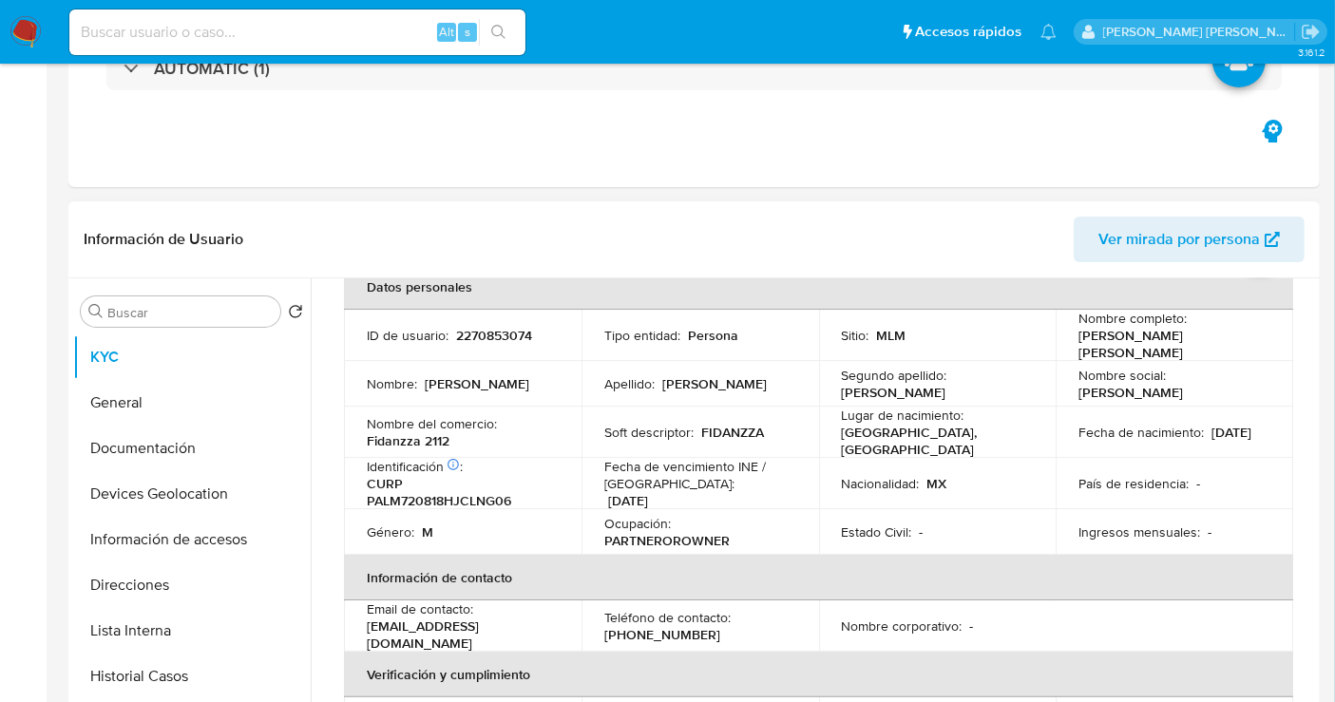
scroll to position [422, 0]
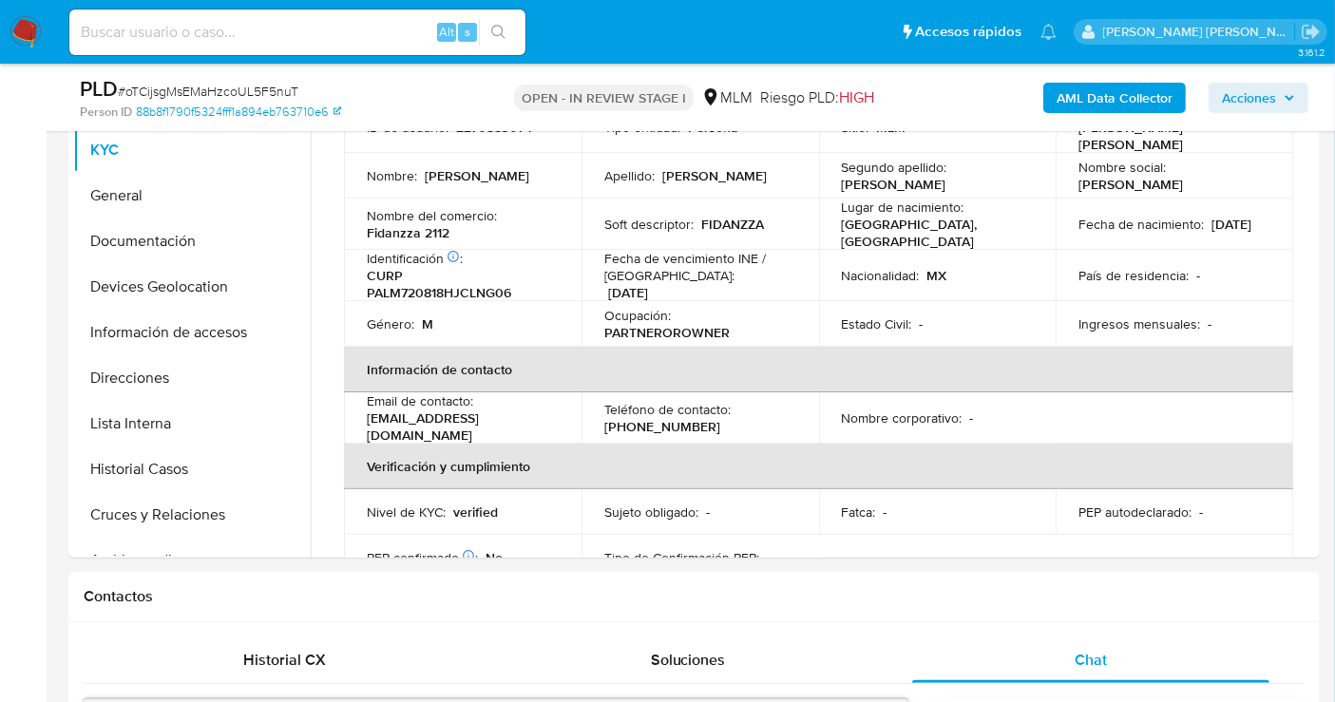
click at [1268, 105] on span "Acciones" at bounding box center [1249, 98] width 54 height 30
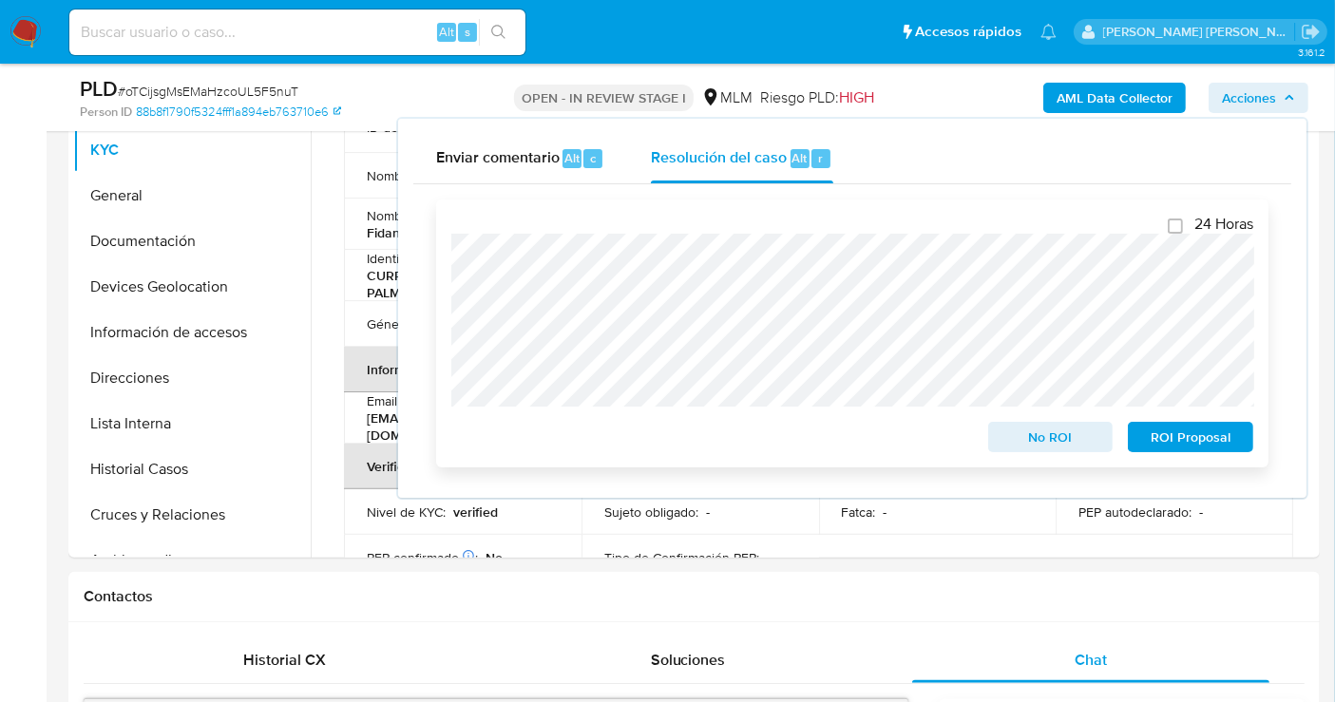
click at [1043, 444] on span "No ROI" at bounding box center [1051, 437] width 99 height 27
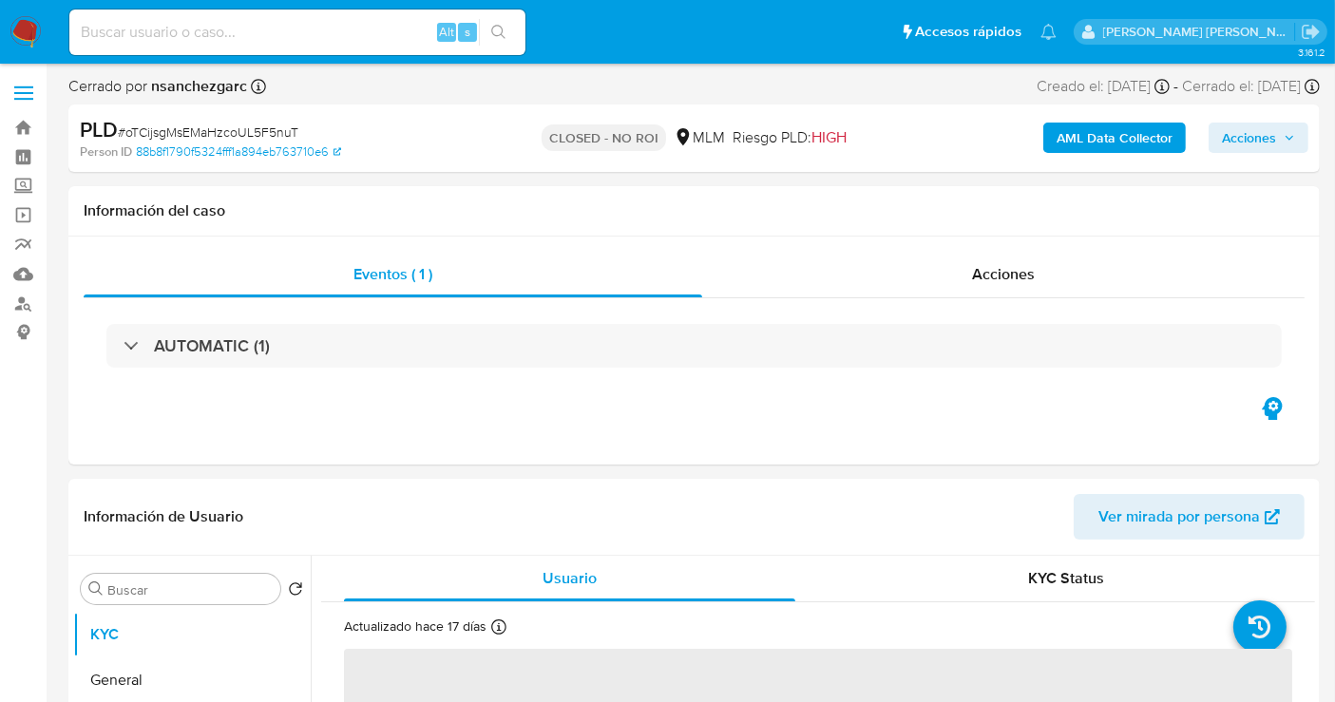
select select "10"
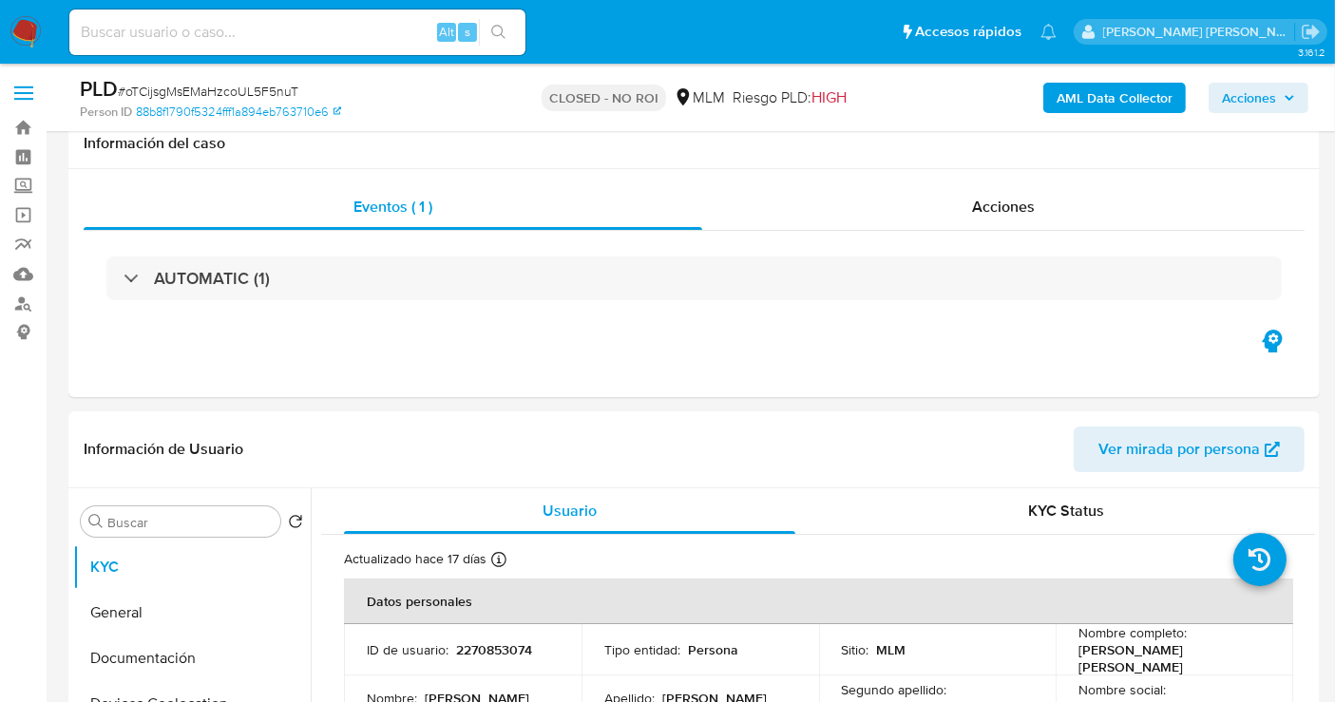
scroll to position [211, 0]
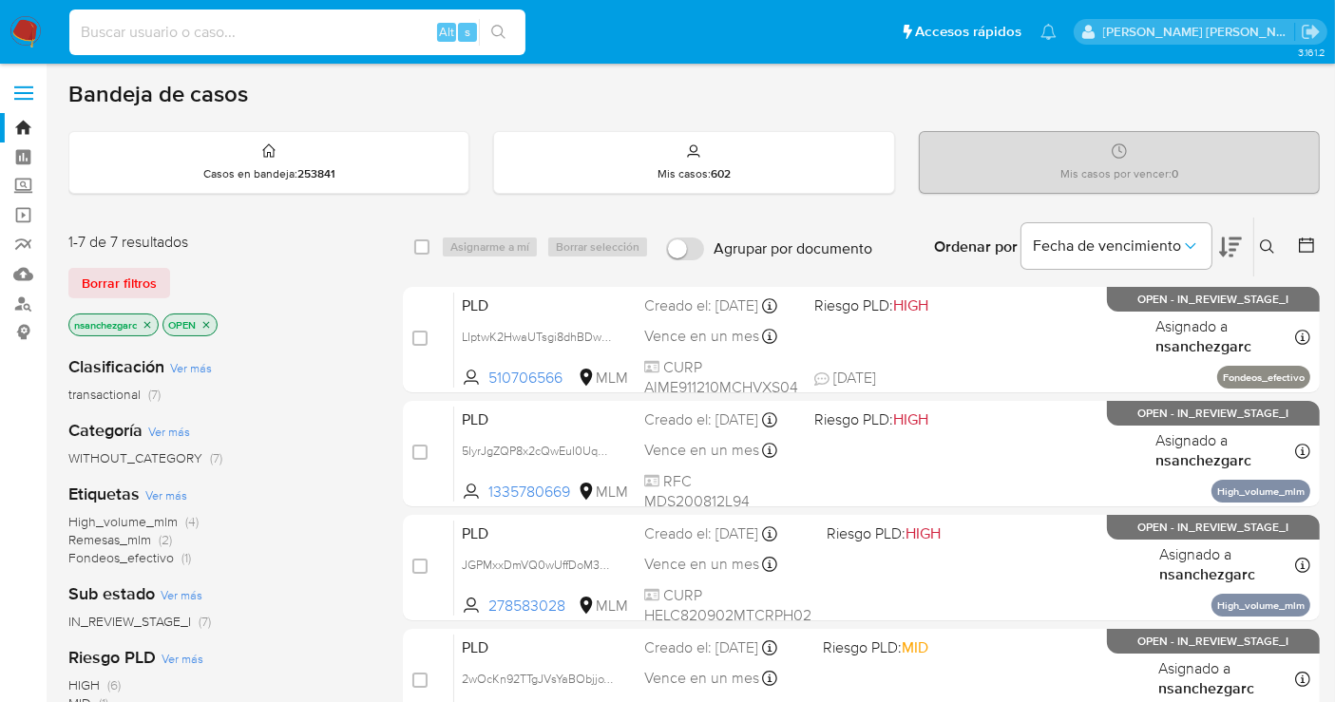
click at [322, 37] on input at bounding box center [297, 32] width 456 height 25
paste input "775100927"
type input "775100927"
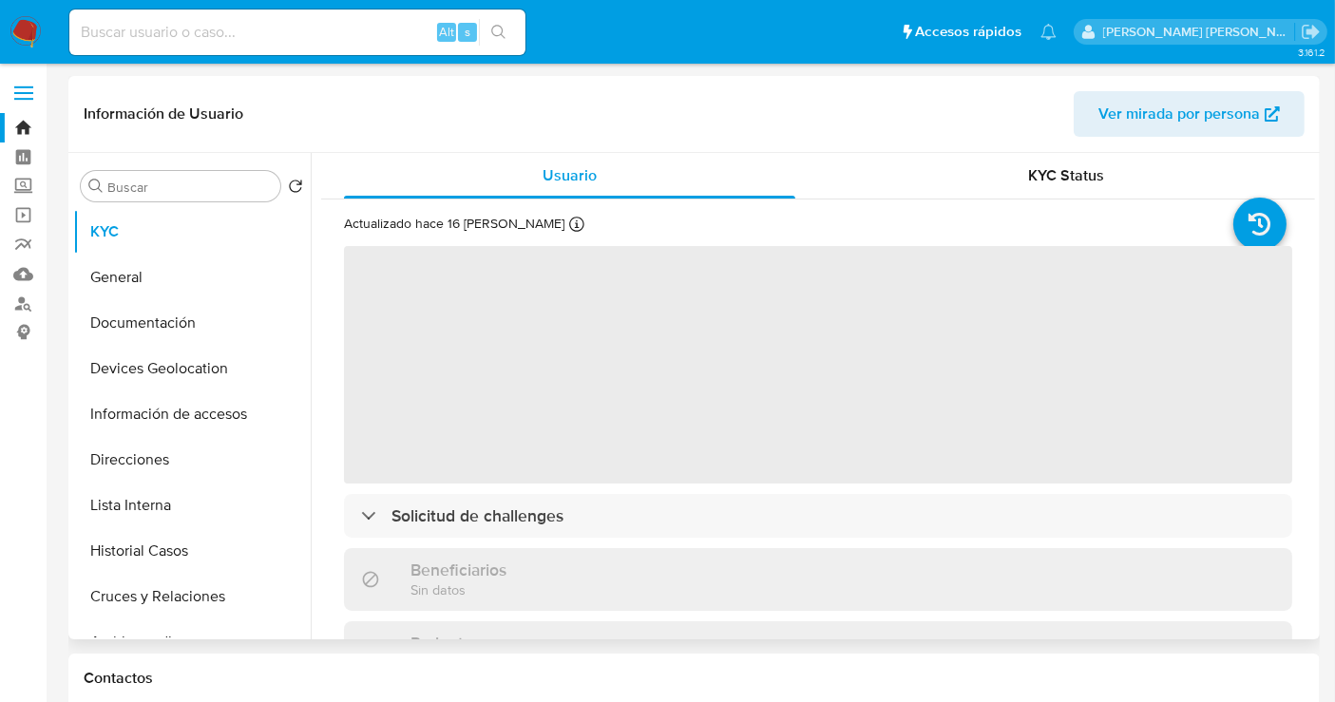
select select "10"
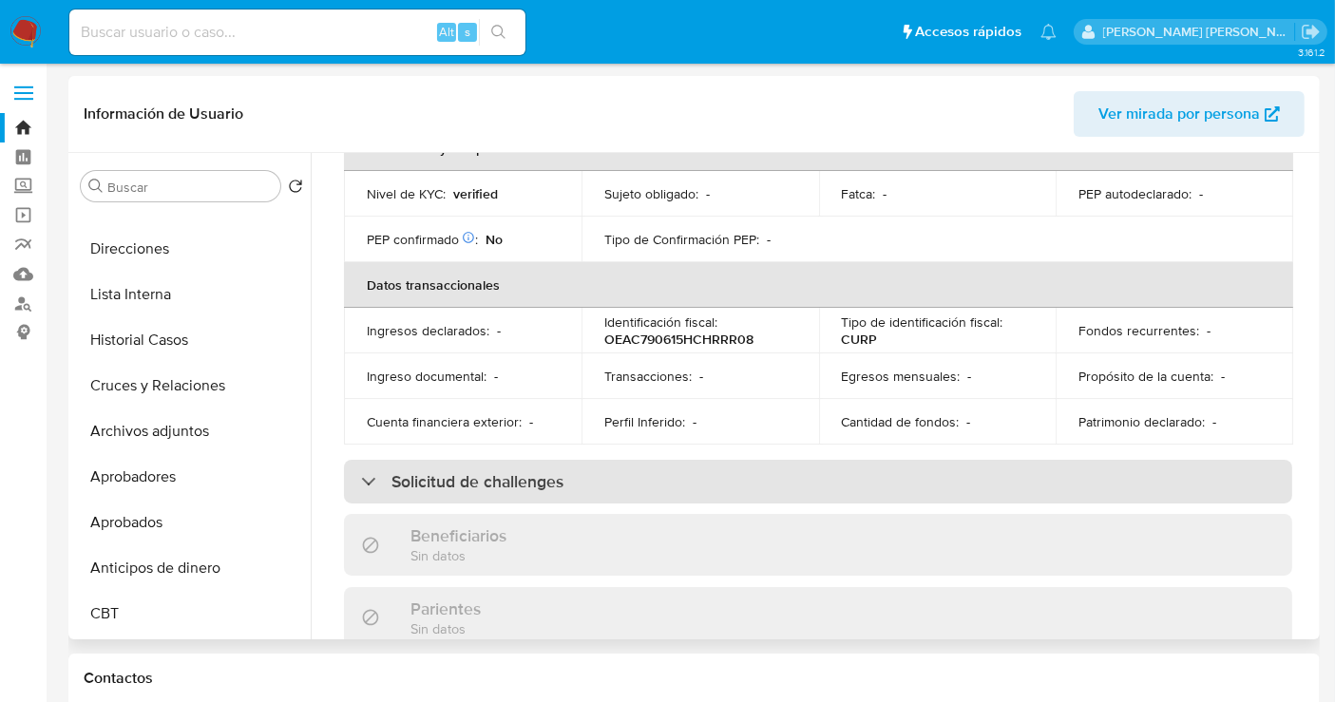
scroll to position [633, 0]
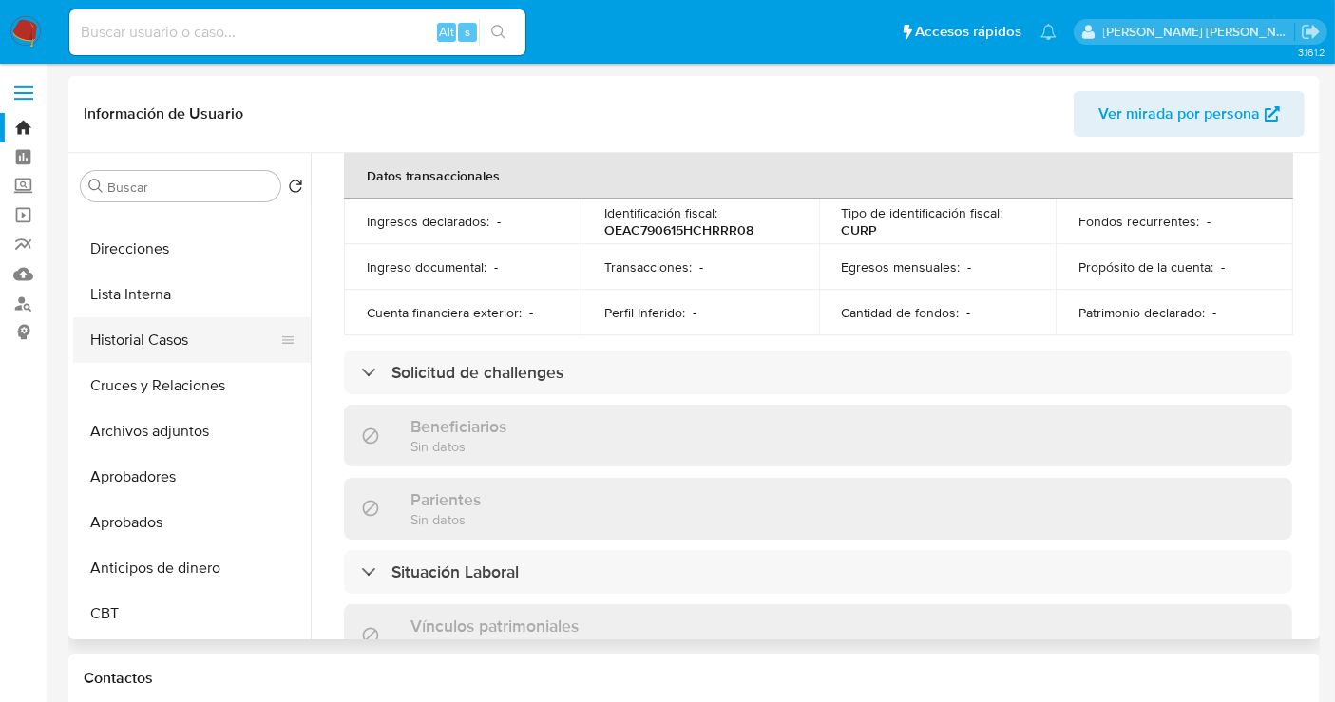
click at [130, 349] on button "Historial Casos" at bounding box center [184, 340] width 222 height 46
